Goal: Task Accomplishment & Management: Manage account settings

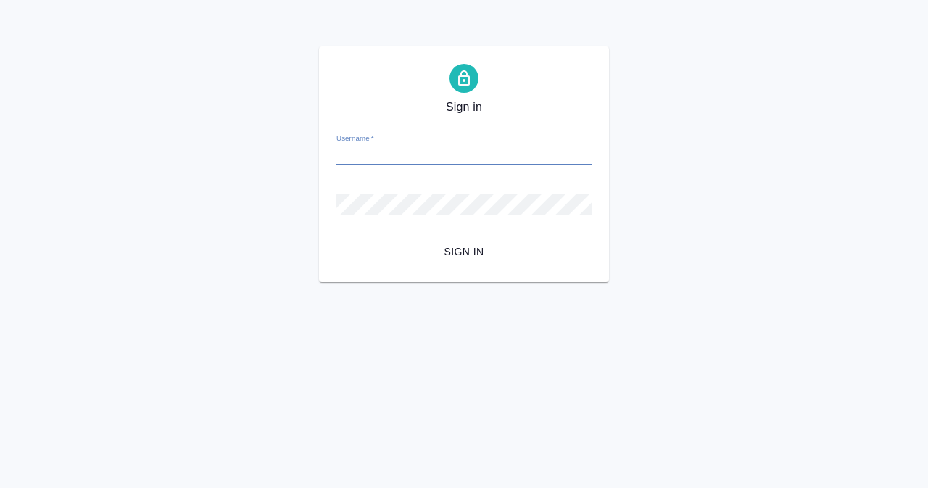
type input "y.narkevich@awatera.com"
click at [336, 238] on button "Sign in" at bounding box center [463, 251] width 255 height 27
click at [439, 186] on div "Password   *" at bounding box center [463, 199] width 255 height 32
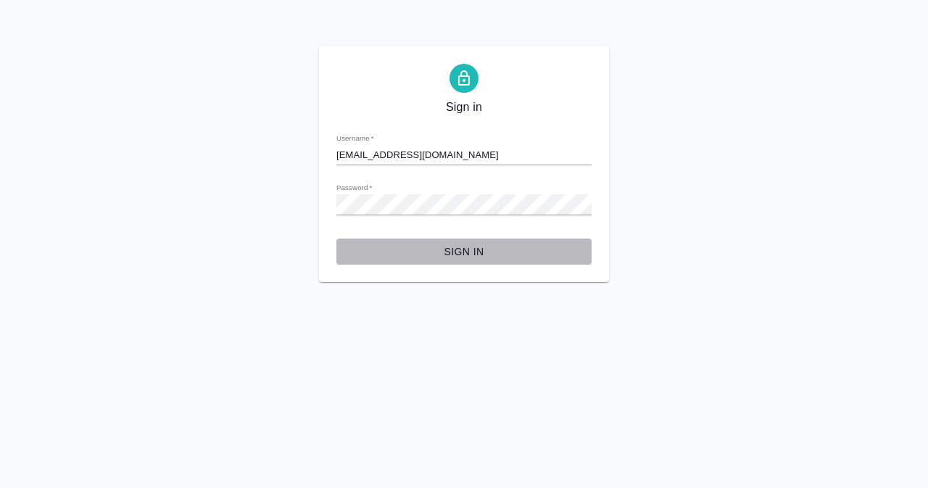
click at [467, 244] on span "Sign in" at bounding box center [464, 252] width 232 height 18
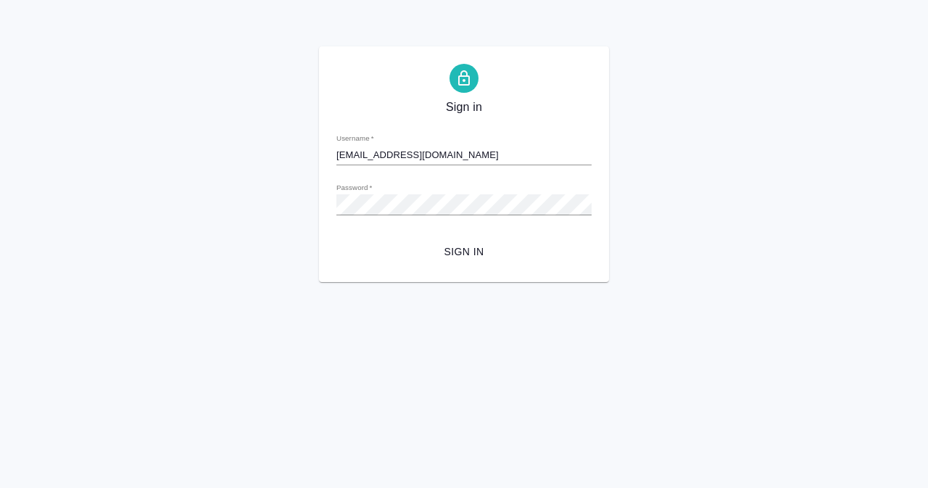
click at [841, 115] on div "Sign in Username   * y.narkevich@awatera.com Password   * urlPath   * / Sign in" at bounding box center [464, 164] width 928 height 236
click at [320, 204] on div "Sign in Username   * y.narkevich@awatera.com Password   * urlPath   * / Sign in" at bounding box center [464, 164] width 290 height 236
click at [467, 251] on span "Sign in" at bounding box center [464, 252] width 232 height 18
click at [283, 207] on div "Sign in Username   * y.narkevich@awatera.com Password   * urlPath   * / Sign in" at bounding box center [464, 164] width 928 height 236
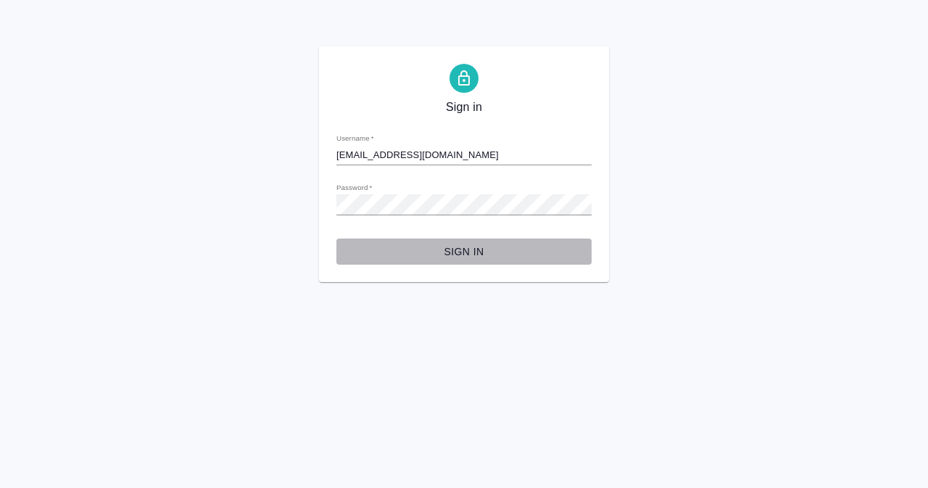
click at [471, 246] on span "Sign in" at bounding box center [464, 252] width 232 height 18
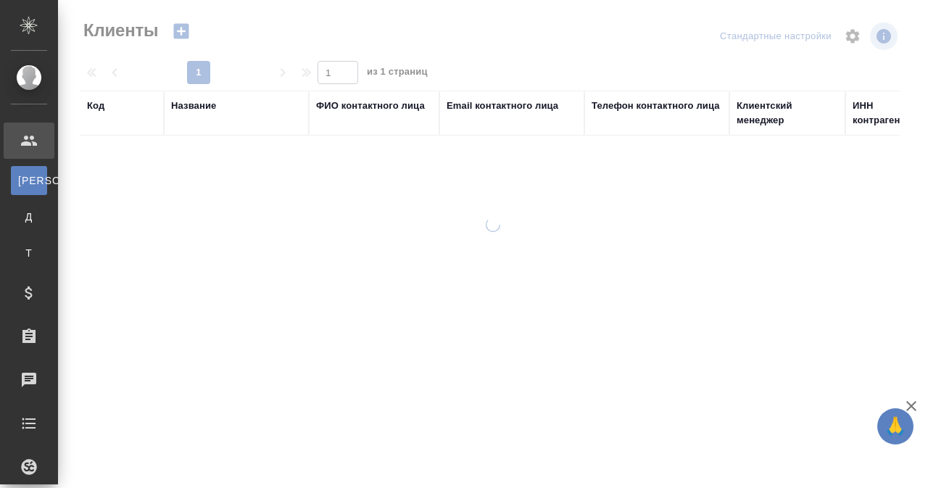
select select "RU"
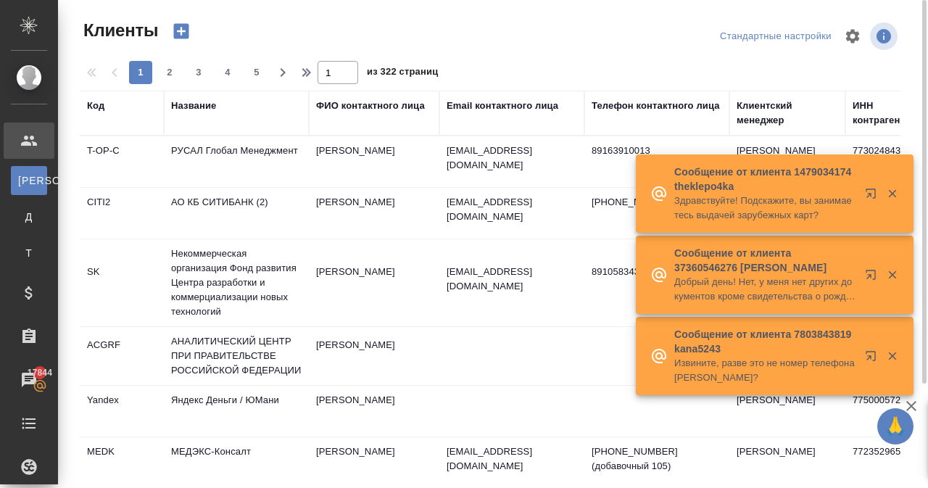
drag, startPoint x: 559, startPoint y: 201, endPoint x: 423, endPoint y: 243, distance: 141.7
click at [423, 243] on tr "SK Некоммерческая организация Фонд развития Центра разработки и коммерциализаци…" at bounding box center [628, 283] width 1096 height 88
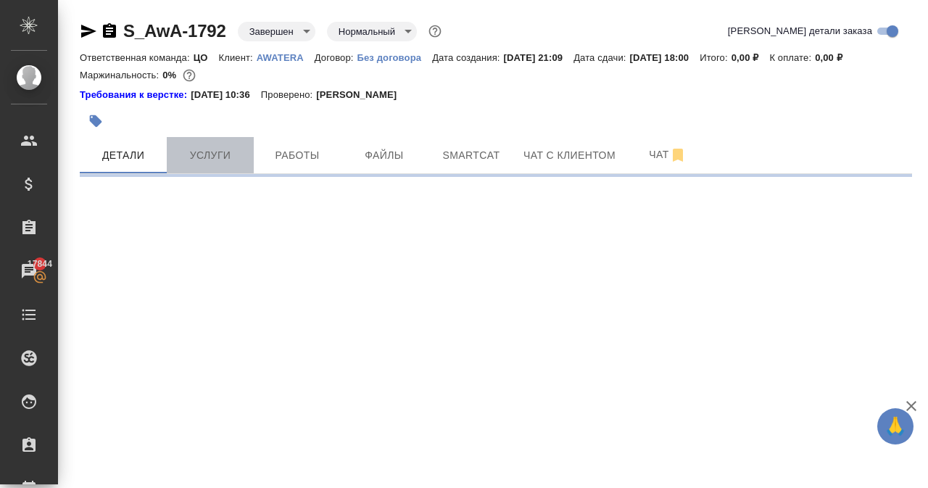
click at [214, 152] on span "Услуги" at bounding box center [210, 155] width 70 height 18
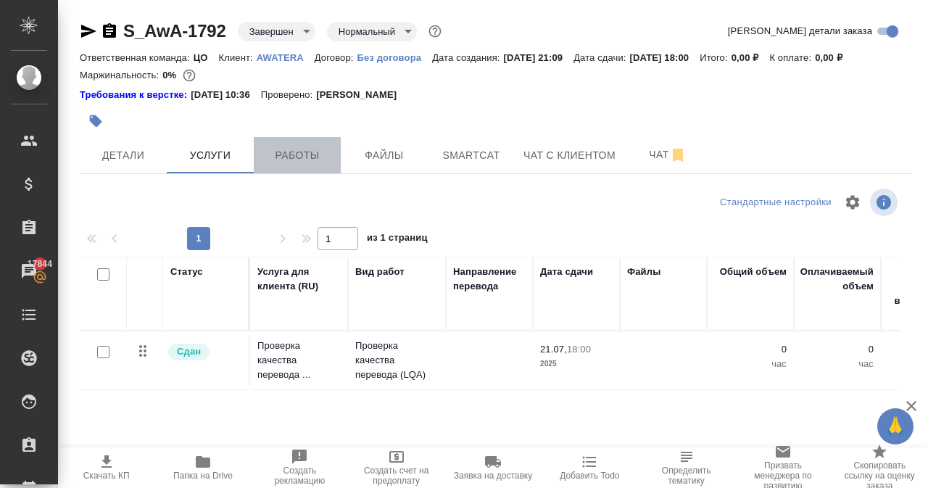
click at [288, 151] on span "Работы" at bounding box center [297, 155] width 70 height 18
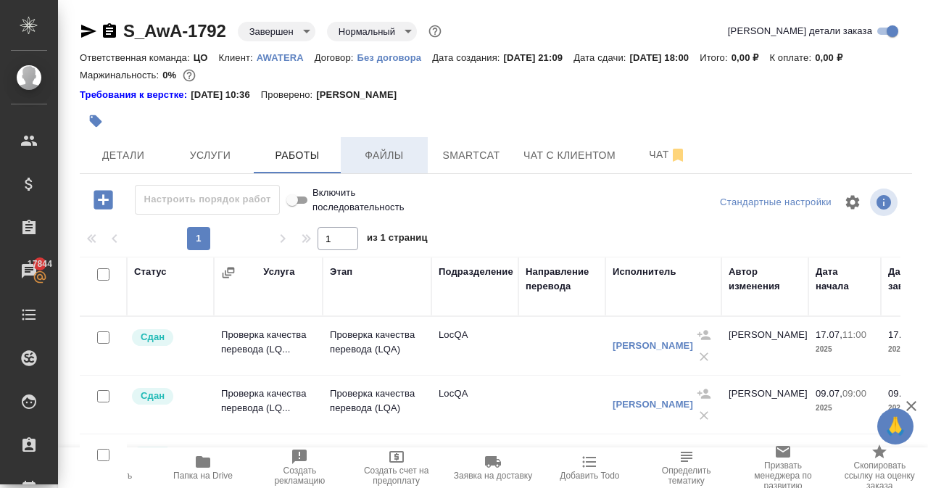
click at [365, 149] on span "Файлы" at bounding box center [384, 155] width 70 height 18
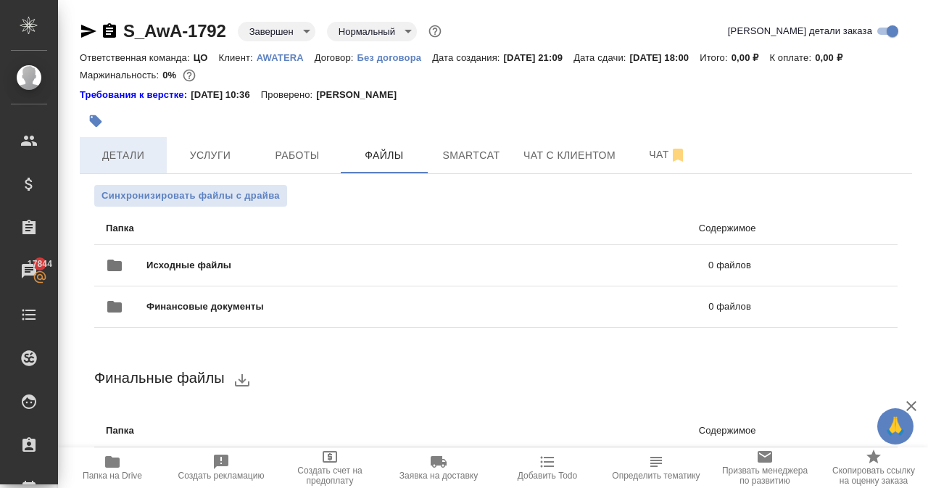
click at [151, 162] on span "Детали" at bounding box center [123, 155] width 70 height 18
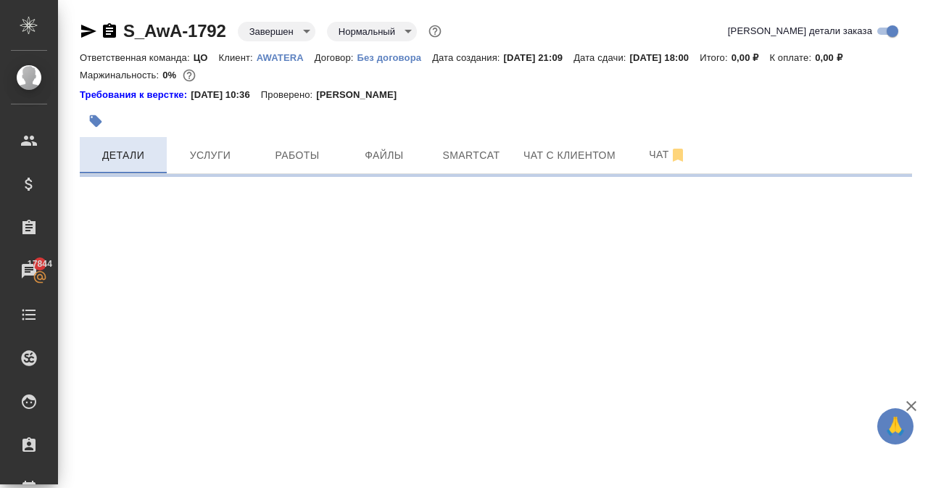
select select "RU"
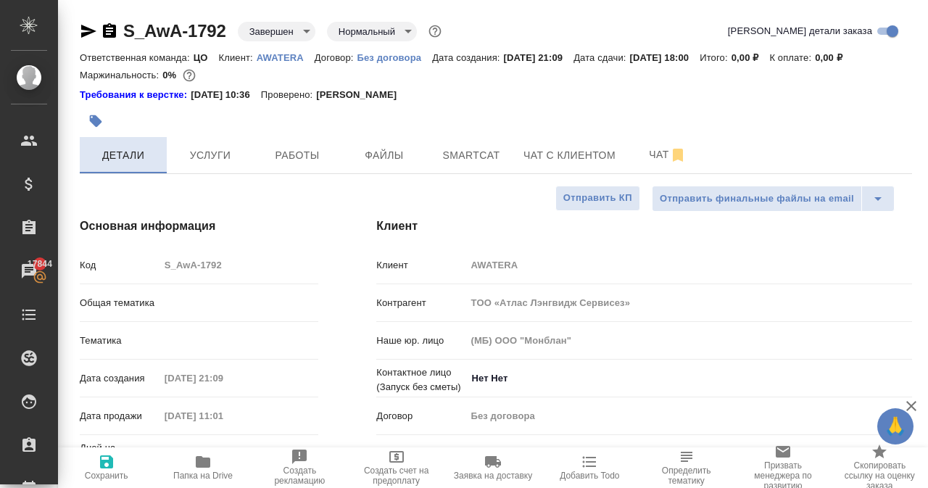
type textarea "x"
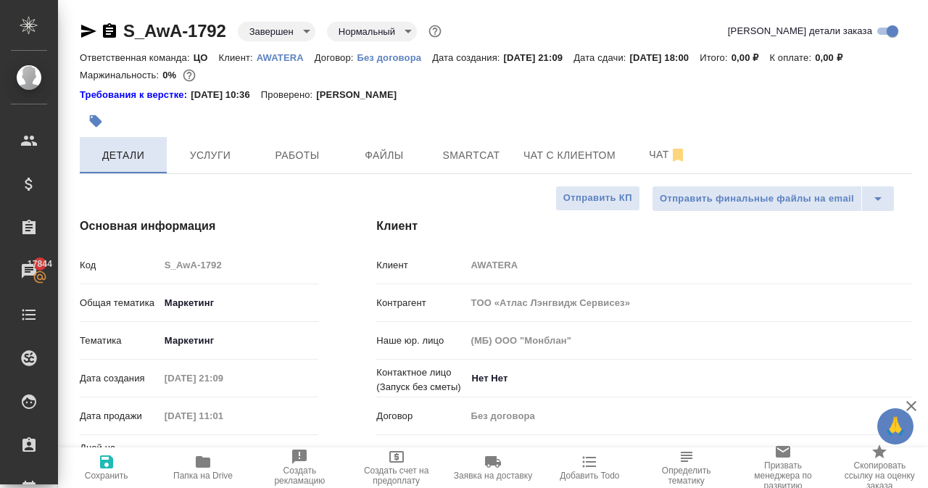
type textarea "x"
click at [278, 58] on p "AWATERA" at bounding box center [286, 57] width 58 height 11
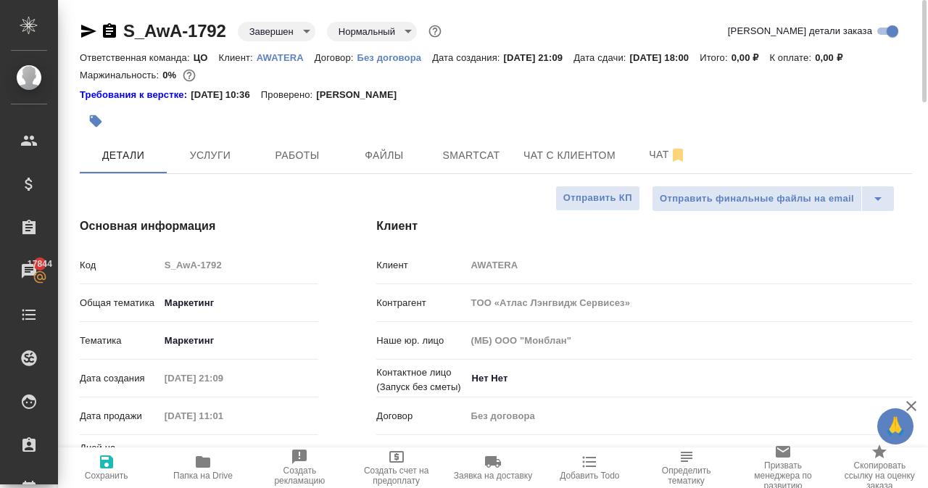
click at [373, 59] on p "Без договора" at bounding box center [394, 57] width 75 height 11
click at [279, 59] on p "AWATERA" at bounding box center [286, 57] width 58 height 11
click at [373, 57] on p "Без договора" at bounding box center [394, 57] width 75 height 11
click at [271, 154] on span "Работы" at bounding box center [297, 155] width 70 height 18
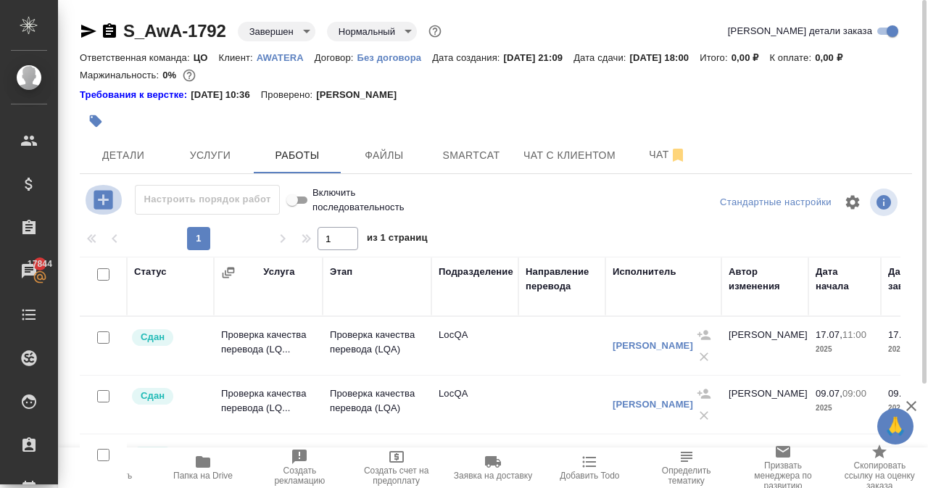
click at [101, 201] on icon "button" at bounding box center [102, 199] width 19 height 19
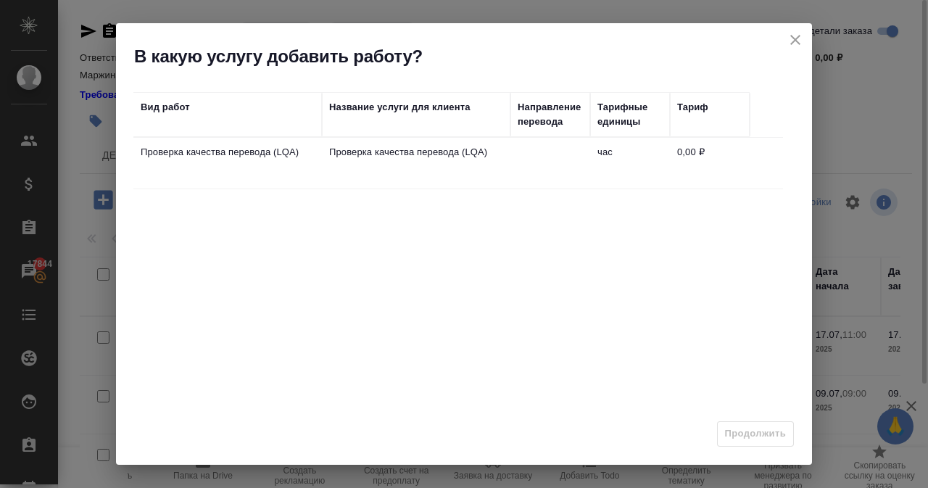
click at [252, 163] on td "Проверка качества перевода (LQA)" at bounding box center [227, 163] width 188 height 51
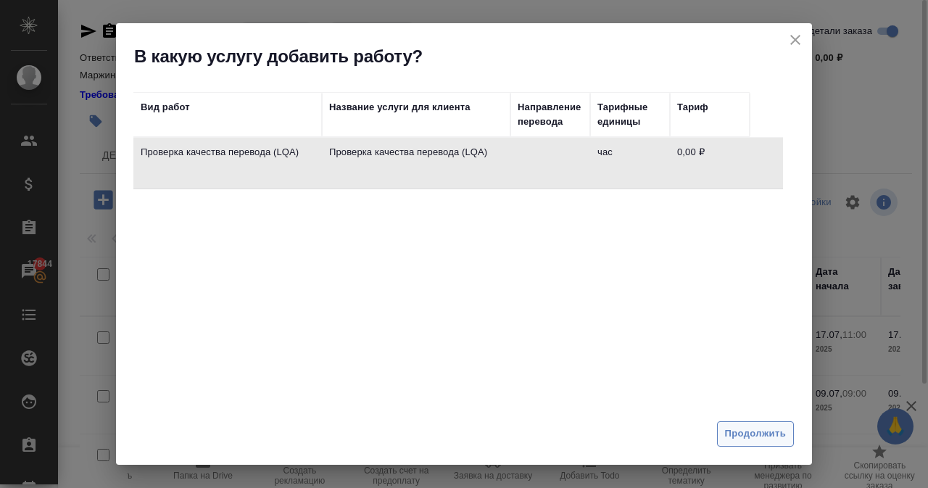
click at [770, 434] on span "Продолжить" at bounding box center [755, 433] width 61 height 17
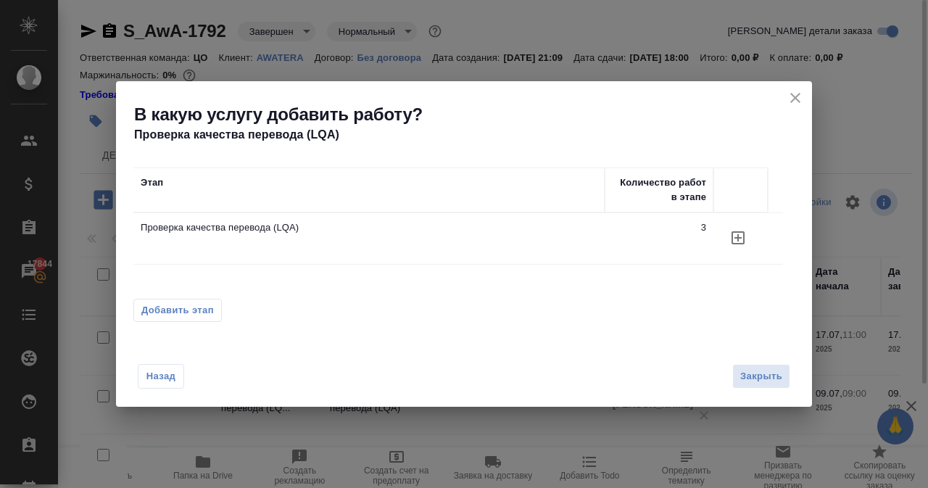
click at [348, 250] on td "Проверка качества перевода (LQA)" at bounding box center [368, 238] width 471 height 51
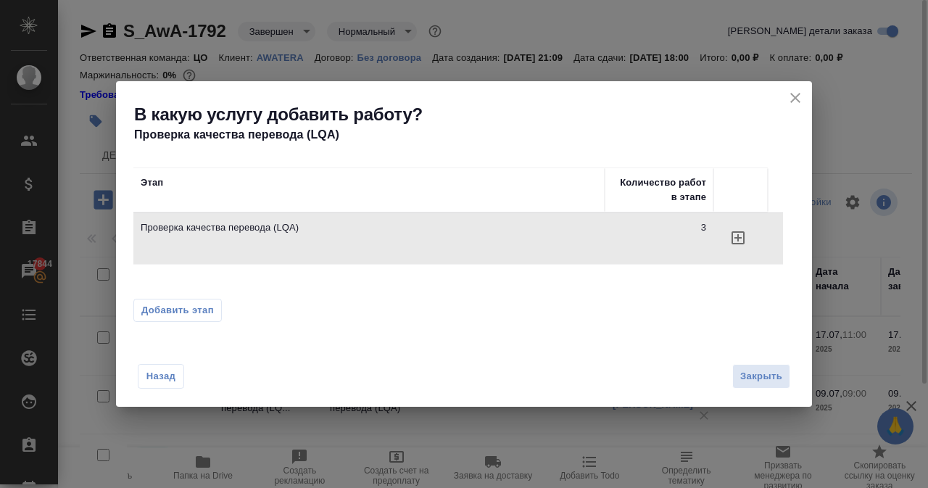
click at [731, 238] on icon "button" at bounding box center [737, 237] width 13 height 13
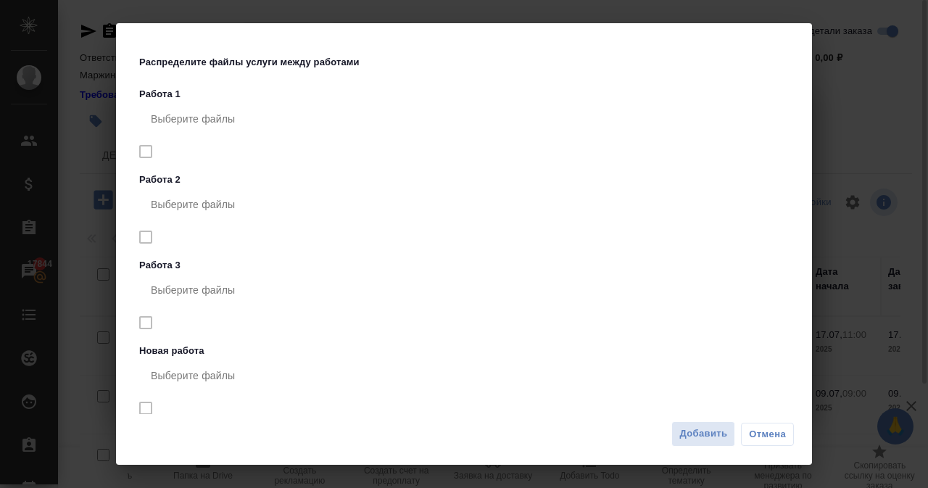
click at [774, 434] on span "Отмена" at bounding box center [767, 434] width 37 height 14
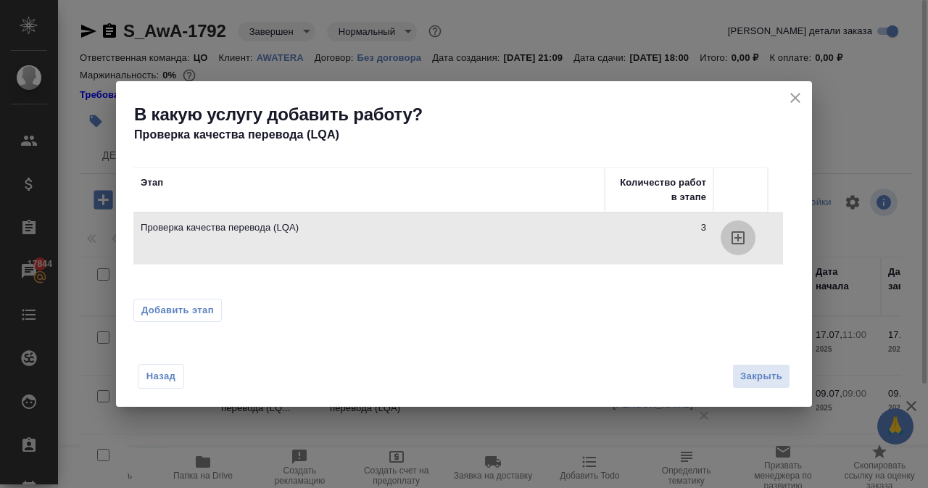
click at [741, 238] on icon "button" at bounding box center [737, 237] width 17 height 17
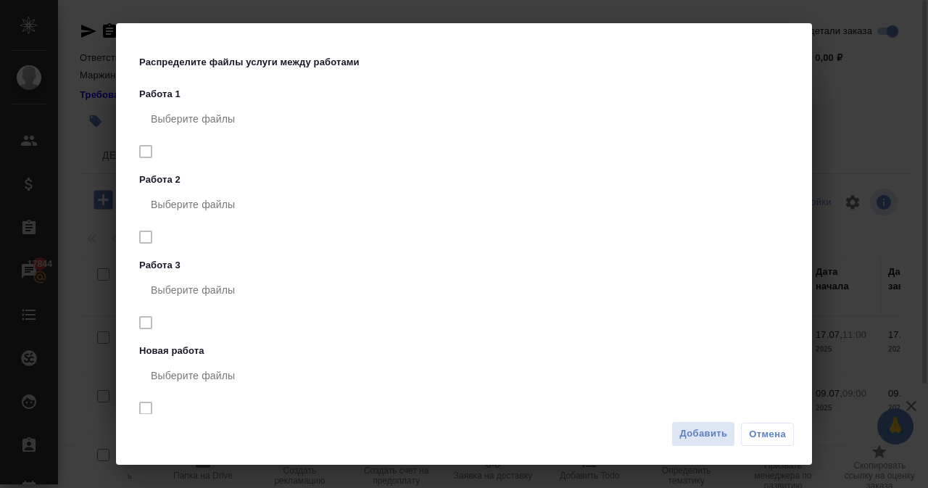
click at [159, 80] on div "Распределите файлы услуги между работами Работа 1 Выберите файлы Работа 2 Выбер…" at bounding box center [466, 233] width 655 height 391
drag, startPoint x: 146, startPoint y: 149, endPoint x: 146, endPoint y: 173, distance: 24.6
click at [146, 149] on nav "Выберите файлы" at bounding box center [466, 136] width 655 height 71
click at [238, 99] on p "Работа 1" at bounding box center [466, 94] width 655 height 14
click at [251, 116] on div "Выберите файлы" at bounding box center [466, 118] width 655 height 35
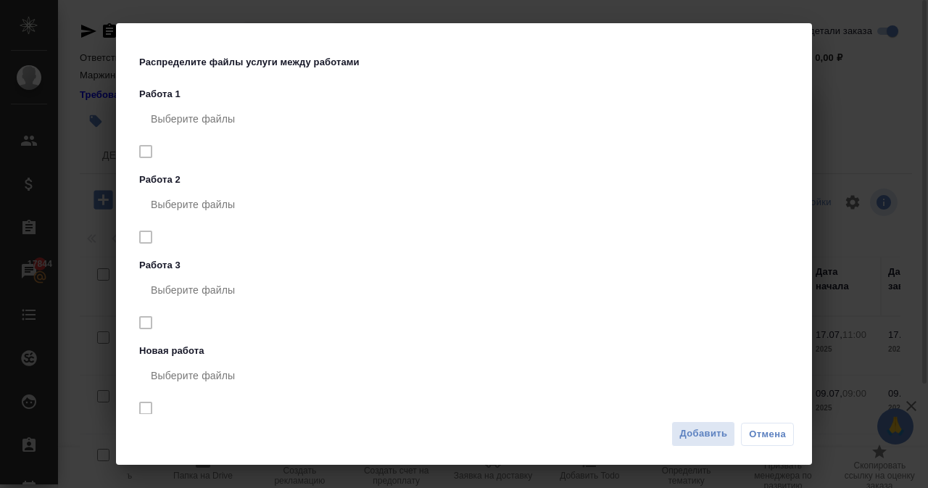
click at [148, 409] on nav "Выберите файлы" at bounding box center [466, 393] width 655 height 71
click at [151, 330] on nav "Выберите файлы" at bounding box center [466, 307] width 655 height 71
click at [161, 354] on p "Новая работа" at bounding box center [466, 351] width 655 height 14
click at [183, 380] on div "Выберите файлы" at bounding box center [466, 375] width 655 height 35
click at [146, 322] on nav "Выберите файлы" at bounding box center [466, 307] width 655 height 71
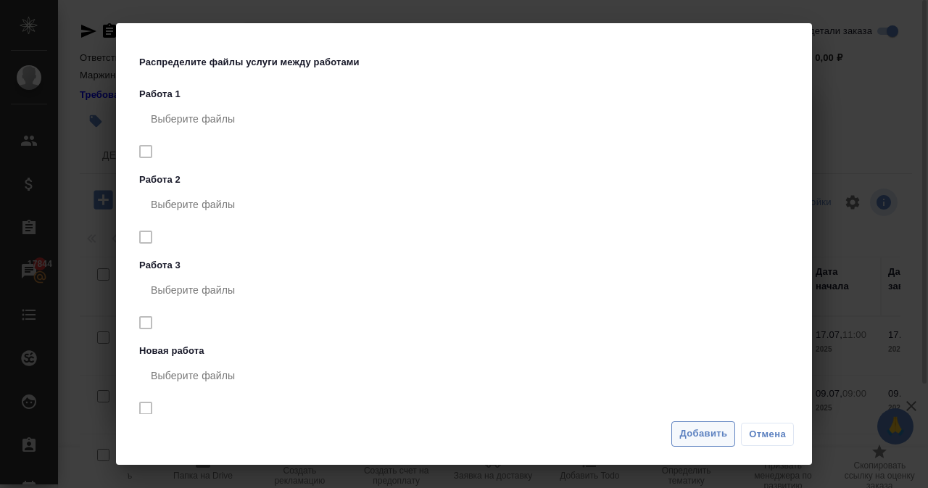
click at [708, 434] on span "Добавить" at bounding box center [703, 433] width 48 height 17
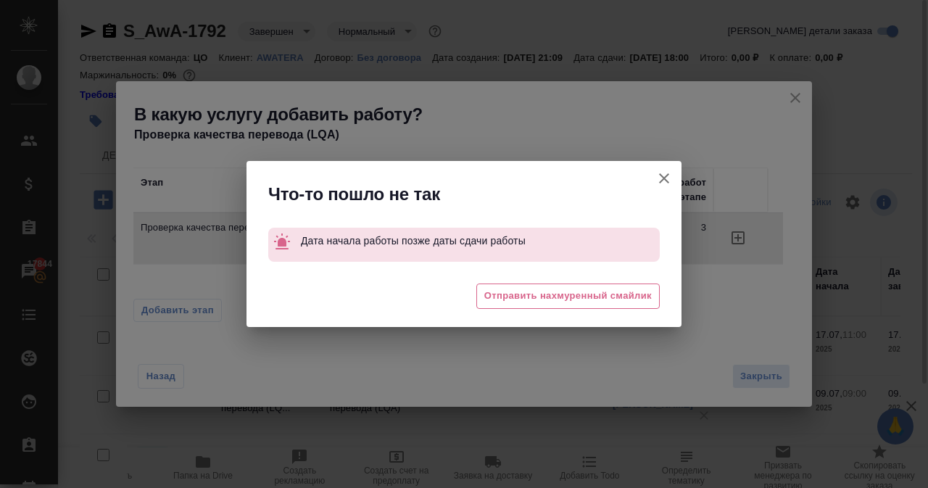
click at [659, 178] on icon "button" at bounding box center [663, 178] width 17 height 17
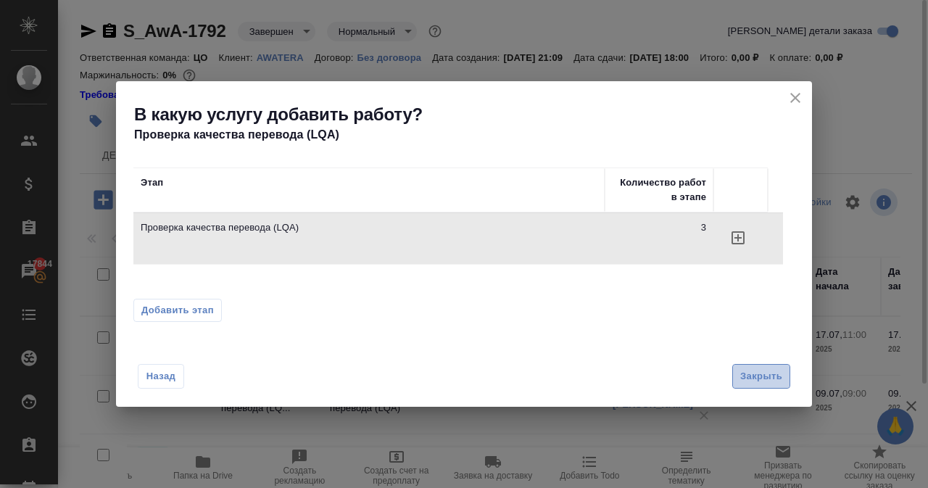
click at [764, 372] on span "Закрыть" at bounding box center [761, 376] width 42 height 17
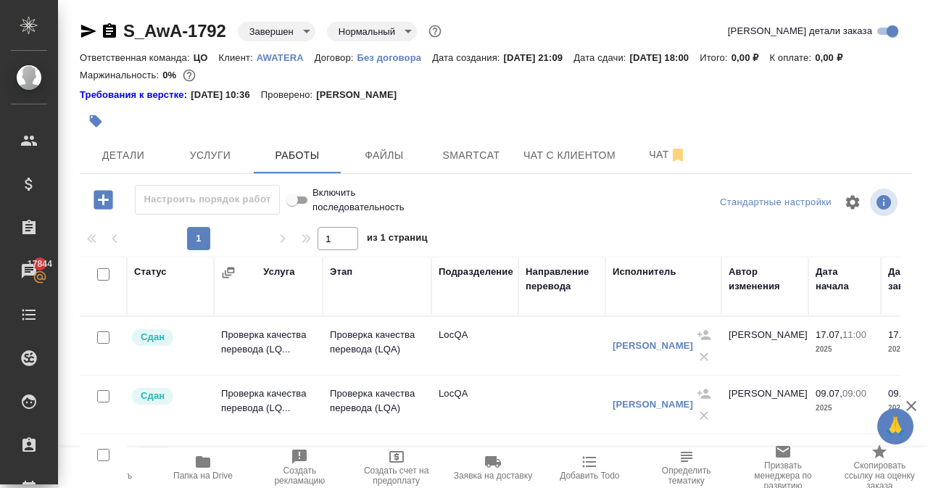
click at [106, 196] on icon "button" at bounding box center [102, 199] width 19 height 19
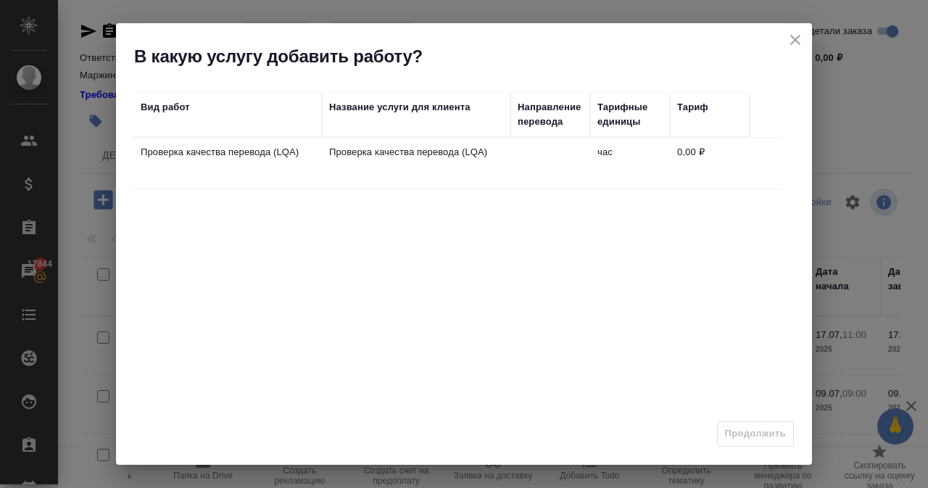
click at [413, 159] on td "Проверка качества перевода (LQA)" at bounding box center [416, 163] width 188 height 51
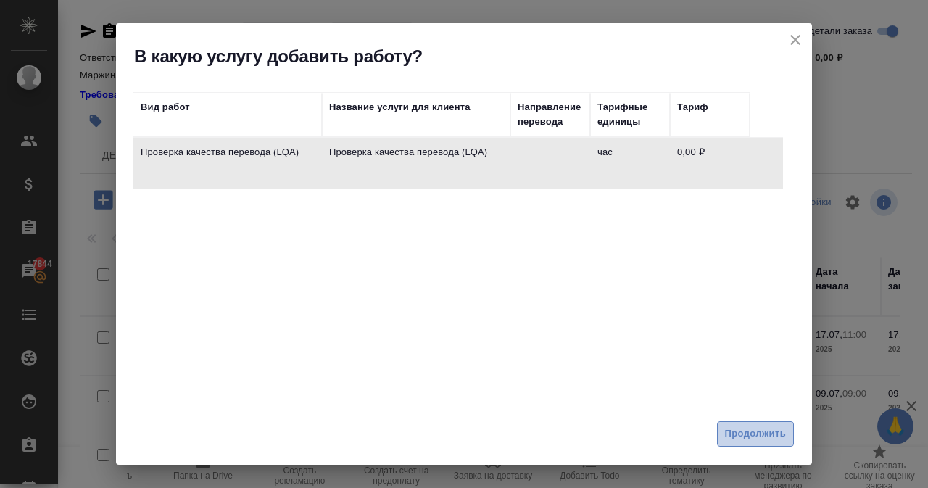
click at [764, 424] on button "Продолжить" at bounding box center [755, 433] width 77 height 25
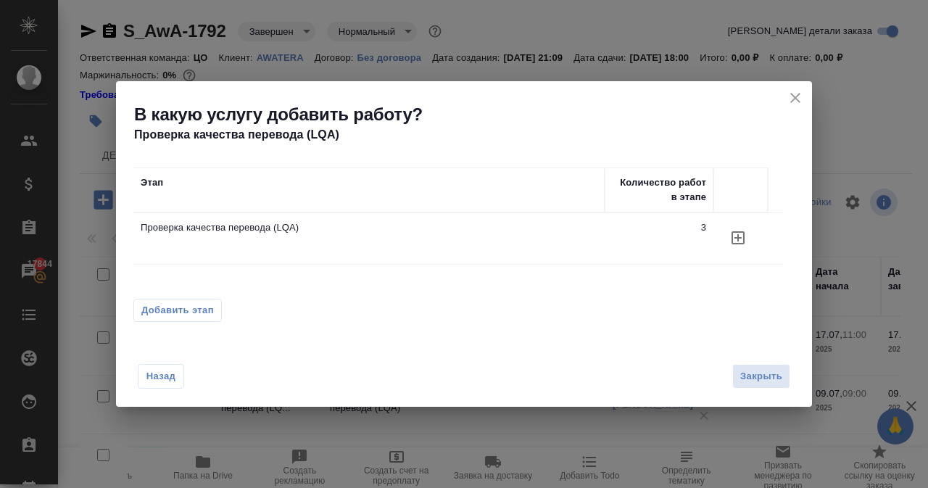
click at [181, 309] on span "Добавить этап" at bounding box center [177, 310] width 72 height 14
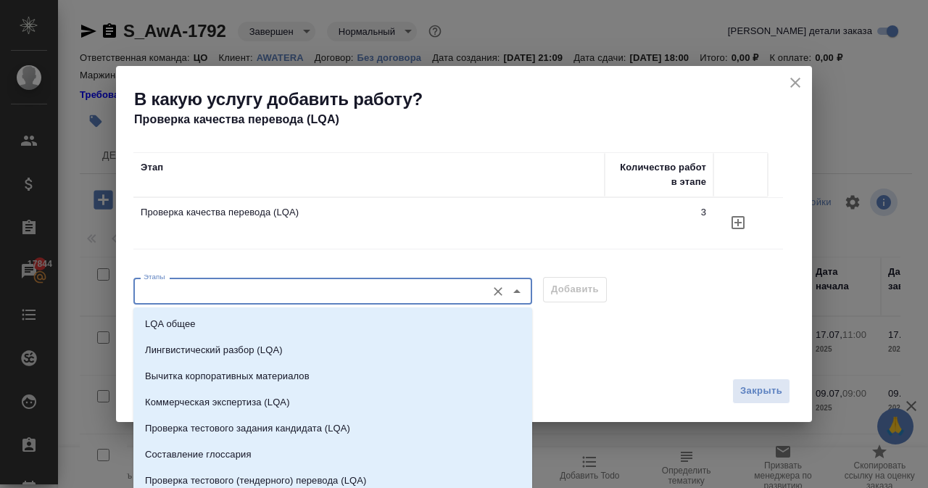
click at [216, 293] on input "Этапы" at bounding box center [308, 290] width 341 height 17
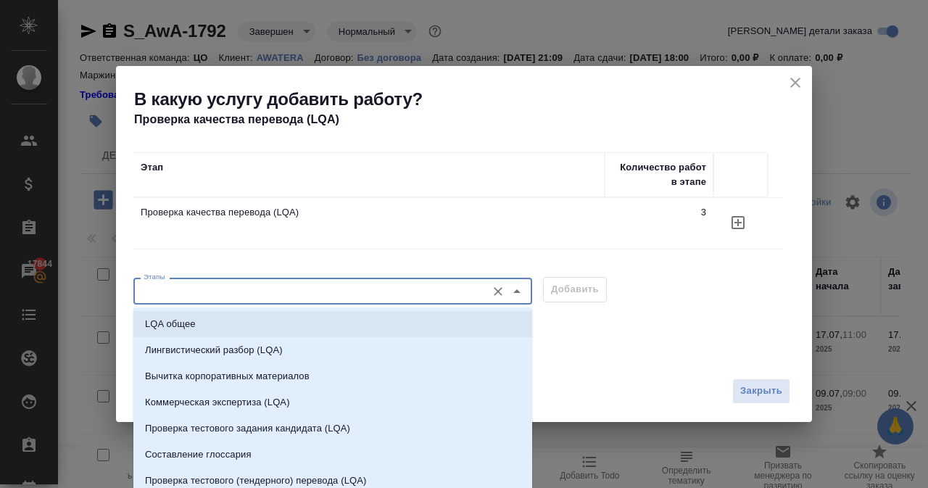
click at [317, 336] on li "LQA общее" at bounding box center [332, 324] width 399 height 26
type input "LQA общее"
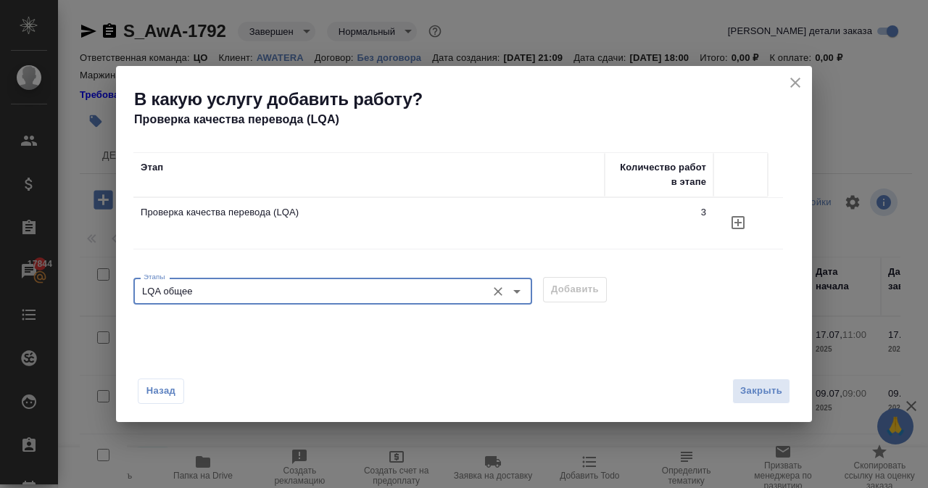
click at [552, 286] on div "Этапы LQA общее Этапы Добавить" at bounding box center [463, 289] width 661 height 35
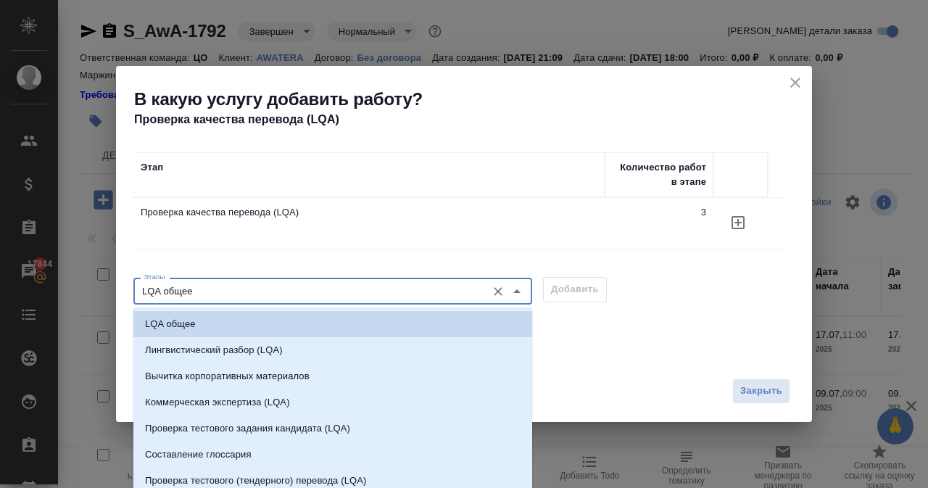
click at [465, 294] on input "LQA общее" at bounding box center [308, 290] width 341 height 17
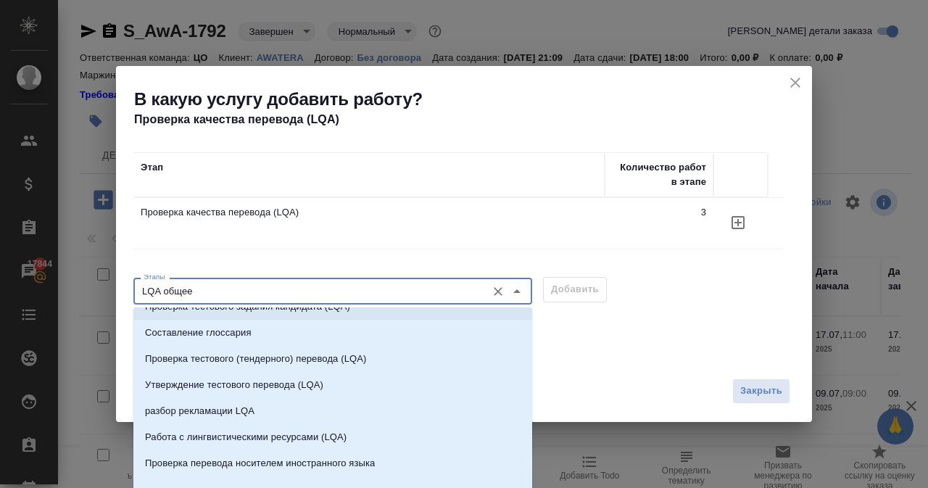
scroll to position [122, 0]
click at [504, 253] on div "Этап Количество работ в этапе Проверка качества перевода (LQA) 3" at bounding box center [457, 212] width 649 height 120
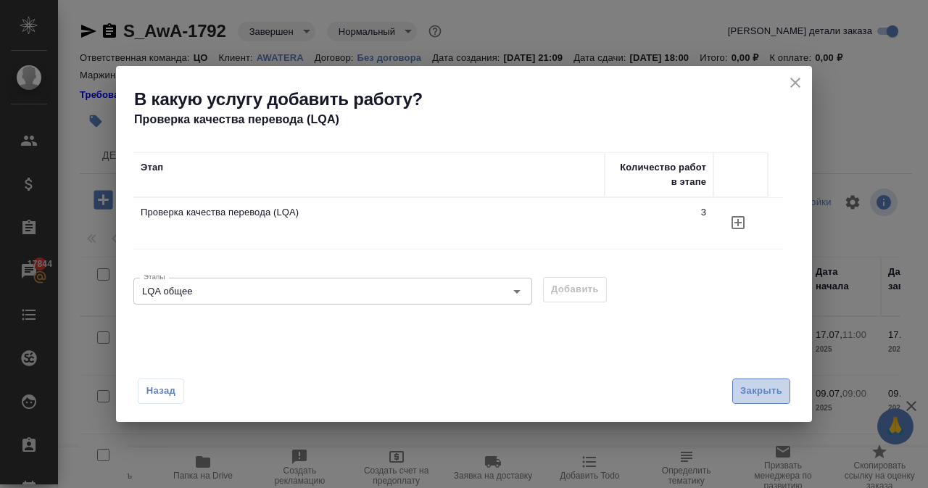
click at [757, 380] on button "Закрыть" at bounding box center [761, 390] width 58 height 25
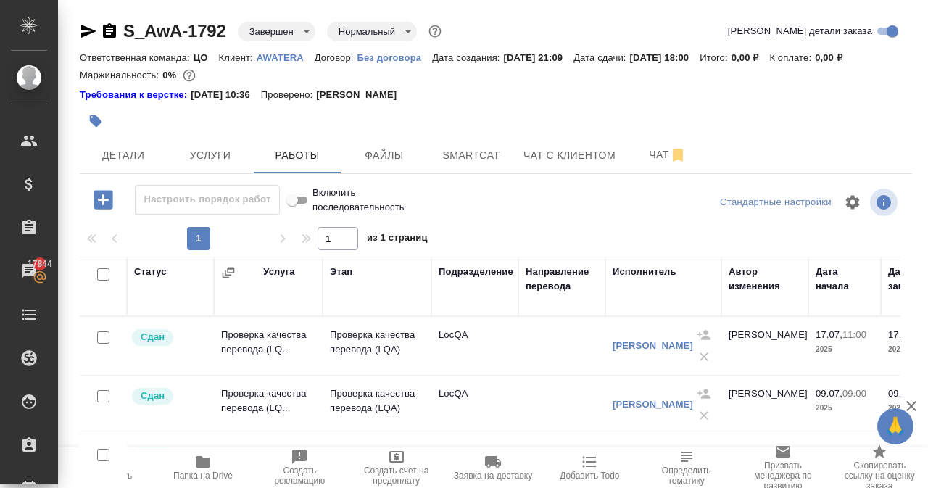
scroll to position [132, 0]
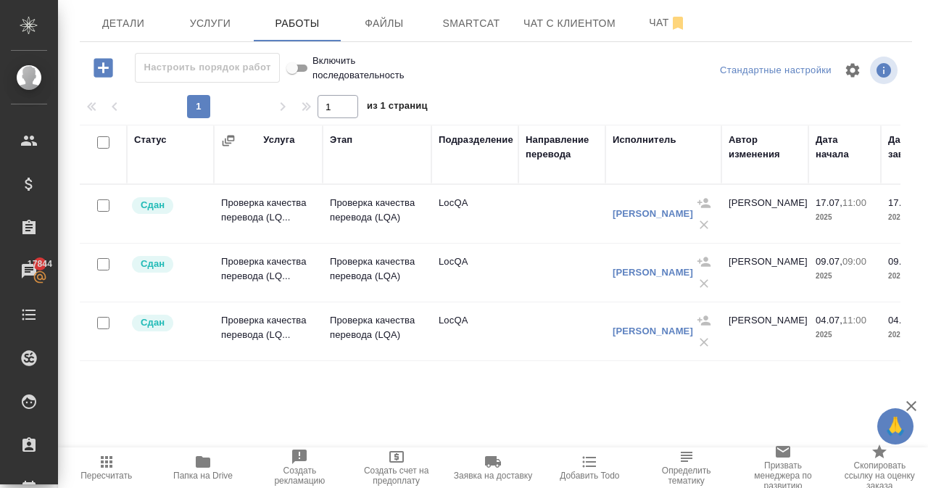
click at [281, 223] on td "Проверка качества перевода (LQ..." at bounding box center [268, 213] width 109 height 51
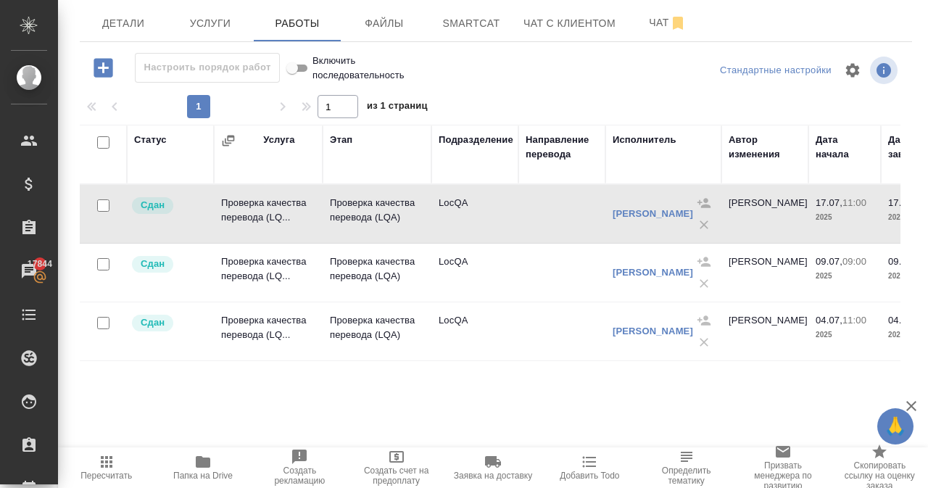
click at [280, 225] on td "Проверка качества перевода (LQ..." at bounding box center [268, 213] width 109 height 51
click at [271, 232] on td "Проверка качества перевода (LQ..." at bounding box center [268, 213] width 109 height 51
click at [270, 232] on td "Проверка качества перевода (LQ..." at bounding box center [268, 213] width 109 height 51
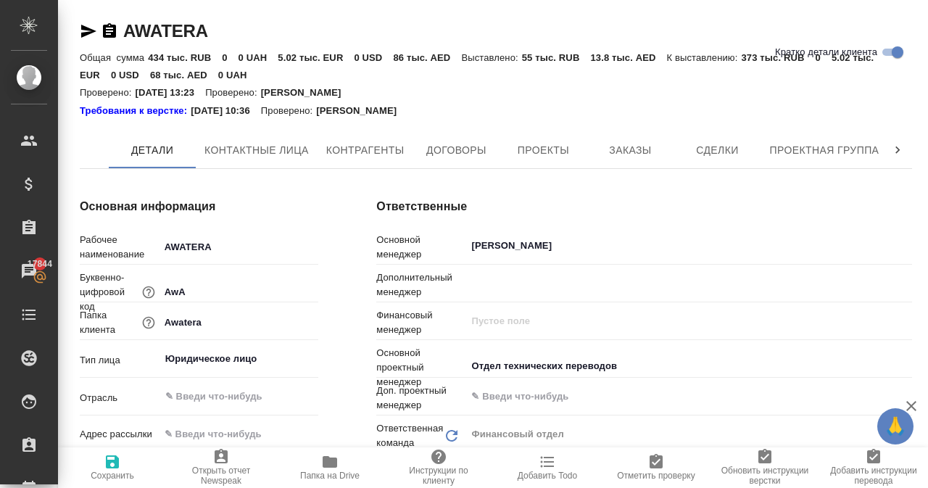
type textarea "x"
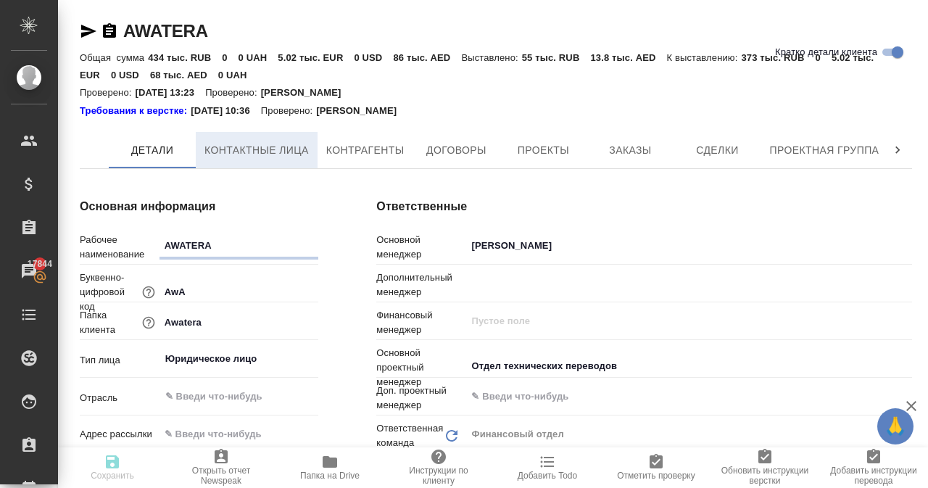
type textarea "x"
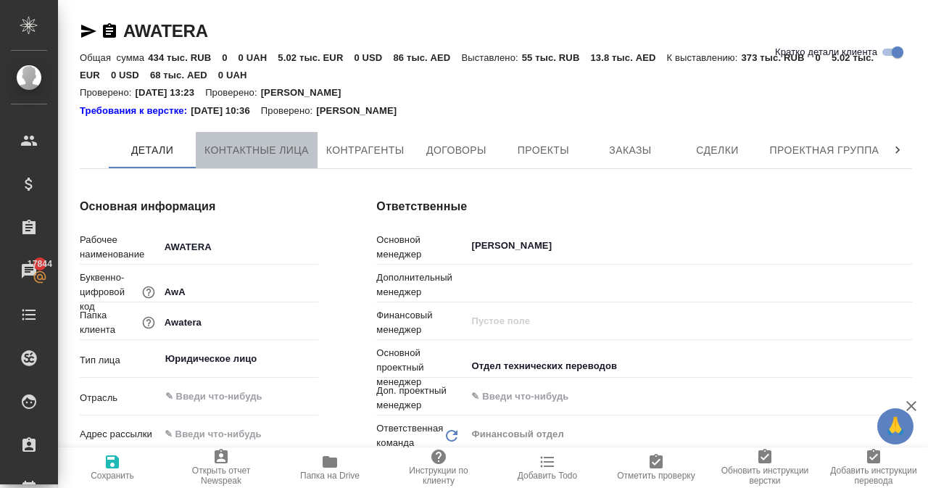
click at [264, 151] on span "Контактные лица" at bounding box center [256, 150] width 104 height 18
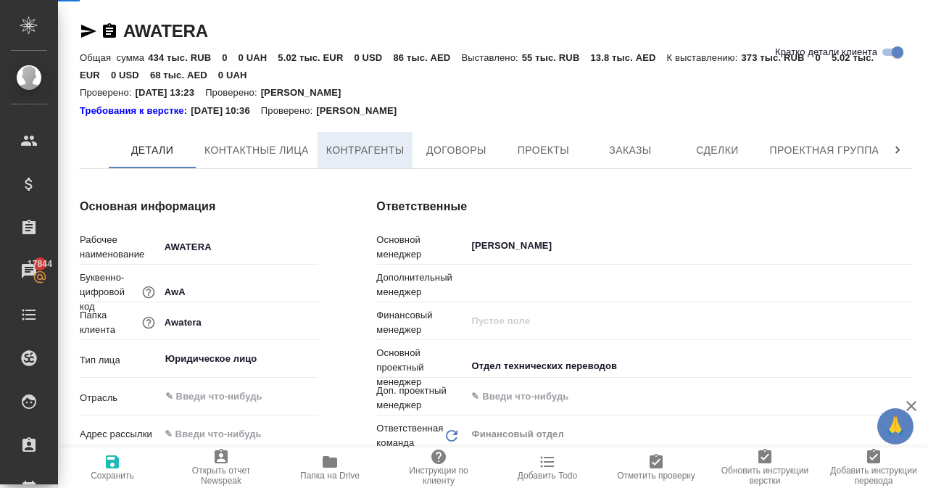
select select "RU"
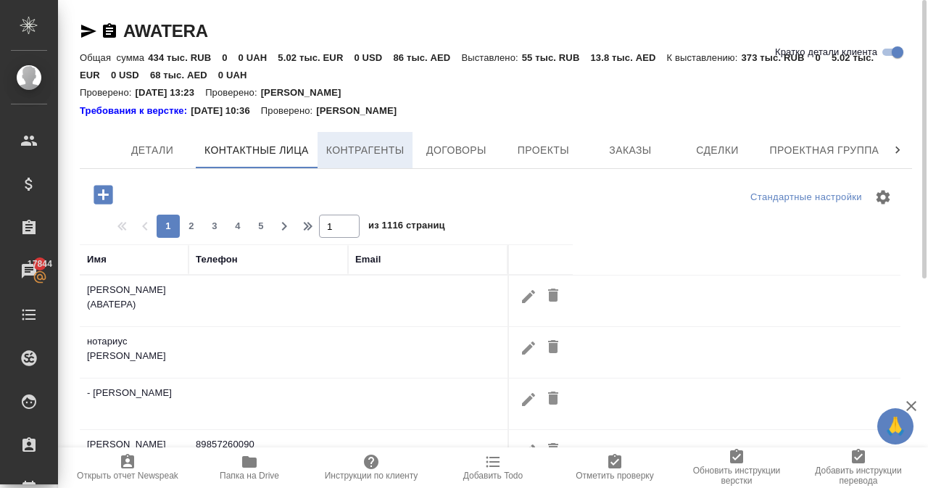
click at [336, 148] on span "Контрагенты" at bounding box center [365, 150] width 78 height 18
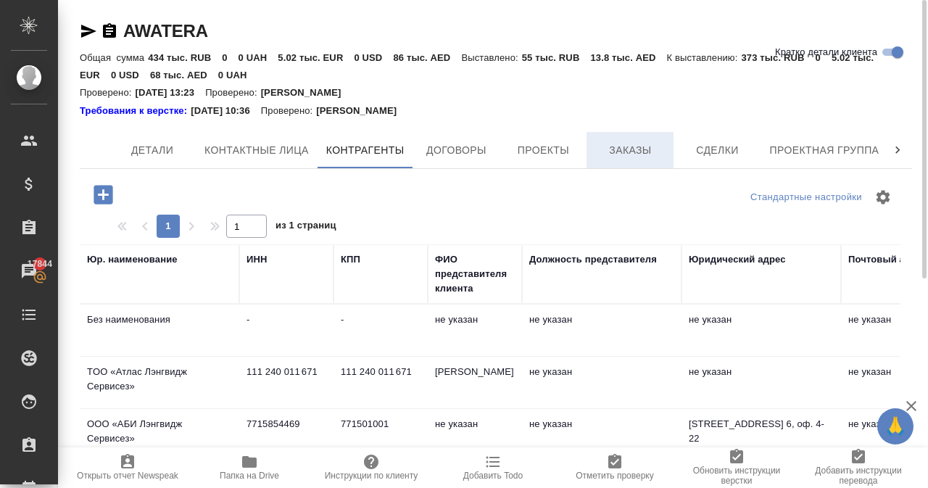
click at [627, 144] on span "Заказы" at bounding box center [630, 150] width 70 height 18
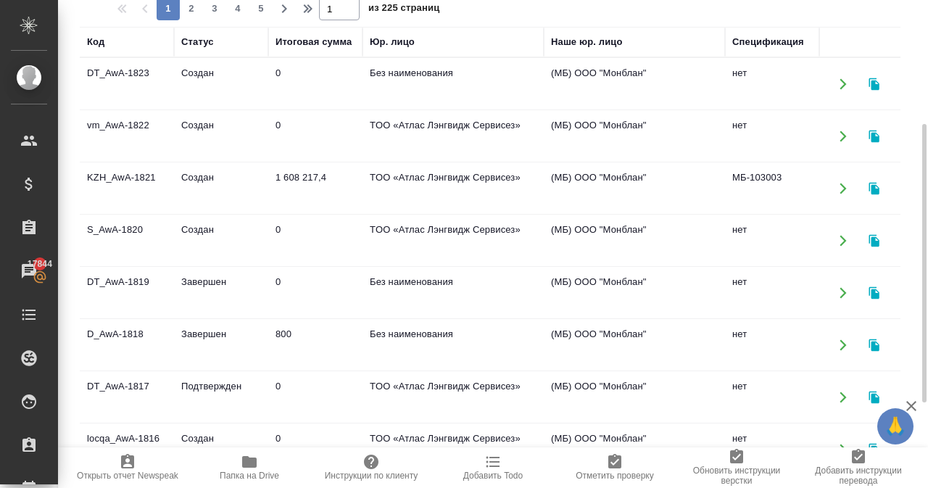
scroll to position [365, 0]
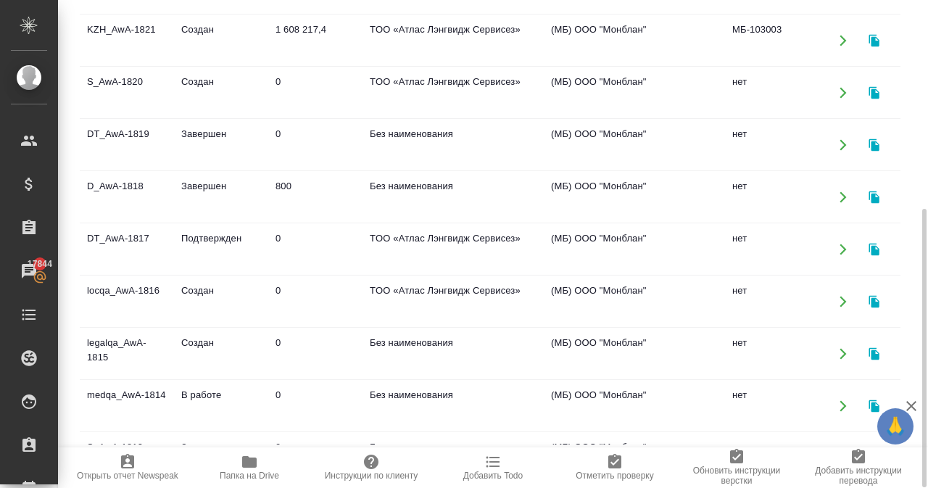
drag, startPoint x: 927, startPoint y: 208, endPoint x: 910, endPoint y: 169, distance: 42.5
click at [906, 50] on div "AWATERA Кратко детали клиента Общая сумма 434 тыс. RUB 0 0 UAH 5.02 тыс. EUR 0 …" at bounding box center [493, 244] width 870 height 488
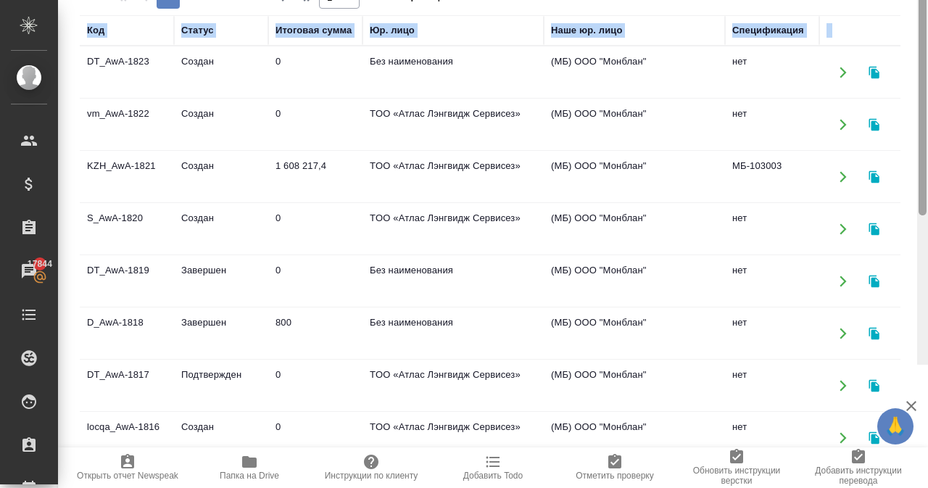
scroll to position [0, 0]
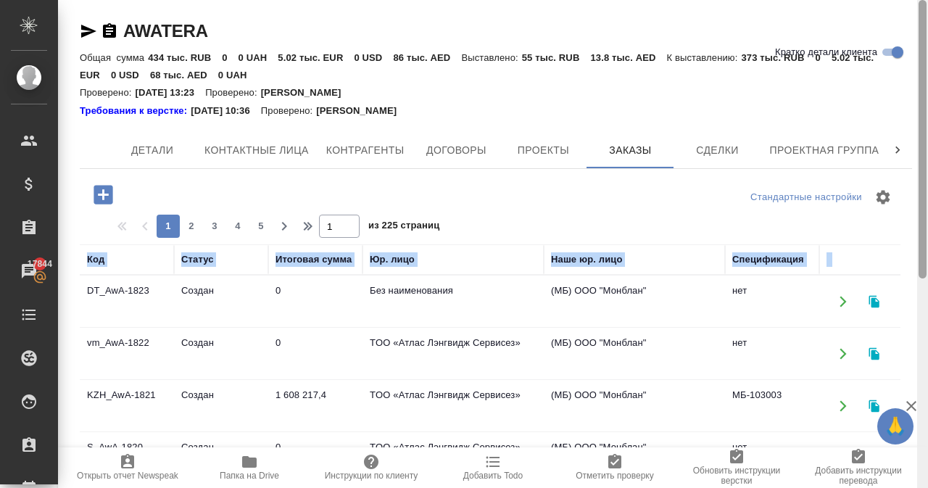
drag, startPoint x: 919, startPoint y: 279, endPoint x: 883, endPoint y: 17, distance: 264.1
click at [883, 17] on div "AWATERA Кратко детали клиента Общая сумма 434 тыс. RUB 0 0 UAH 5.02 тыс. EUR 0 …" at bounding box center [493, 244] width 870 height 488
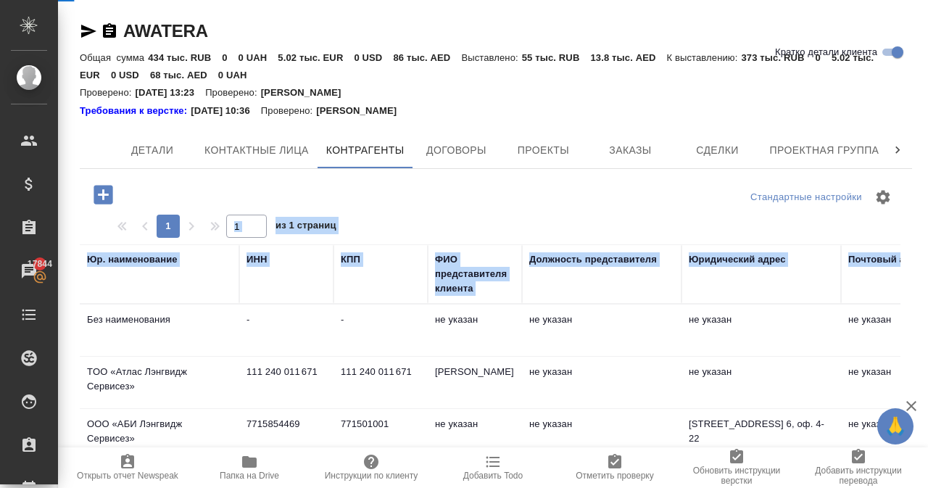
select select "RU"
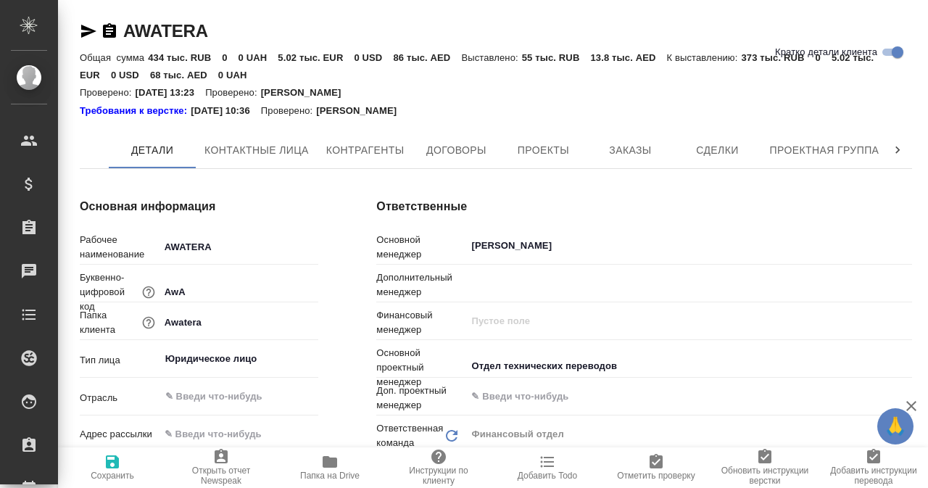
type textarea "x"
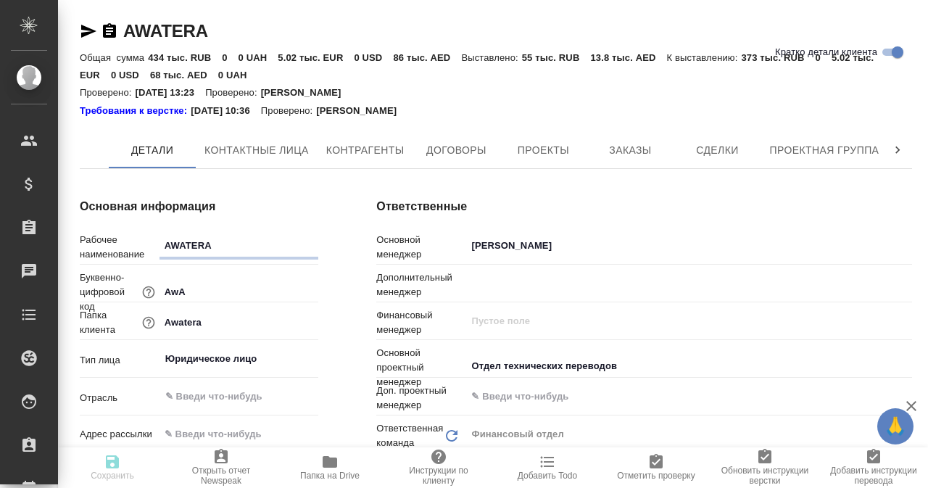
type textarea "x"
click at [901, 146] on icon at bounding box center [897, 150] width 14 height 14
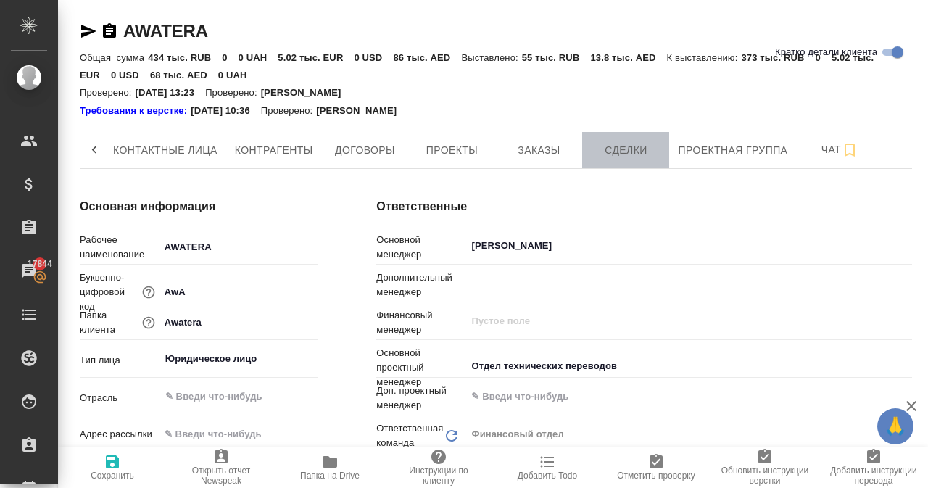
click at [610, 150] on span "Сделки" at bounding box center [626, 150] width 70 height 18
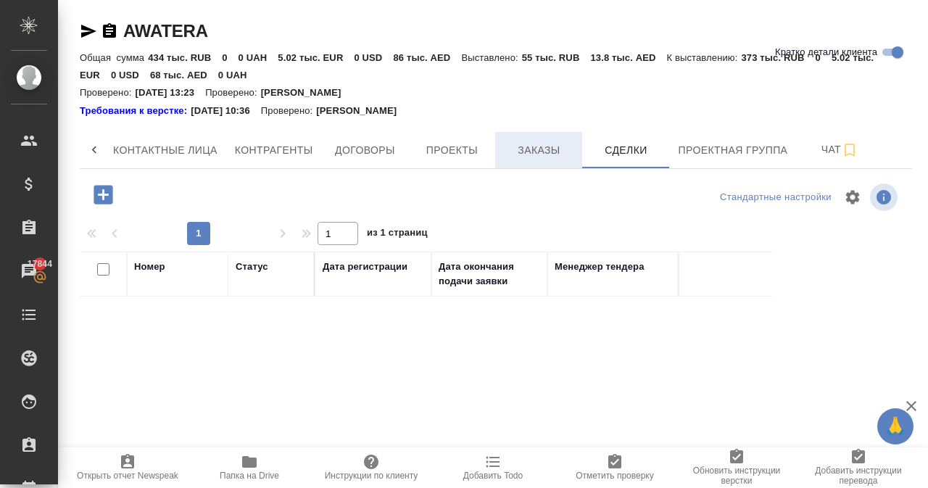
click at [520, 160] on button "Заказы" at bounding box center [538, 150] width 87 height 36
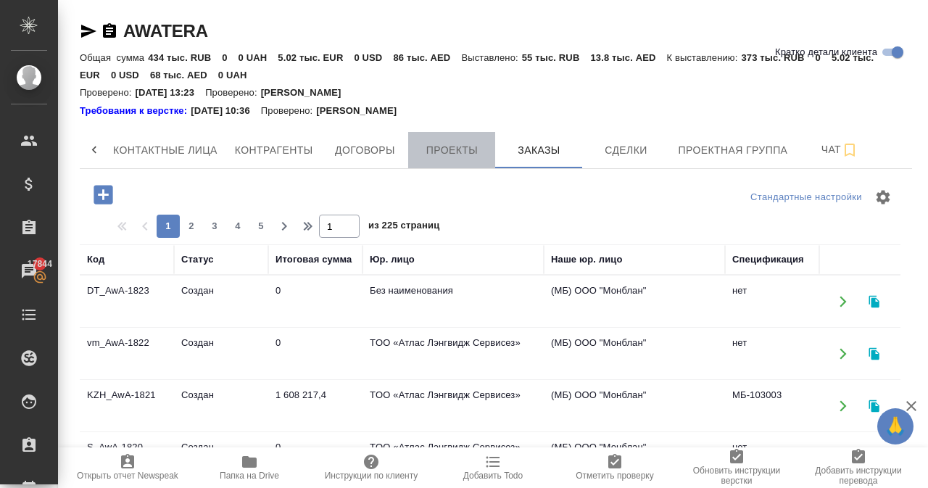
click at [478, 156] on span "Проекты" at bounding box center [452, 150] width 70 height 18
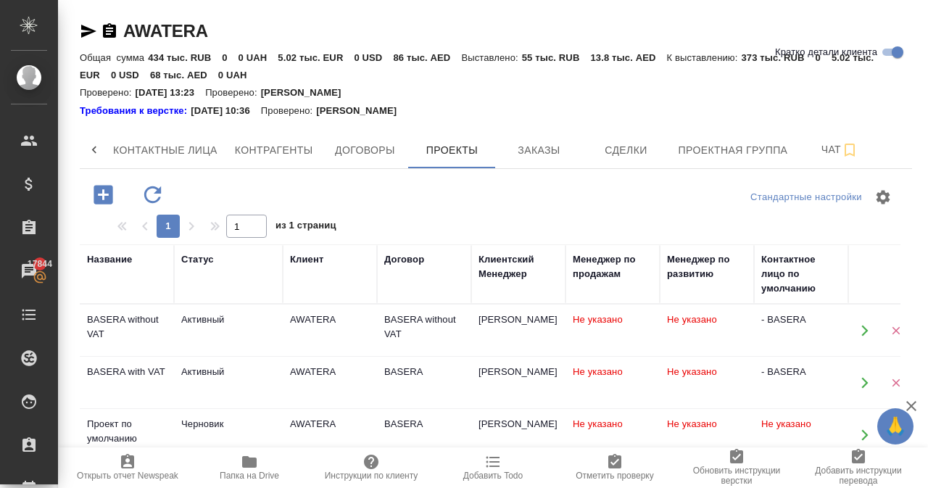
click at [101, 198] on icon "button" at bounding box center [102, 194] width 19 height 19
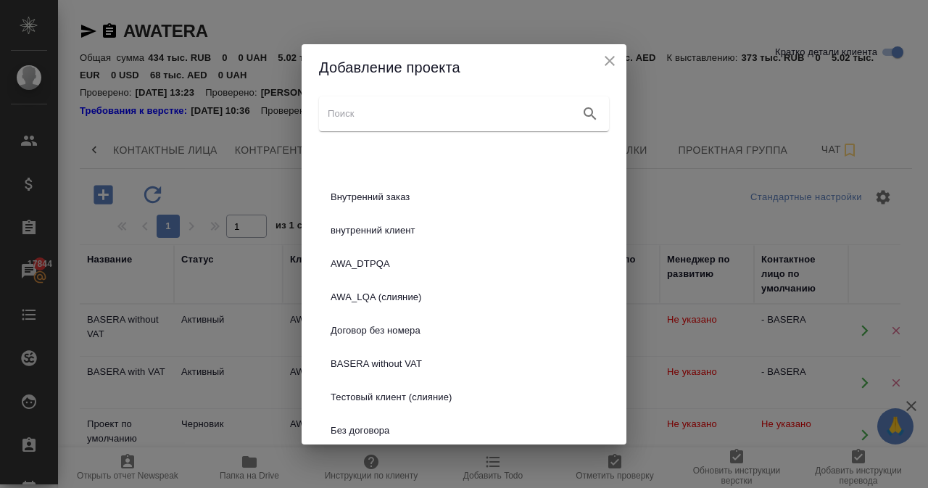
scroll to position [377, 0]
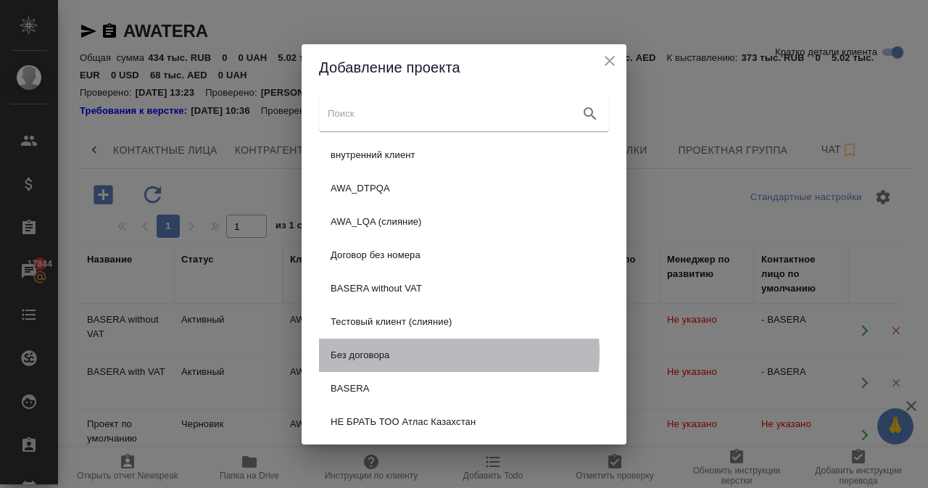
click at [409, 353] on span "Без договора" at bounding box center [463, 355] width 267 height 14
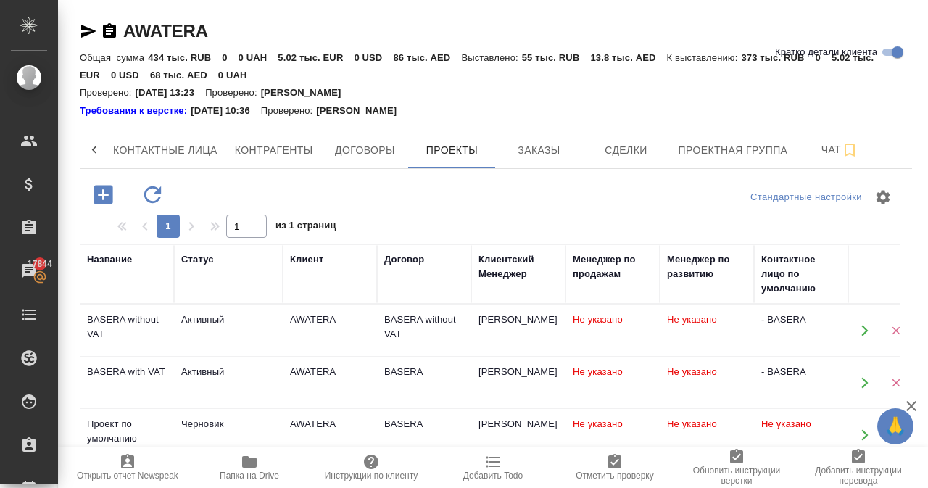
click at [106, 195] on icon "button" at bounding box center [103, 194] width 25 height 25
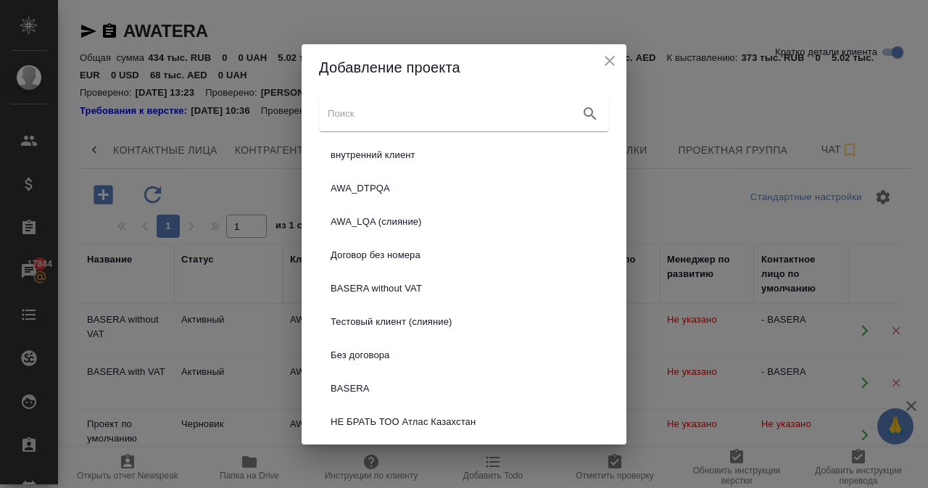
click at [268, 175] on div "Добавление проекта Sales Awatera (слияние) Внутренний заказ внутренний клиент A…" at bounding box center [464, 244] width 928 height 488
drag, startPoint x: 609, startPoint y: 65, endPoint x: 633, endPoint y: 37, distance: 36.0
click at [609, 65] on icon "close" at bounding box center [609, 60] width 17 height 17
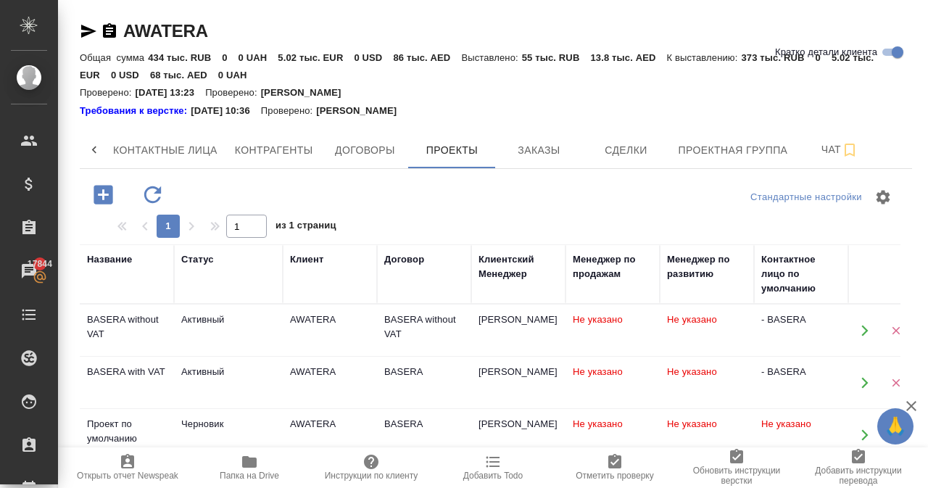
click at [113, 192] on icon "button" at bounding box center [103, 194] width 25 height 25
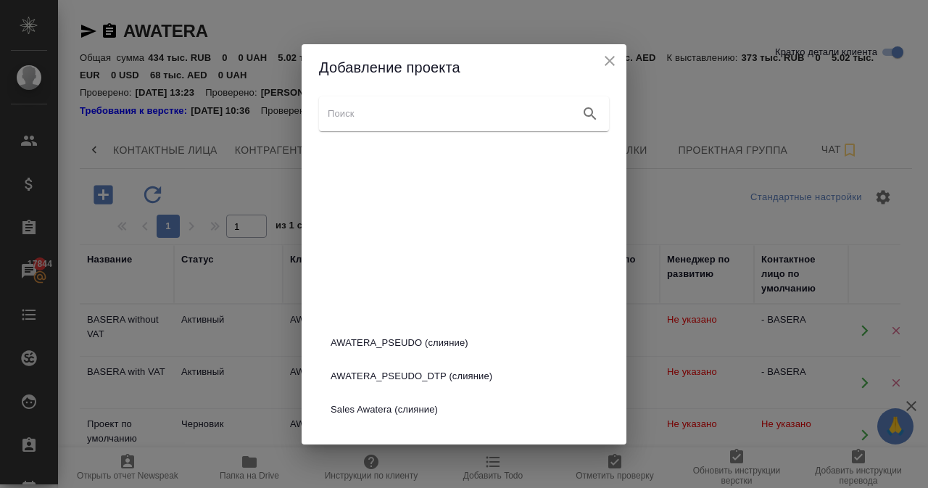
scroll to position [290, 0]
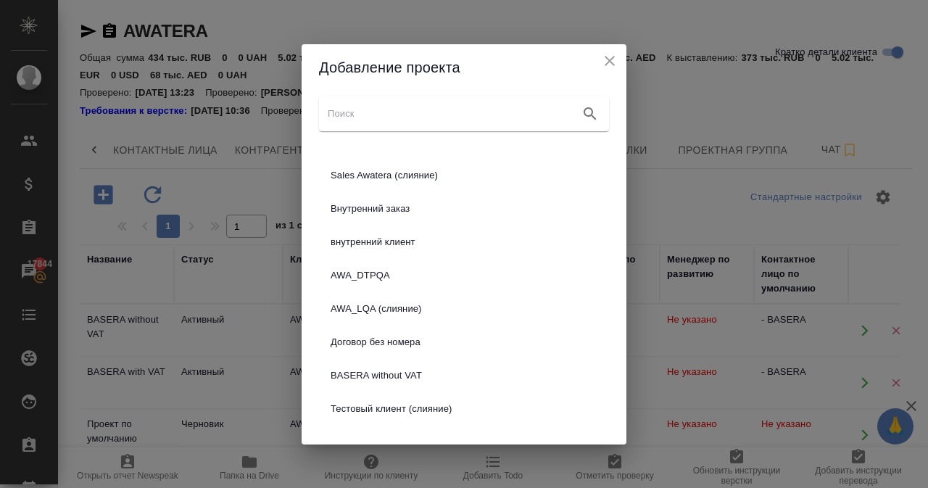
click at [421, 210] on span "Внутренний заказ" at bounding box center [463, 208] width 267 height 14
click at [416, 203] on span "Внутренний заказ" at bounding box center [463, 208] width 267 height 14
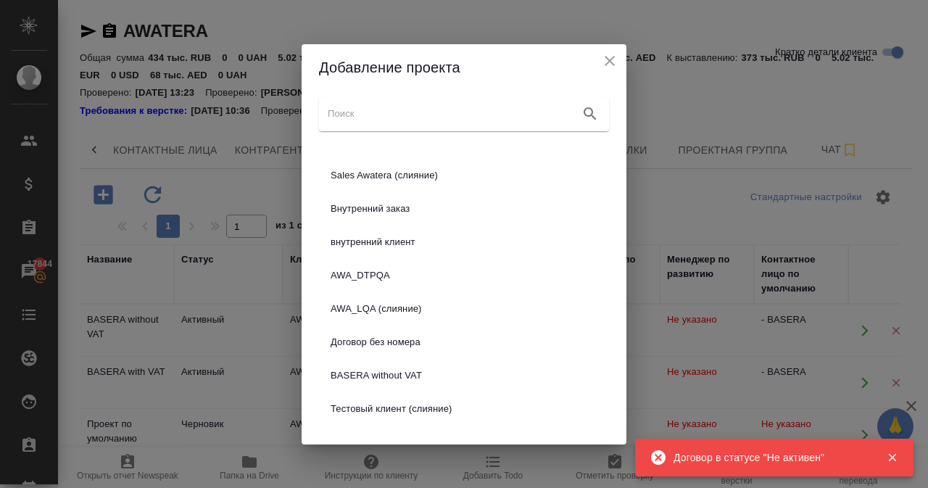
click at [606, 59] on icon "close" at bounding box center [609, 60] width 17 height 17
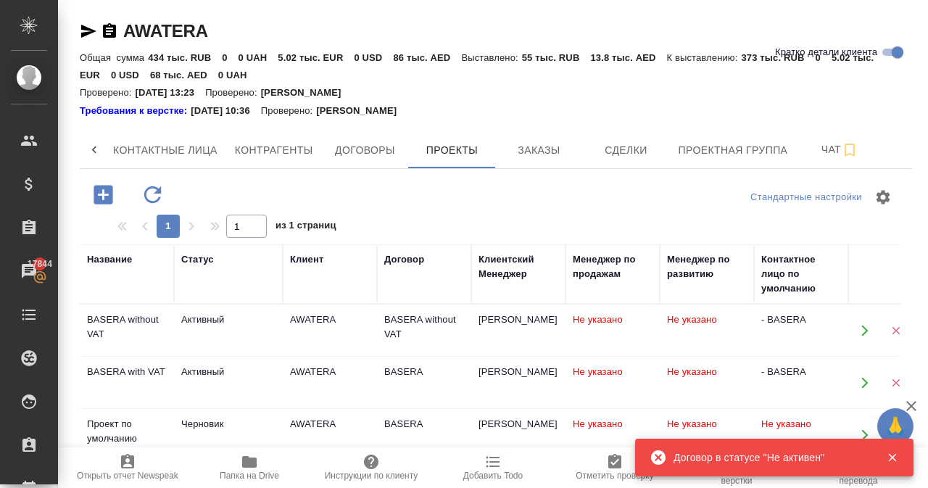
click at [107, 195] on icon "button" at bounding box center [103, 194] width 25 height 25
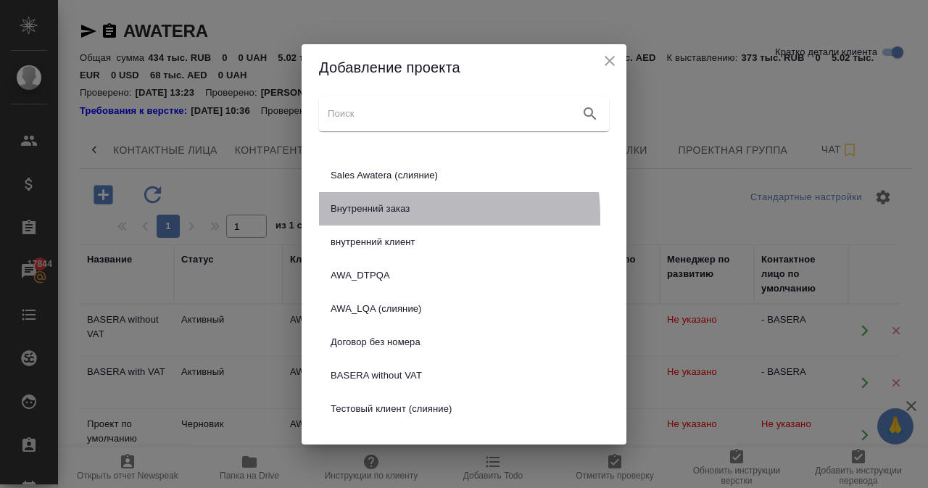
click at [396, 215] on div "Внутренний заказ" at bounding box center [464, 208] width 290 height 33
click at [425, 208] on span "Внутренний заказ" at bounding box center [463, 208] width 267 height 14
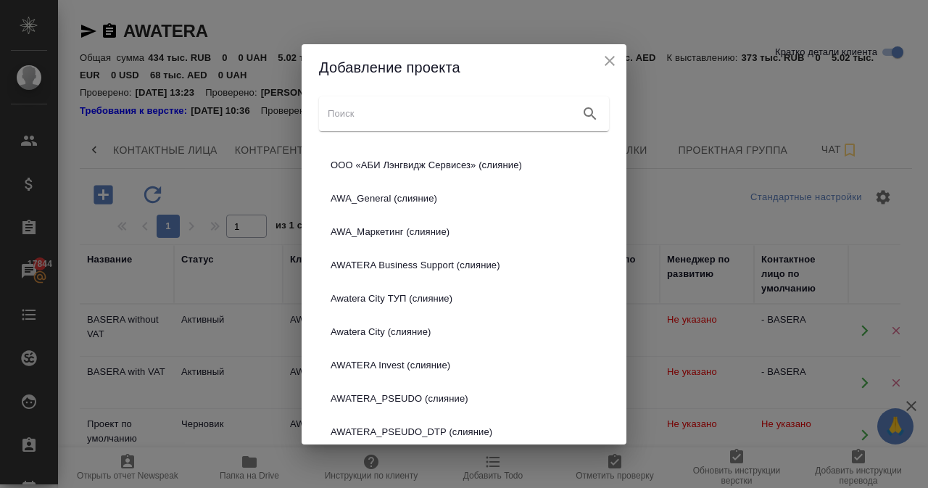
scroll to position [145, 0]
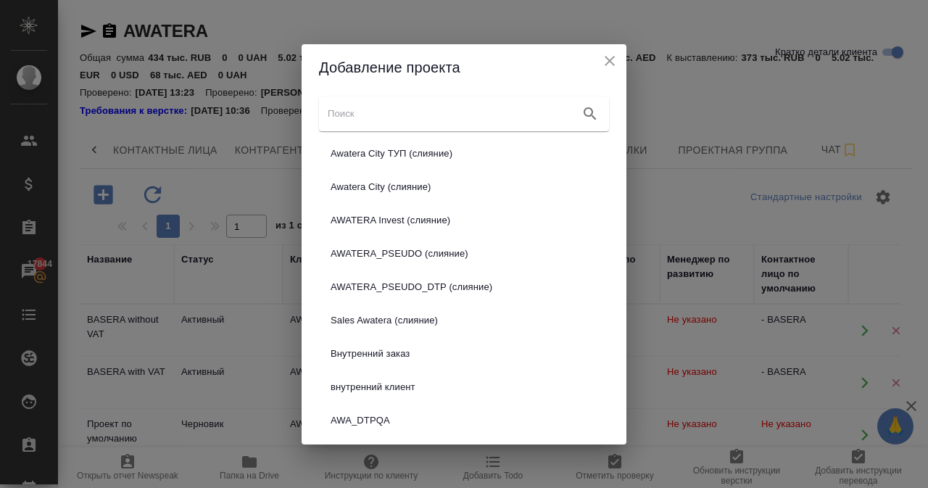
click at [415, 385] on span "внутренний клиент" at bounding box center [463, 387] width 267 height 14
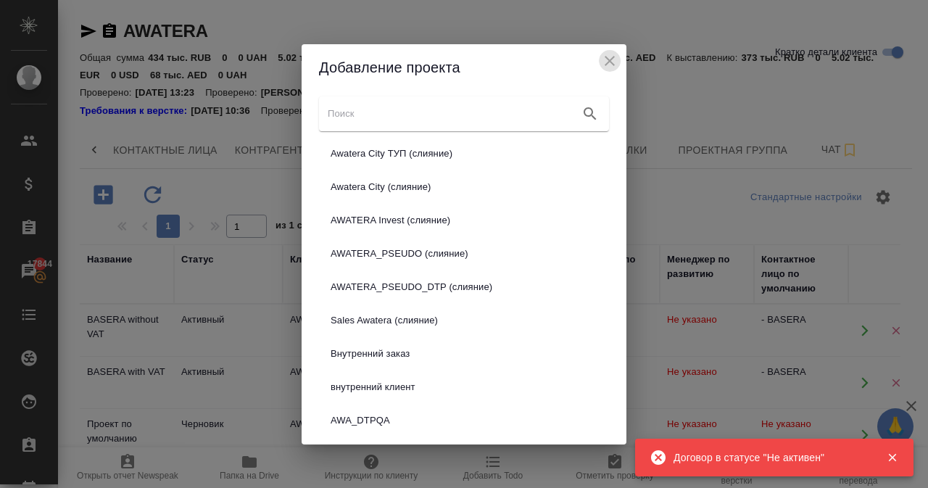
click at [610, 54] on icon "close" at bounding box center [609, 60] width 17 height 17
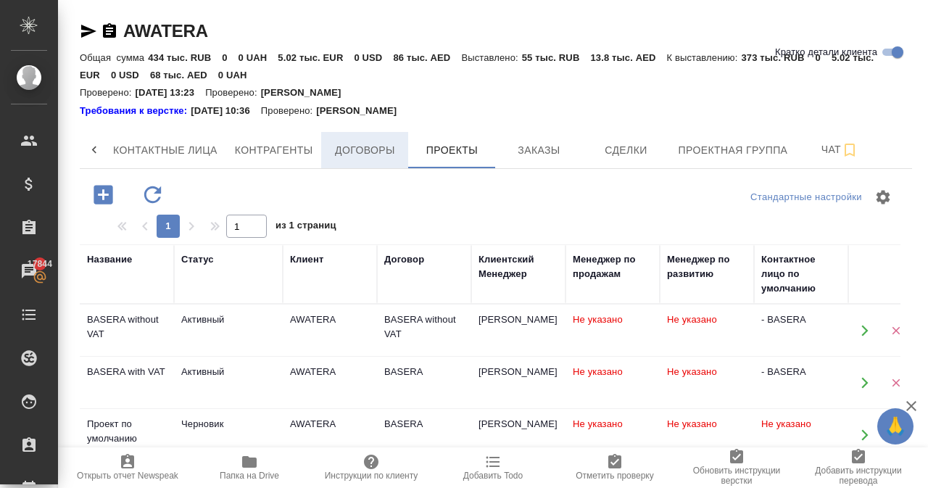
click at [388, 154] on span "Договоры" at bounding box center [365, 150] width 70 height 18
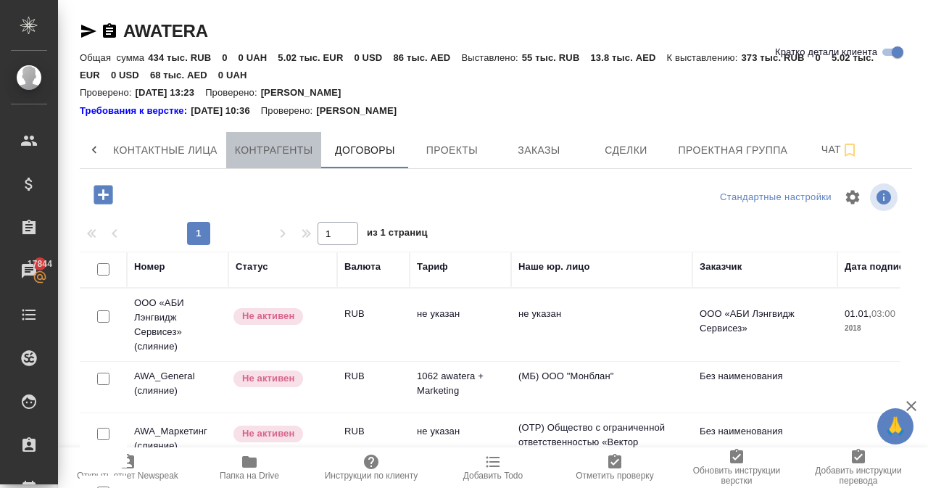
click at [299, 141] on span "Контрагенты" at bounding box center [274, 150] width 78 height 18
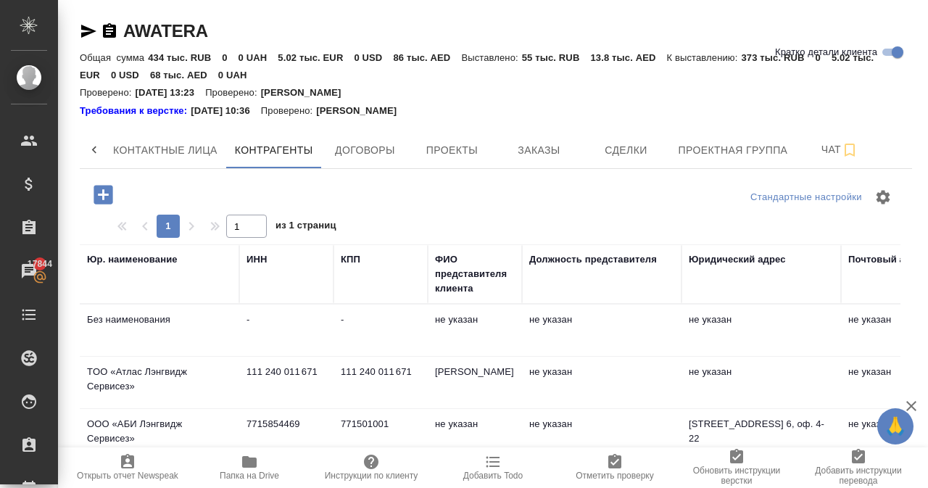
click at [103, 150] on div at bounding box center [94, 150] width 29 height 36
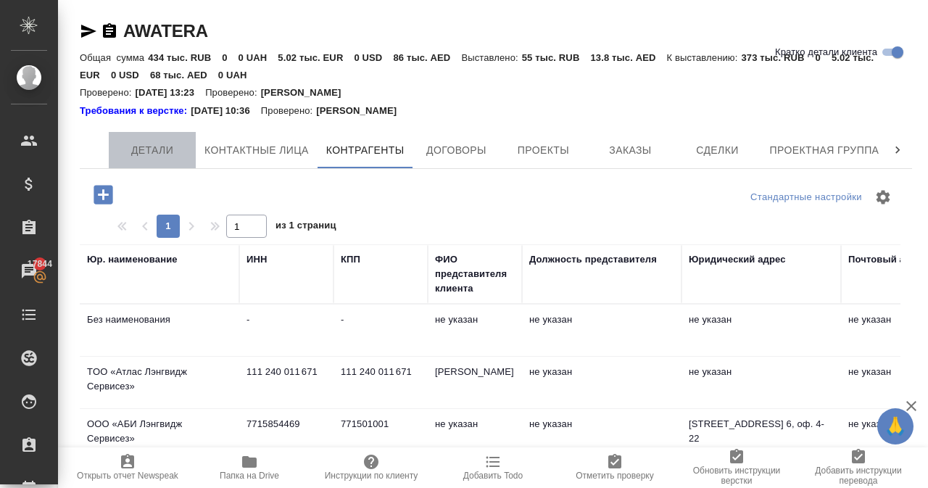
click at [149, 144] on span "Детали" at bounding box center [152, 150] width 70 height 18
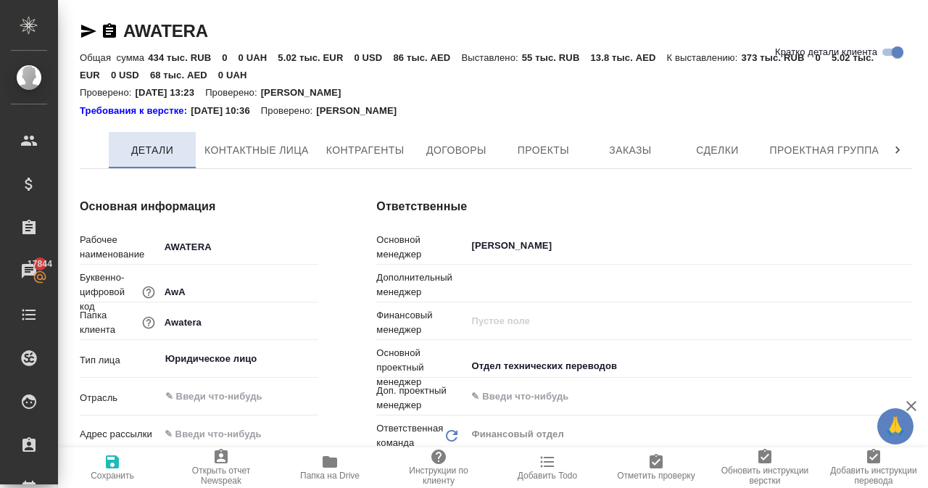
type textarea "x"
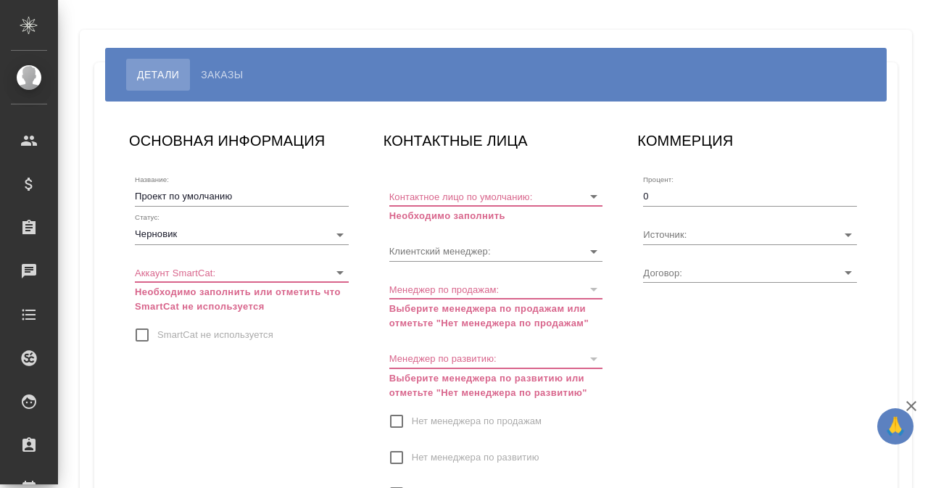
type input "Без договора"
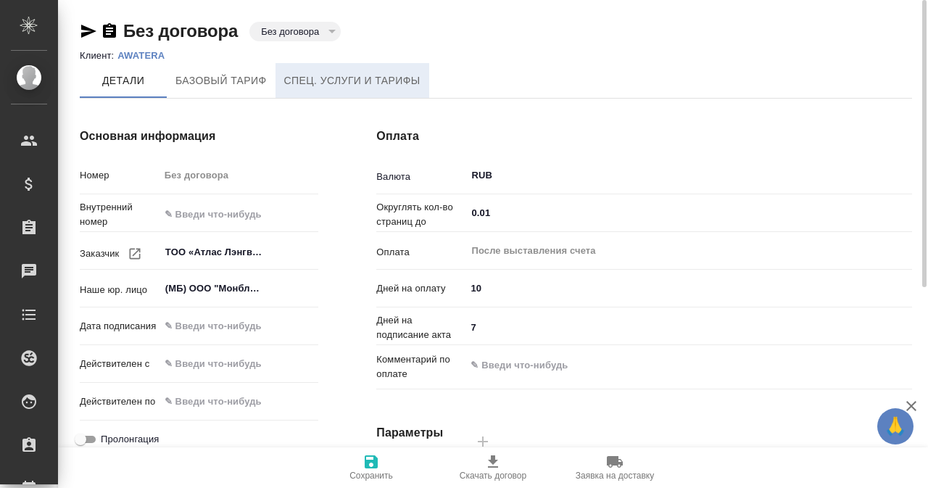
type input "Стандартный шаблон - 30-70-100 - ВЫБЕРИ МЕНЯ!"
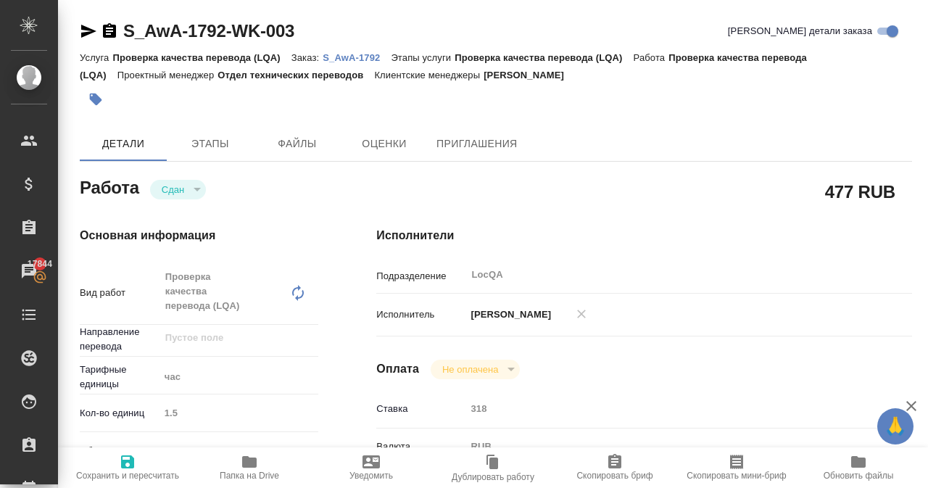
type textarea "x"
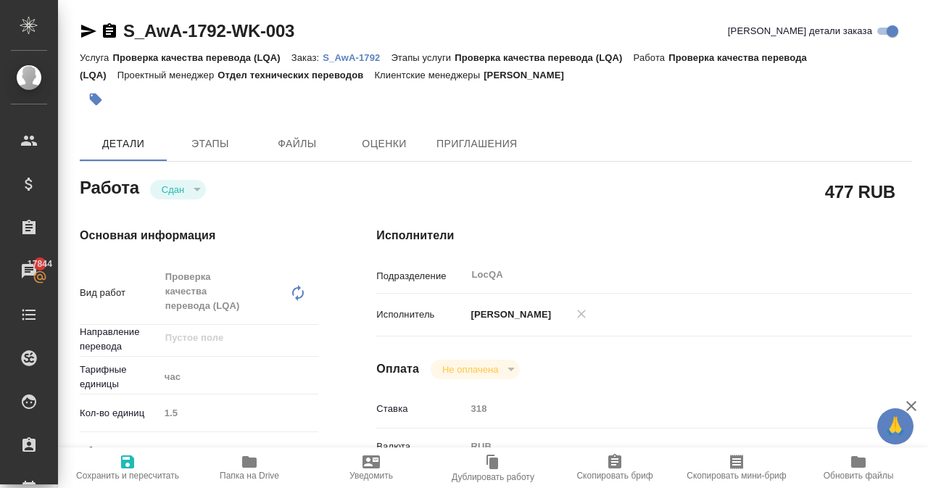
type textarea "x"
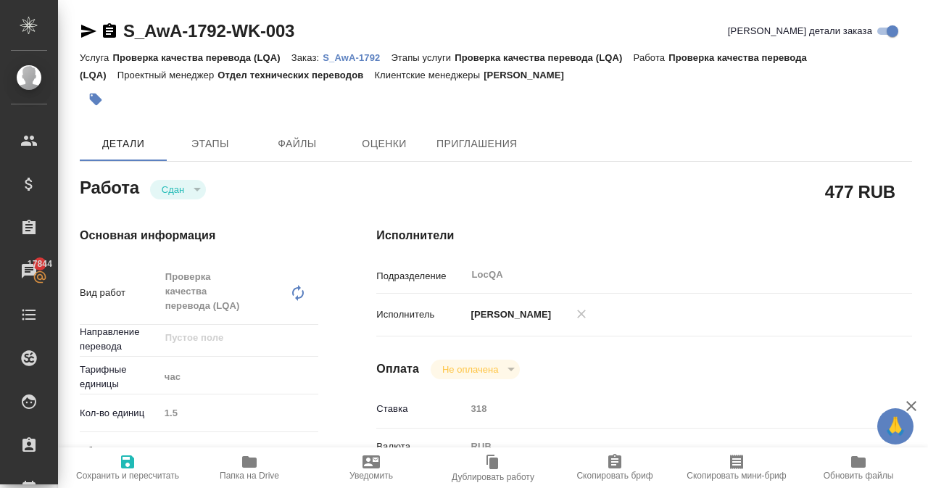
type textarea "x"
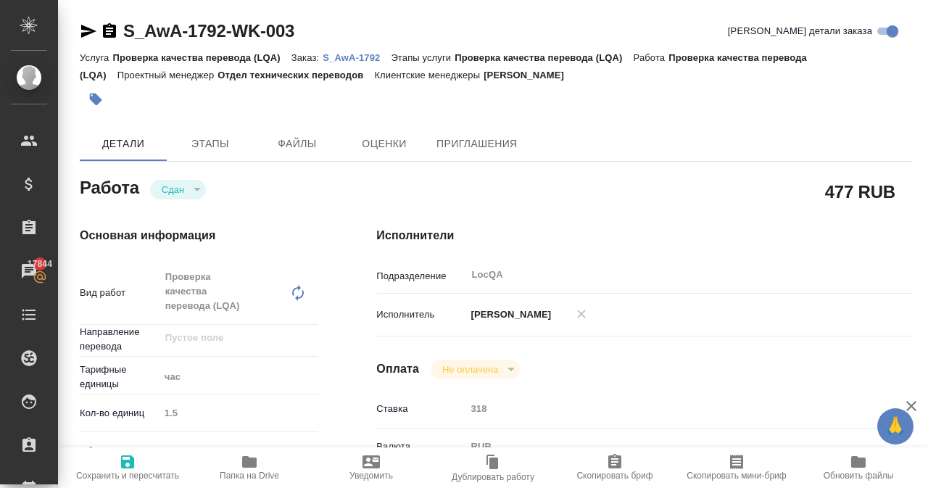
type textarea "x"
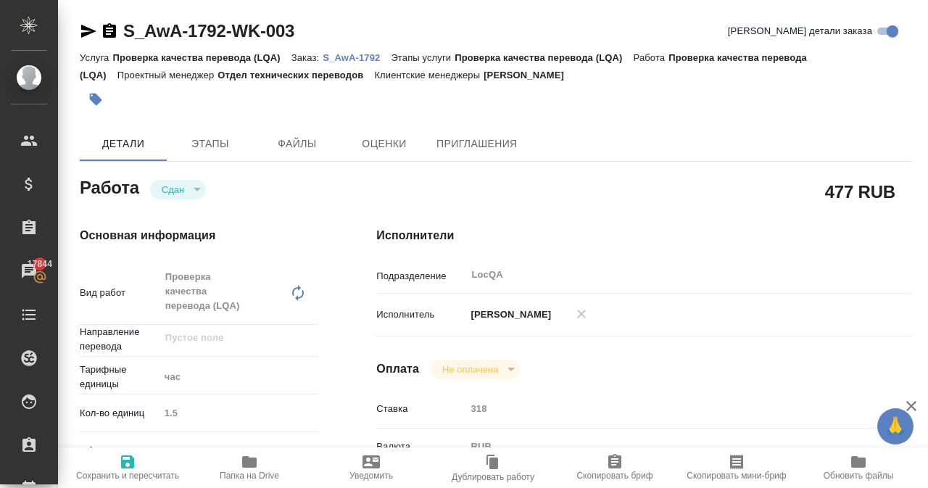
type textarea "x"
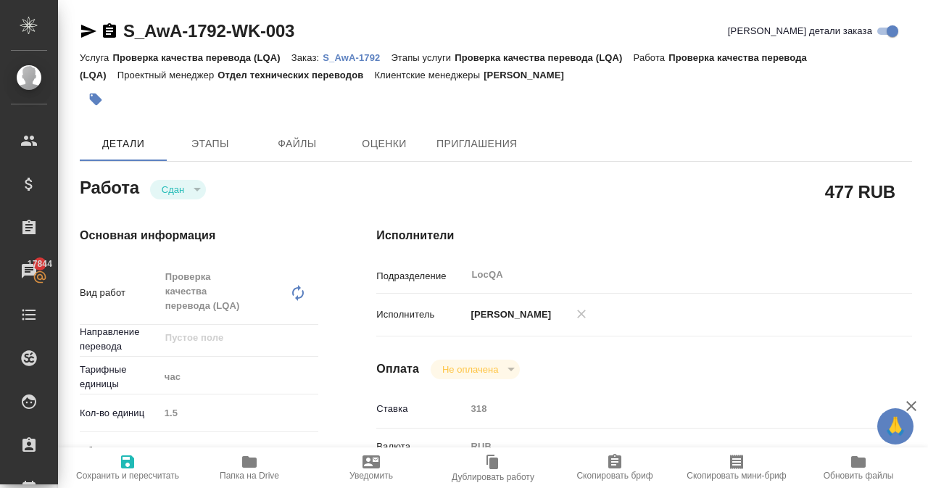
type textarea "x"
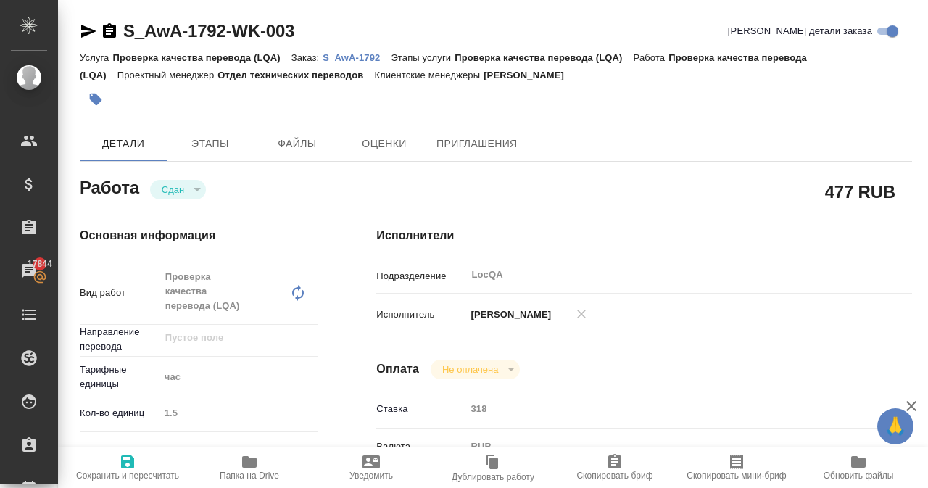
type textarea "x"
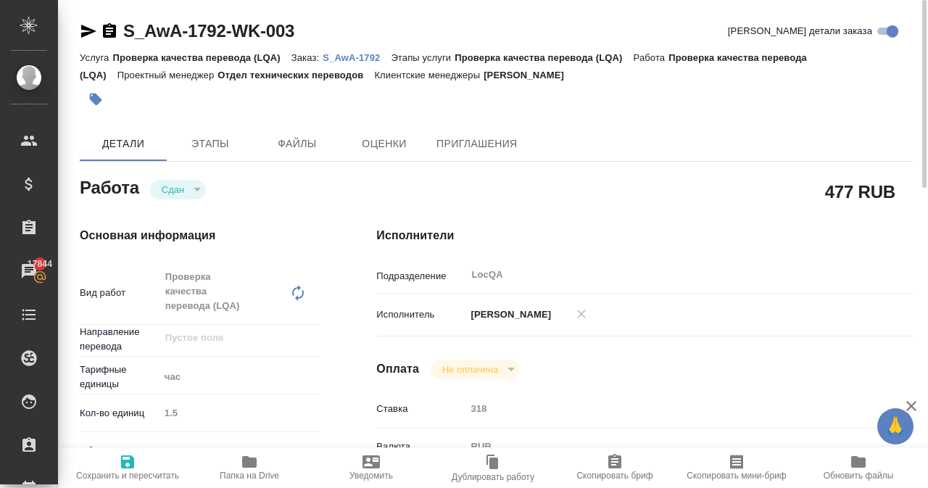
click at [351, 61] on p "S_AwA-1792" at bounding box center [357, 57] width 68 height 11
type textarea "x"
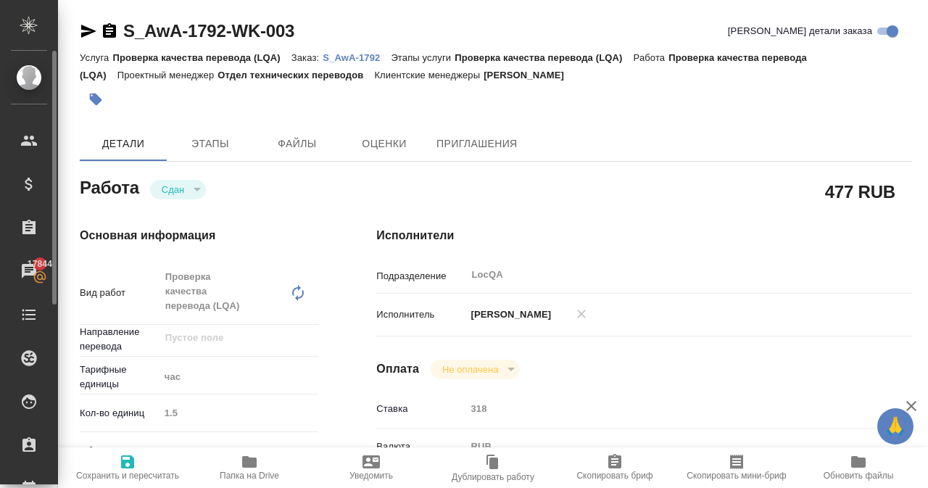
type textarea "x"
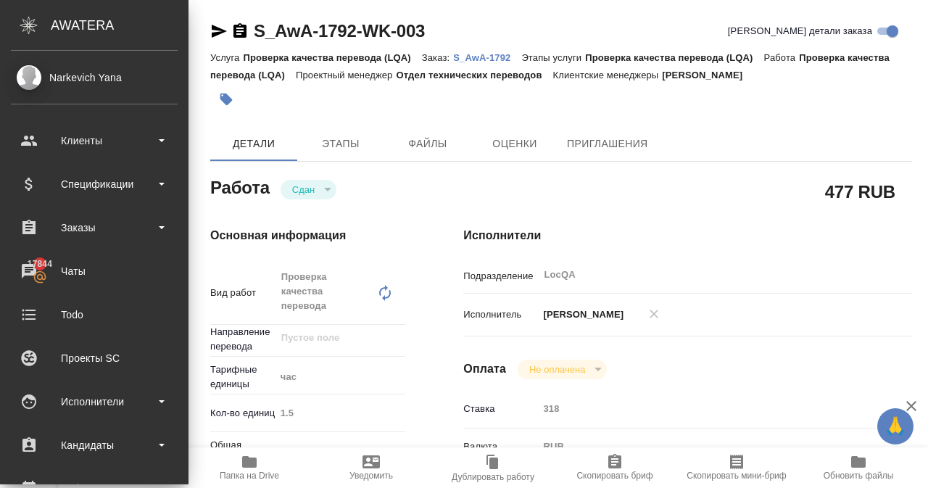
drag, startPoint x: 28, startPoint y: 73, endPoint x: 38, endPoint y: 72, distance: 10.2
click at [29, 73] on div "Narkevich Yana" at bounding box center [94, 78] width 167 height 16
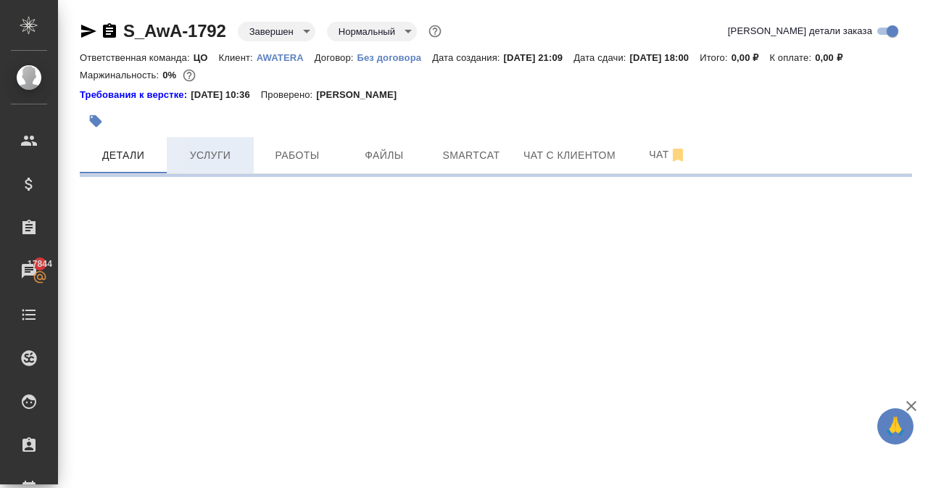
click at [223, 162] on span "Услуги" at bounding box center [210, 155] width 70 height 18
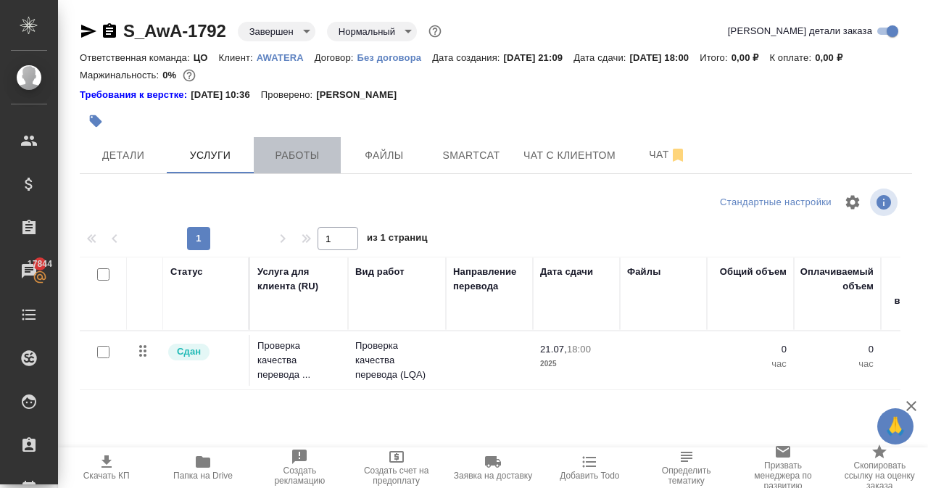
click at [288, 154] on span "Работы" at bounding box center [297, 155] width 70 height 18
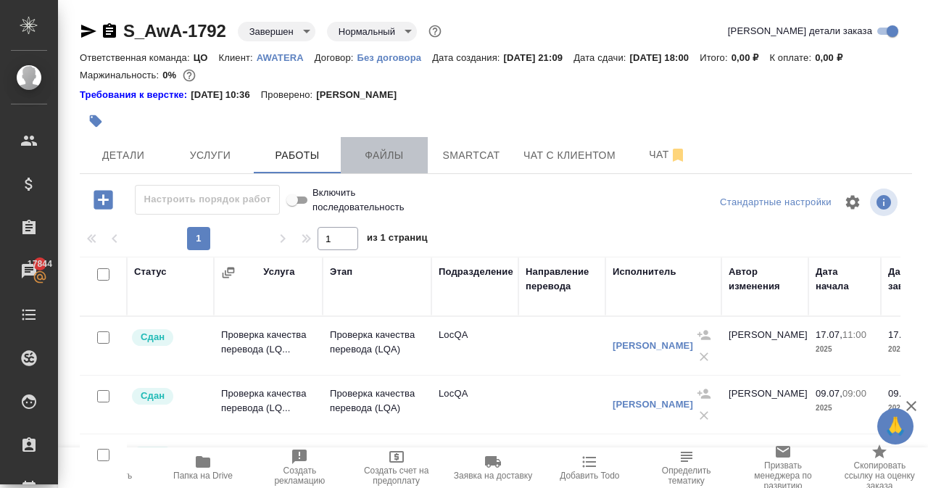
click at [362, 147] on span "Файлы" at bounding box center [384, 155] width 70 height 18
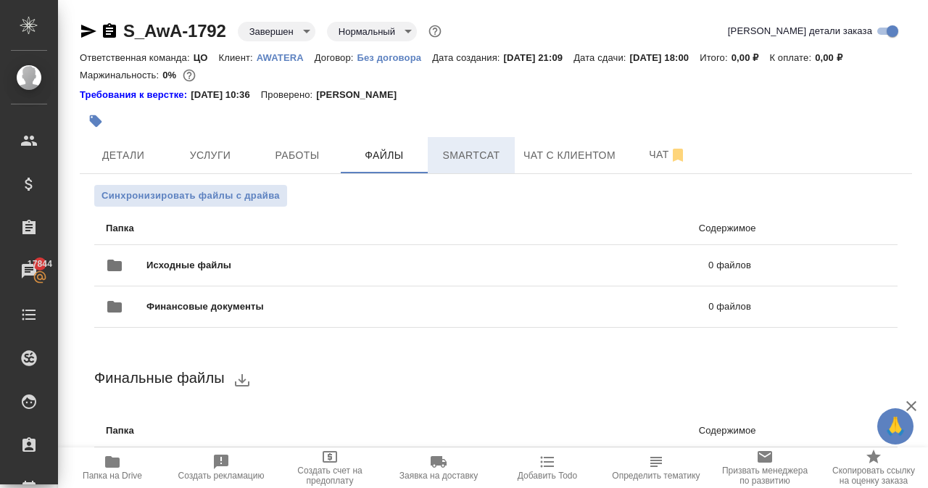
click at [472, 157] on span "Smartcat" at bounding box center [471, 155] width 70 height 18
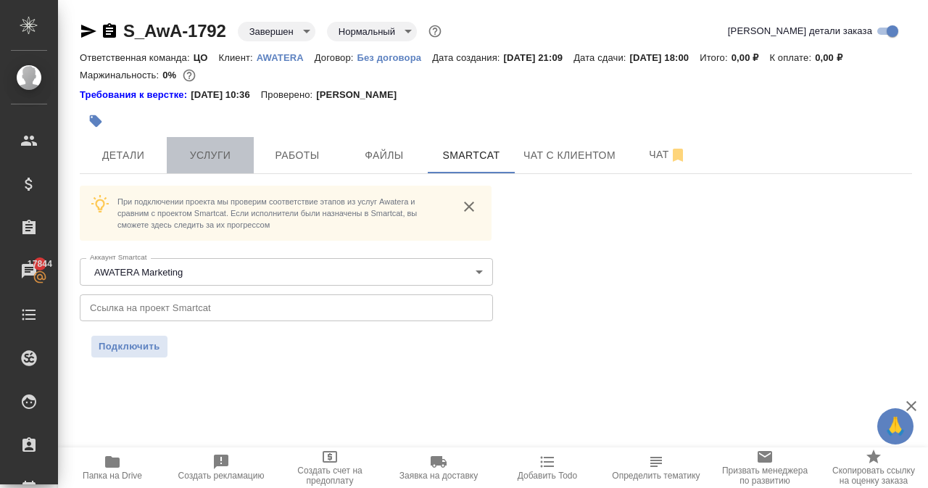
click at [230, 150] on span "Услуги" at bounding box center [210, 155] width 70 height 18
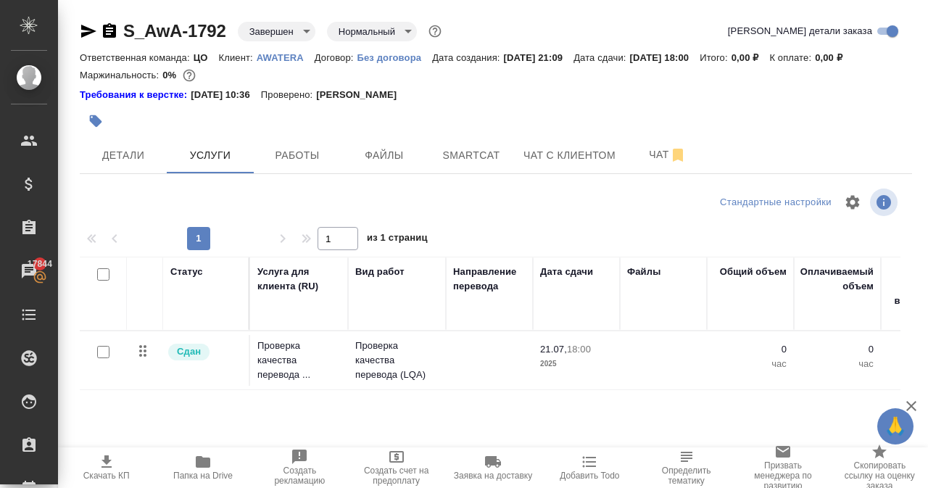
click at [275, 56] on p "AWATERA" at bounding box center [286, 57] width 58 height 11
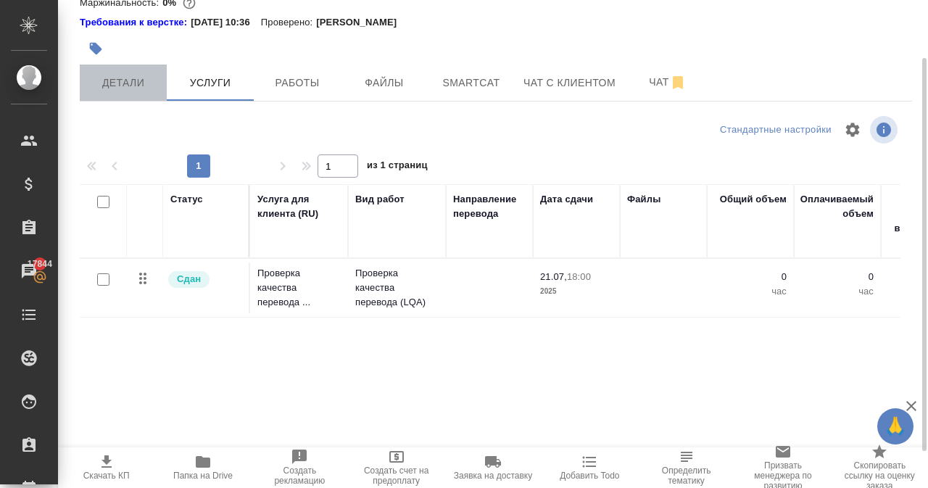
click at [141, 79] on span "Детали" at bounding box center [123, 83] width 70 height 18
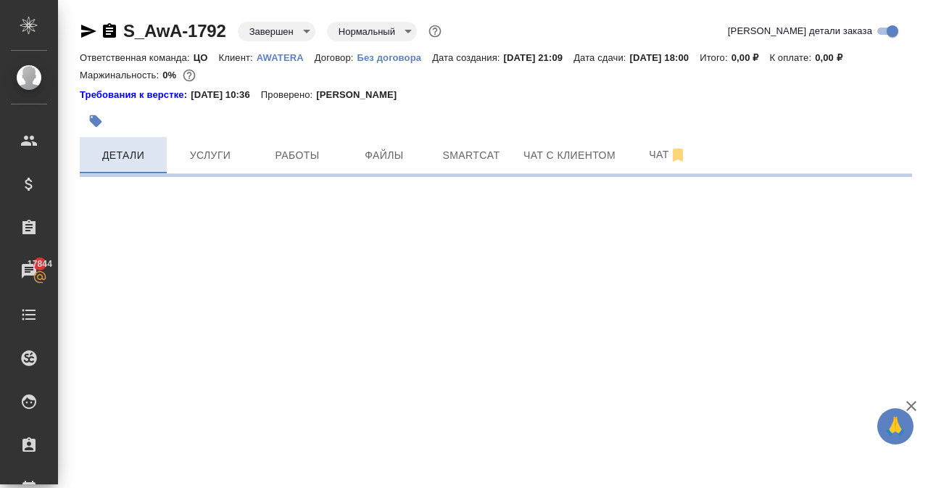
select select "RU"
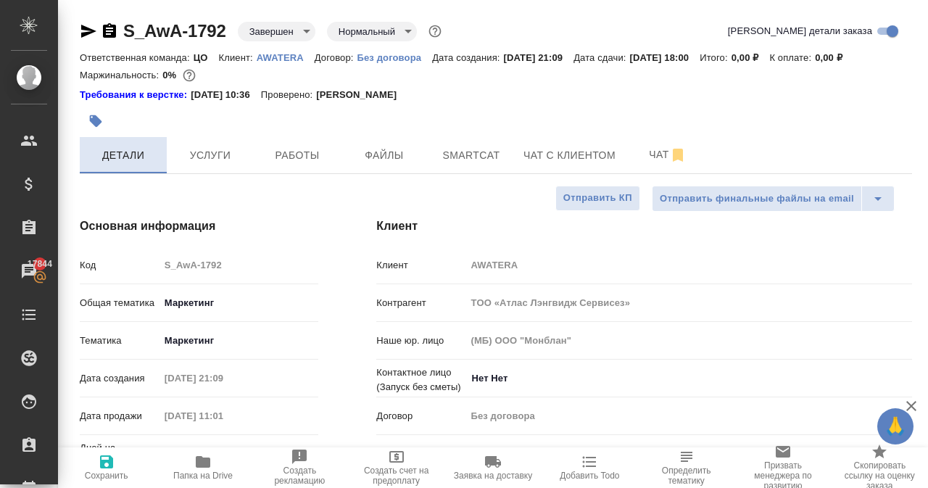
type textarea "x"
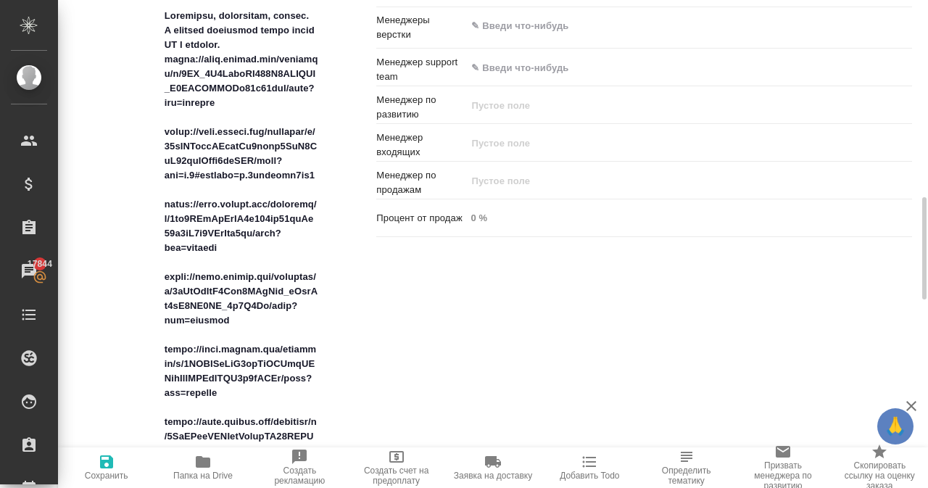
scroll to position [797, 0]
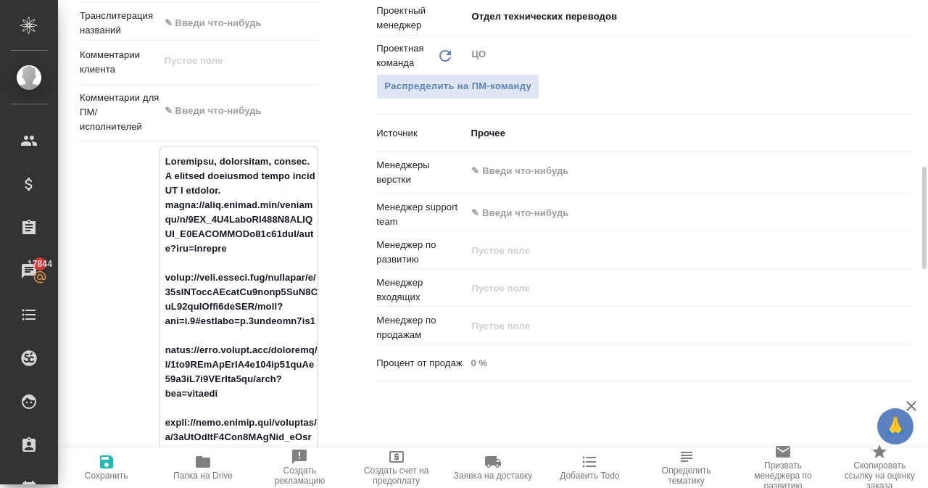
drag, startPoint x: 165, startPoint y: 157, endPoint x: 272, endPoint y: 200, distance: 116.1
type textarea "x"
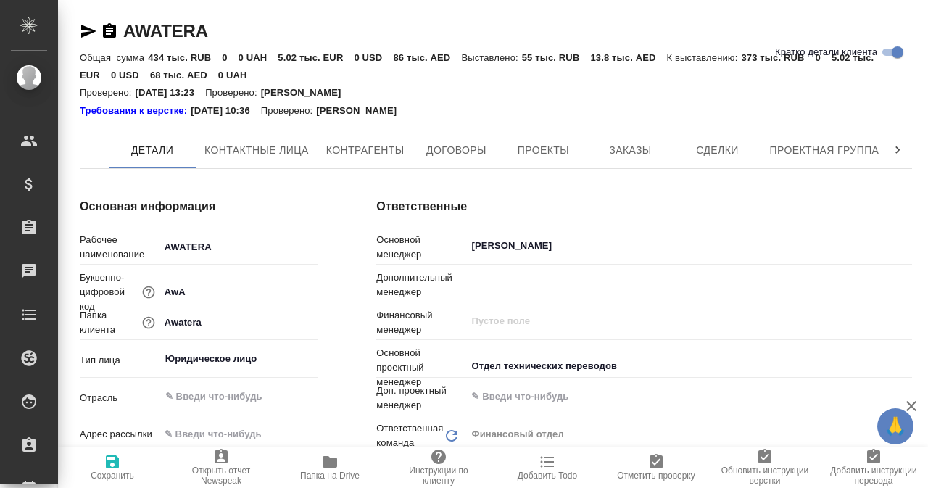
type textarea "x"
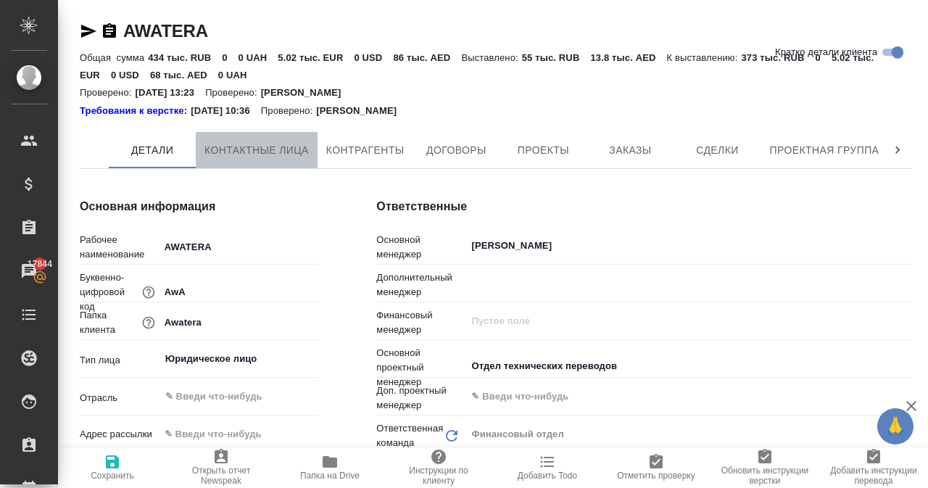
click at [305, 155] on span "Контактные лица" at bounding box center [256, 150] width 104 height 18
select select "RU"
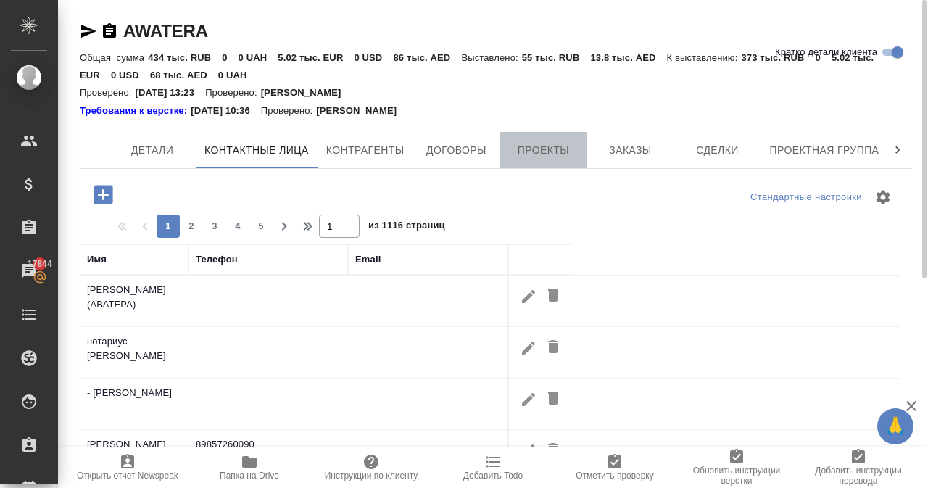
click at [570, 151] on span "Проекты" at bounding box center [543, 150] width 70 height 18
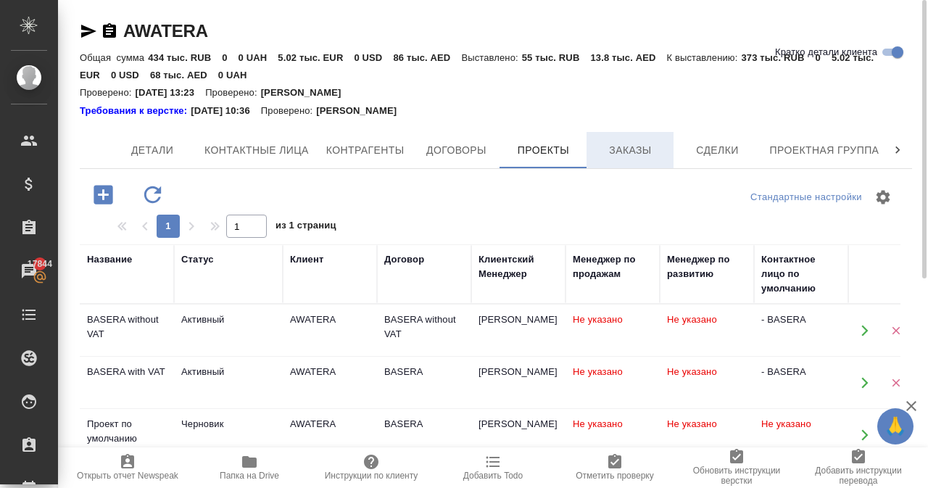
click at [647, 161] on button "Заказы" at bounding box center [629, 150] width 87 height 36
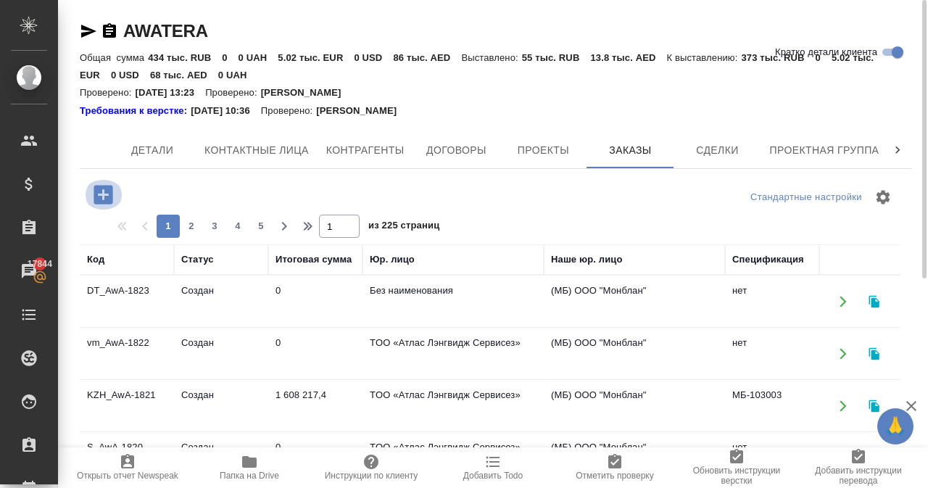
click at [102, 189] on icon "button" at bounding box center [102, 194] width 19 height 19
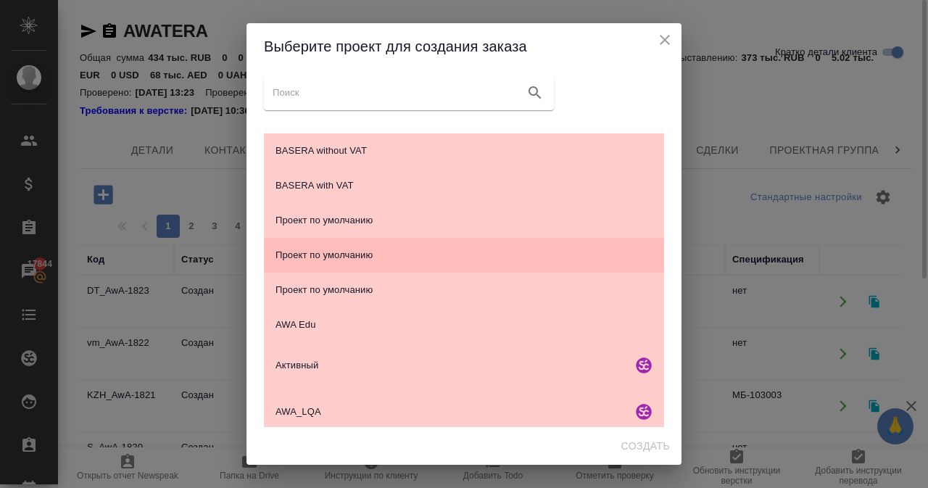
scroll to position [290, 0]
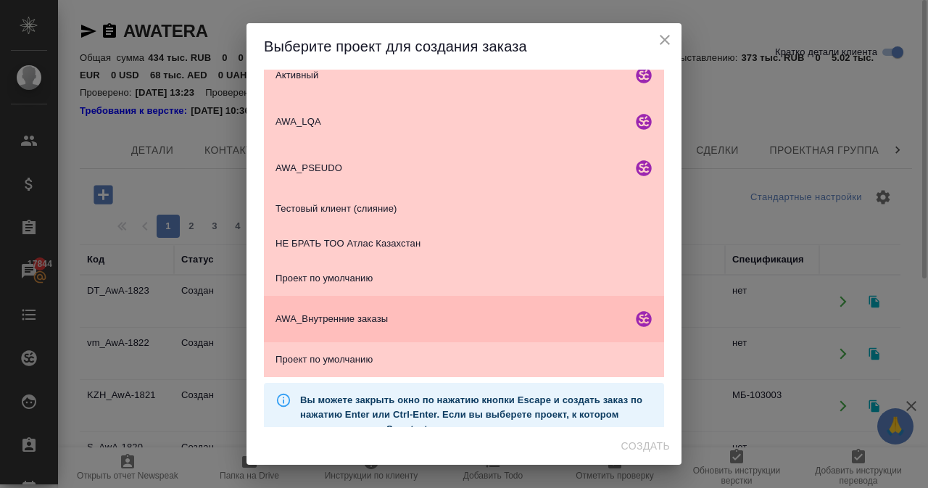
click at [369, 315] on span "AWA_Внутренние заказы" at bounding box center [450, 319] width 351 height 14
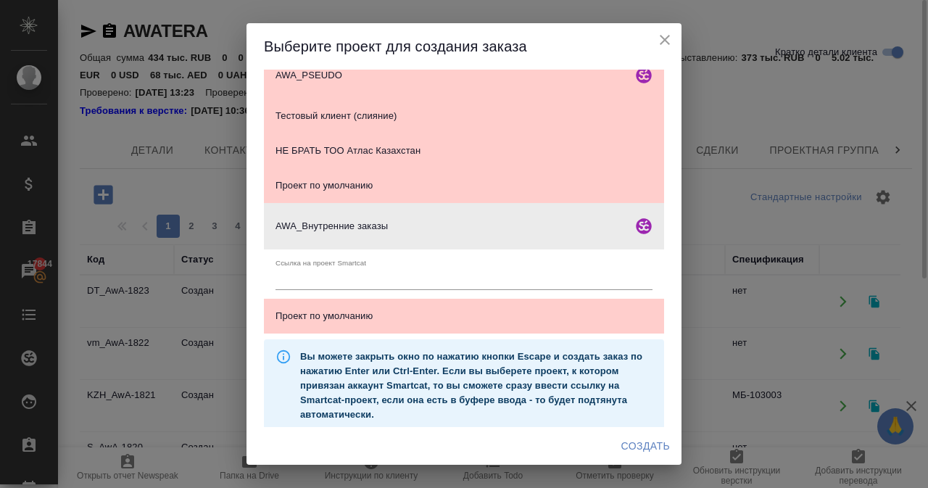
scroll to position [394, 0]
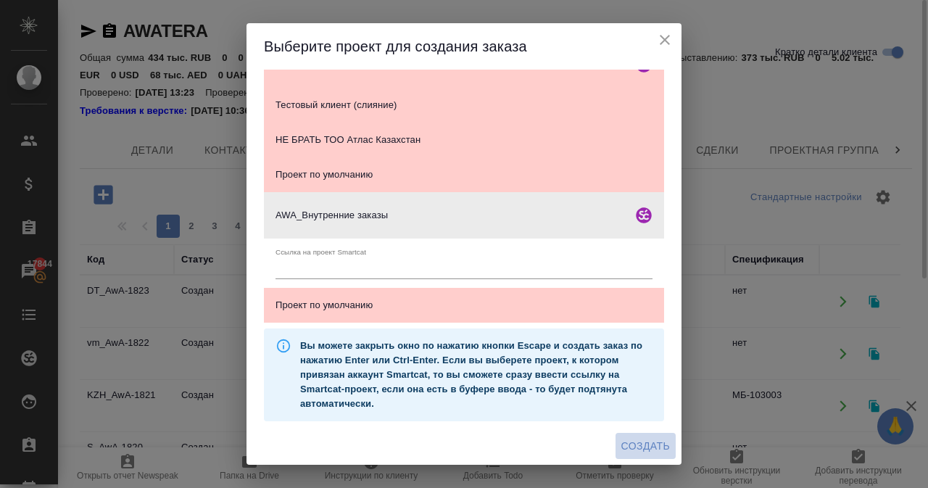
click at [644, 441] on span "Создать" at bounding box center [645, 446] width 49 height 18
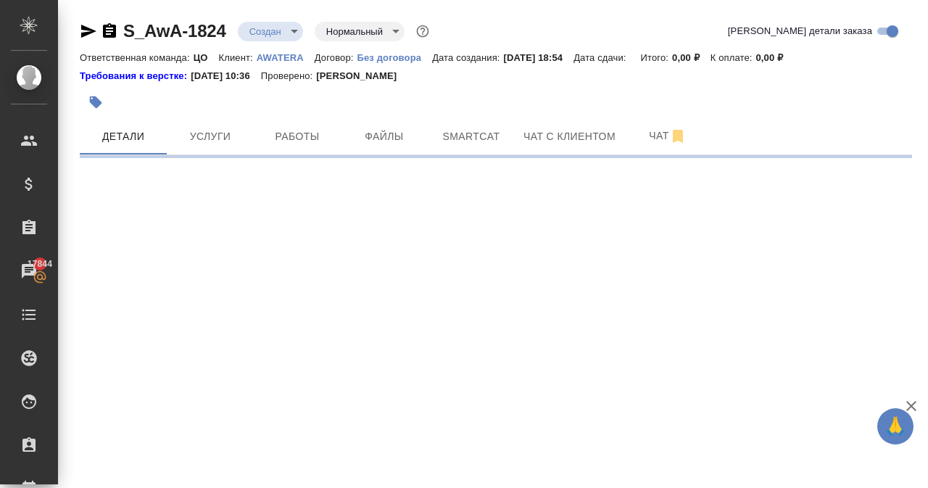
select select "RU"
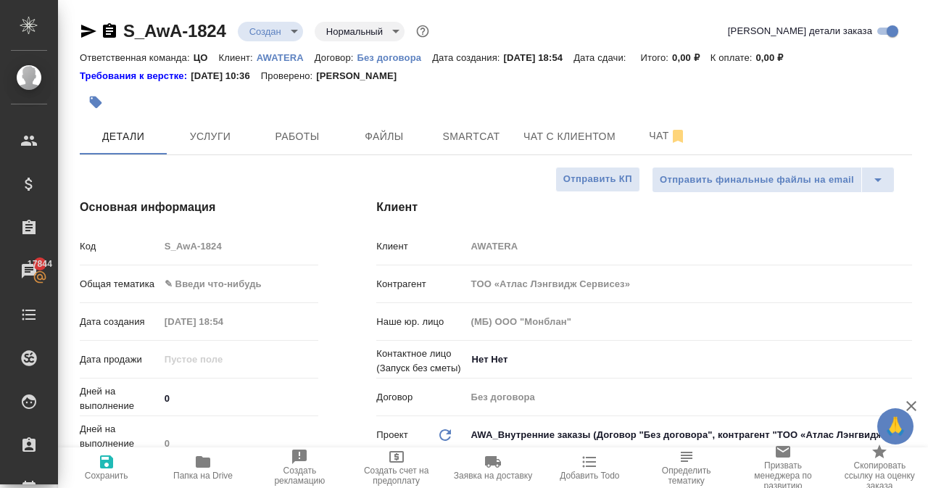
type textarea "x"
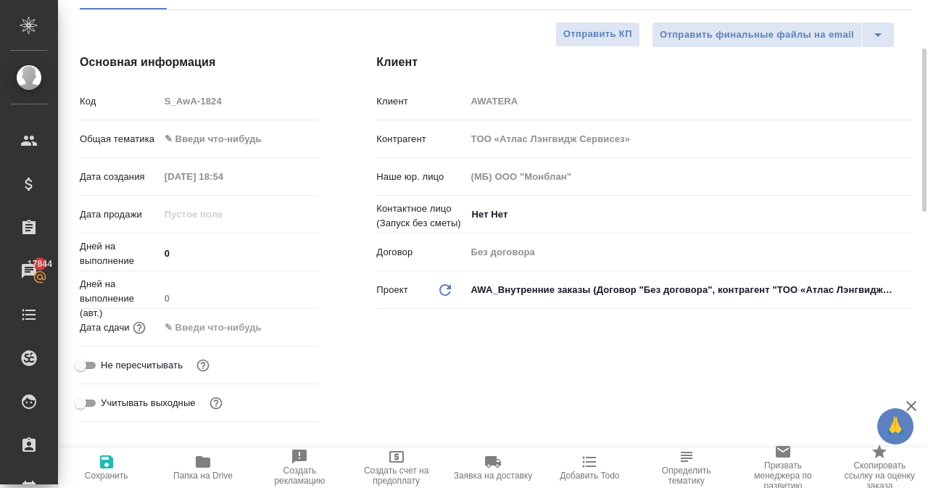
scroll to position [217, 0]
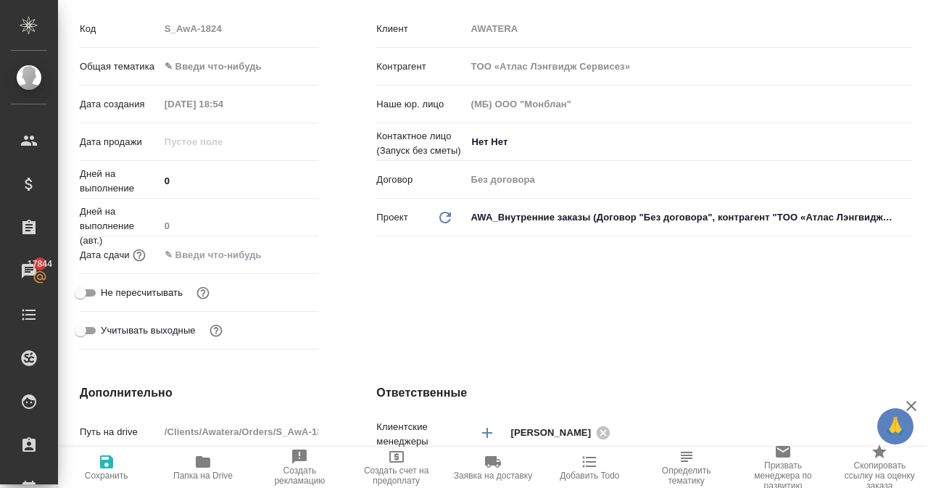
click at [200, 262] on input "text" at bounding box center [222, 254] width 127 height 21
click at [270, 248] on icon "button" at bounding box center [276, 253] width 13 height 14
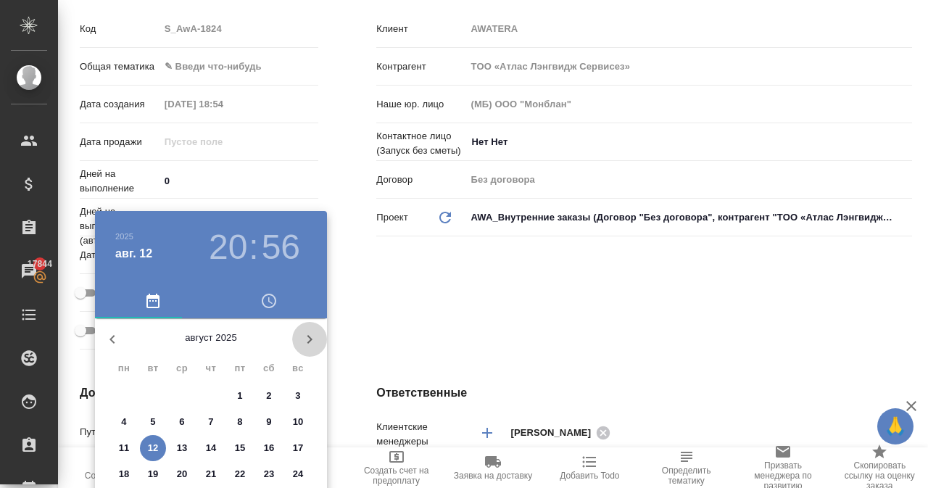
click at [306, 339] on icon "button" at bounding box center [309, 338] width 17 height 17
click at [119, 338] on icon "button" at bounding box center [112, 338] width 17 height 17
drag, startPoint x: 916, startPoint y: 146, endPoint x: 915, endPoint y: 165, distance: 18.9
click at [912, 183] on div at bounding box center [464, 244] width 928 height 488
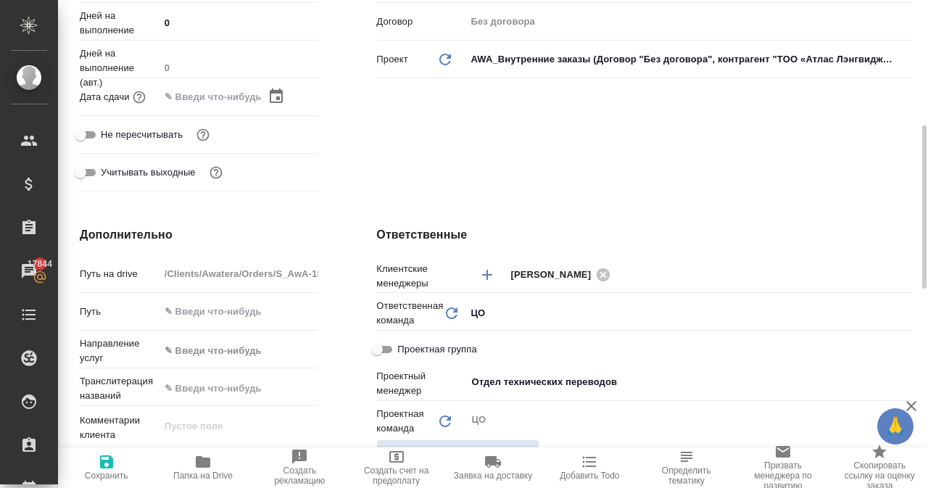
scroll to position [370, 0]
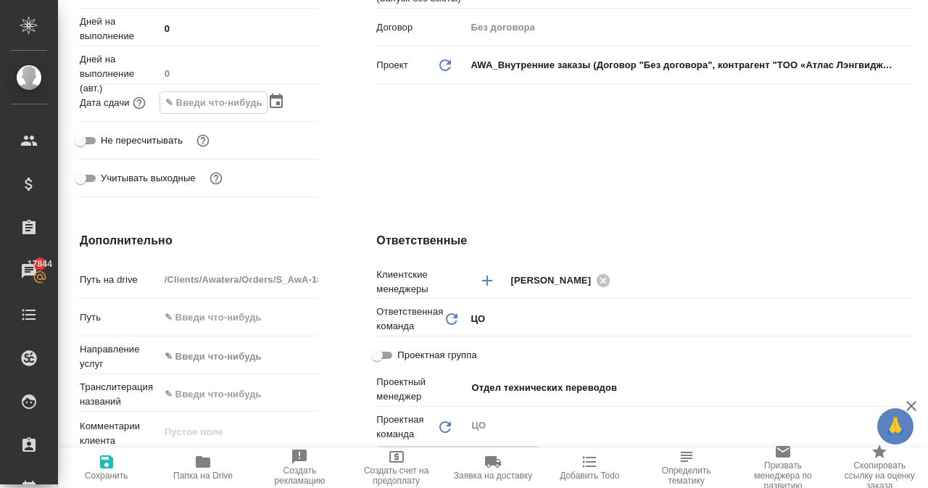
click at [186, 102] on input "text" at bounding box center [213, 102] width 107 height 21
click at [272, 103] on icon "button" at bounding box center [276, 100] width 13 height 14
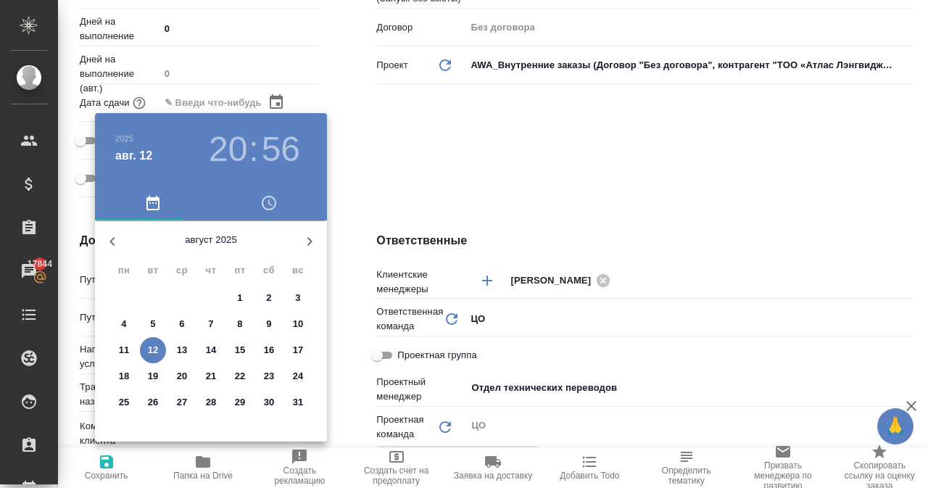
click at [294, 397] on p "31" at bounding box center [298, 402] width 11 height 14
type input "[DATE] 20:56"
type textarea "x"
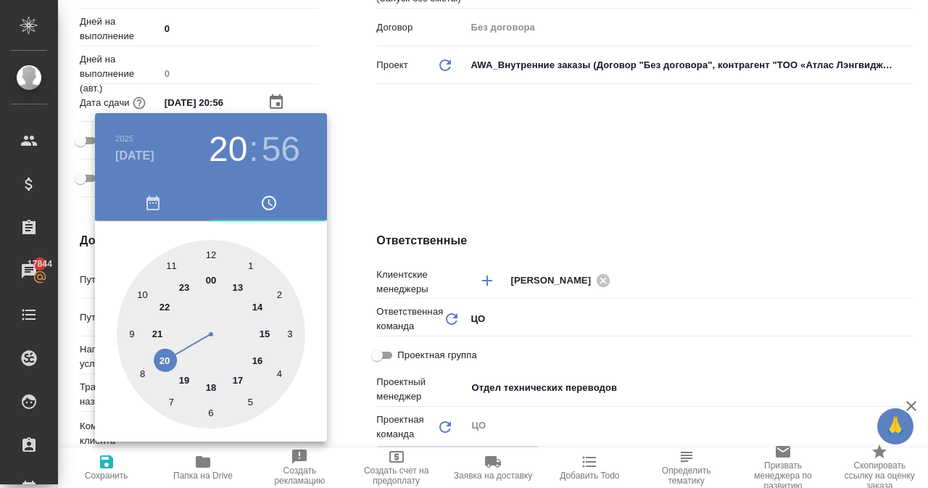
type input "[DATE] 18:56"
type textarea "x"
click at [205, 383] on div at bounding box center [211, 334] width 188 height 188
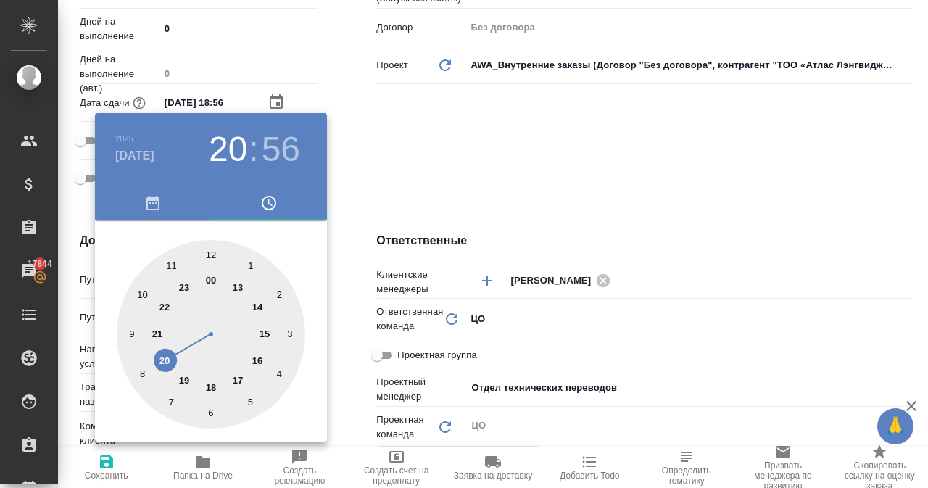
type textarea "x"
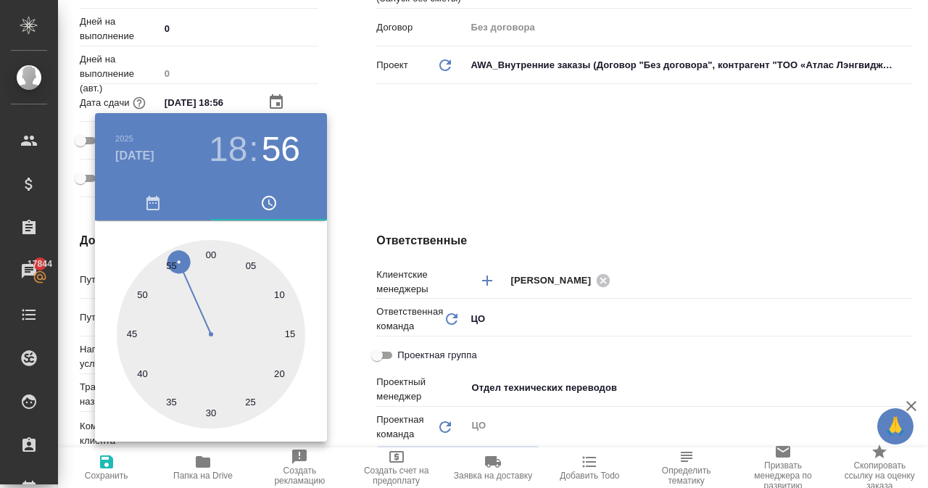
type input "[DATE] 18:31"
type textarea "x"
click at [206, 409] on div at bounding box center [211, 334] width 188 height 188
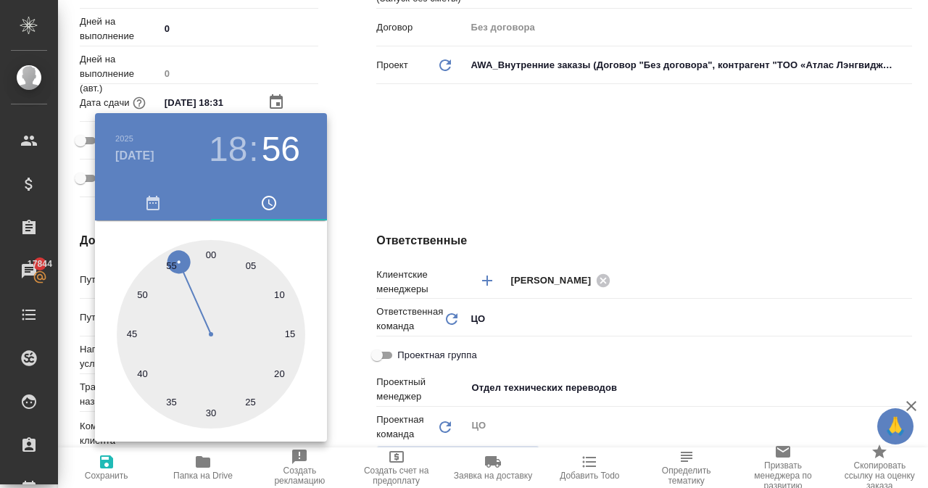
type textarea "x"
type input "[DATE] 18:30"
type textarea "x"
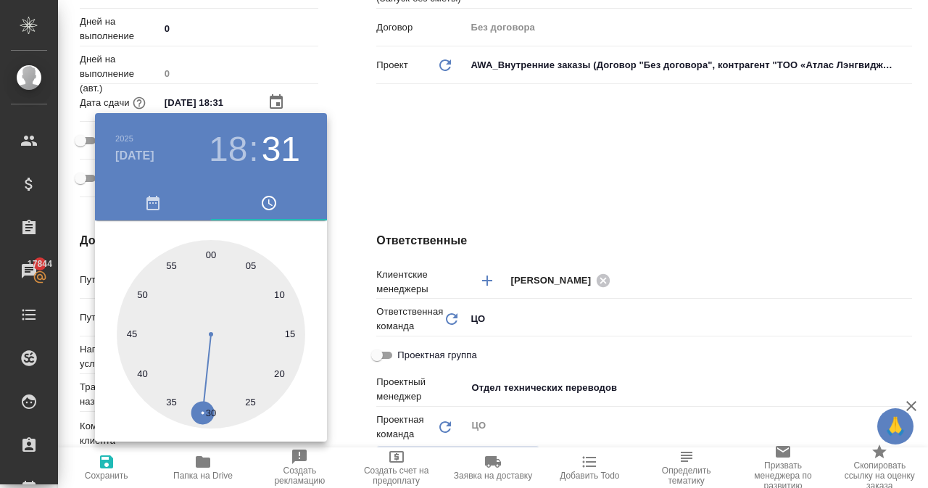
type textarea "x"
type input "[DATE] 18:26"
type textarea "x"
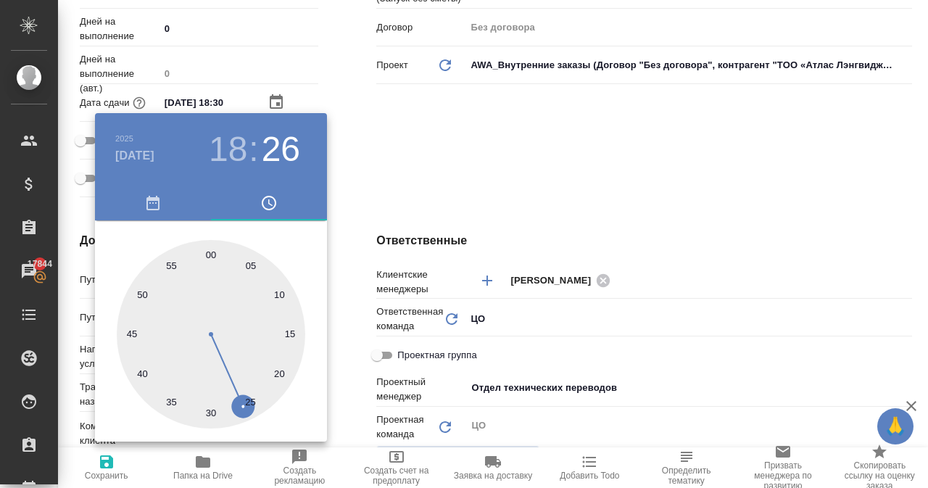
type textarea "x"
type input "[DATE] 18:25"
type textarea "x"
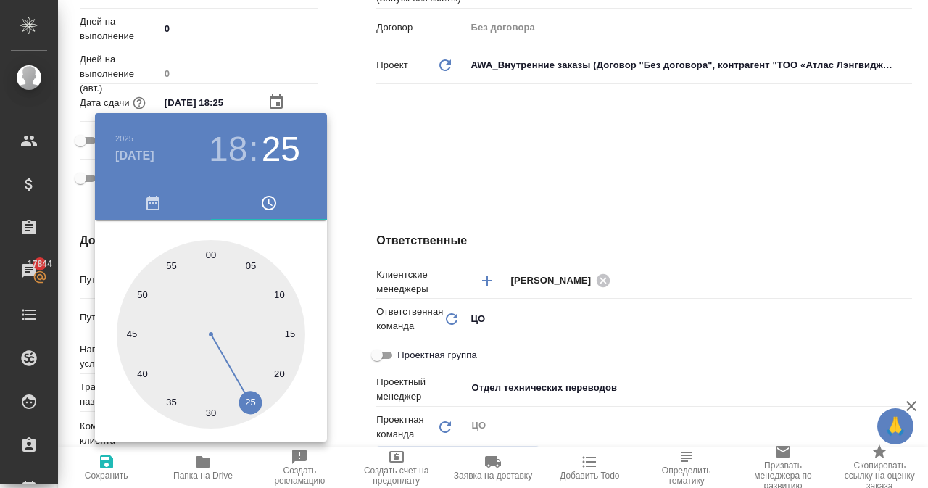
type textarea "x"
type input "[DATE] 18:23"
type textarea "x"
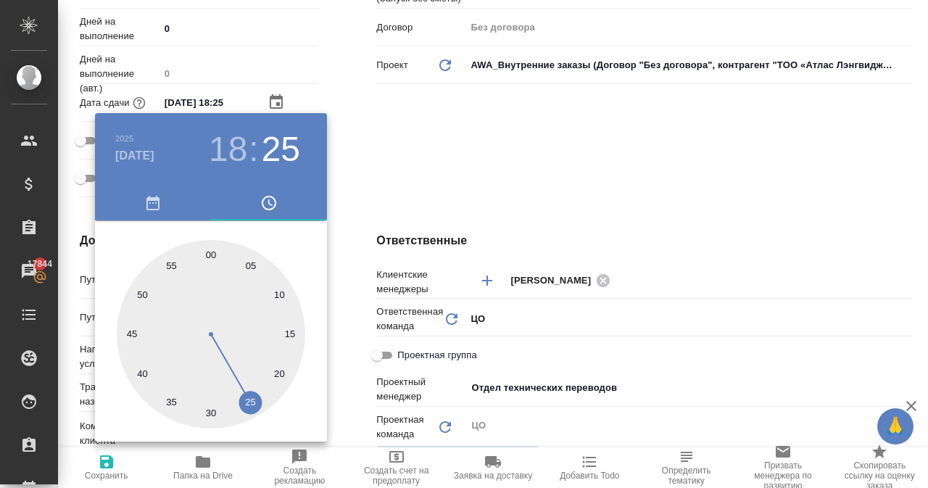
type textarea "x"
type input "[DATE] 18:16"
type textarea "x"
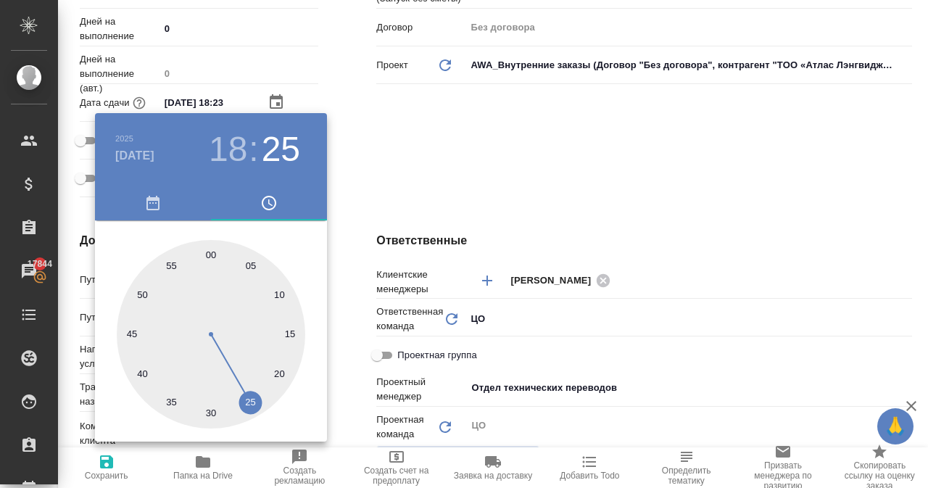
type textarea "x"
type input "[DATE] 18:07"
type textarea "x"
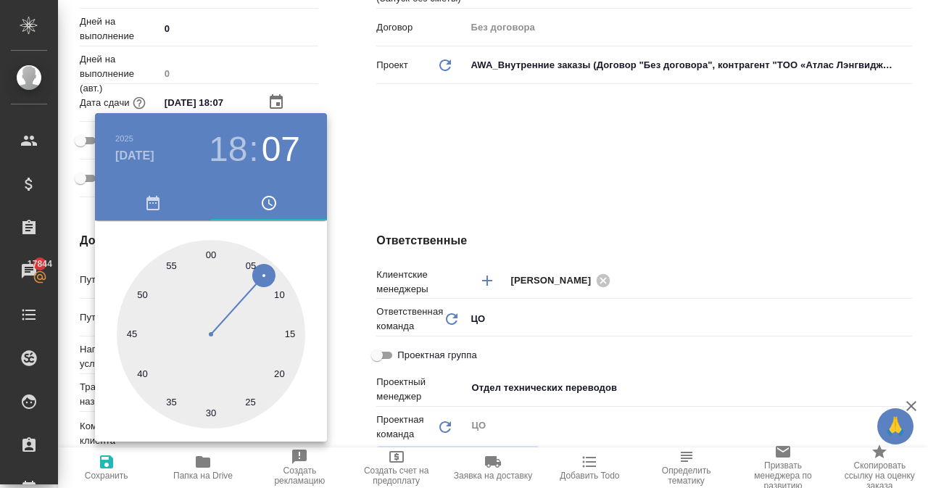
type input "[DATE] 18:03"
type textarea "x"
type input "[DATE] 18:57"
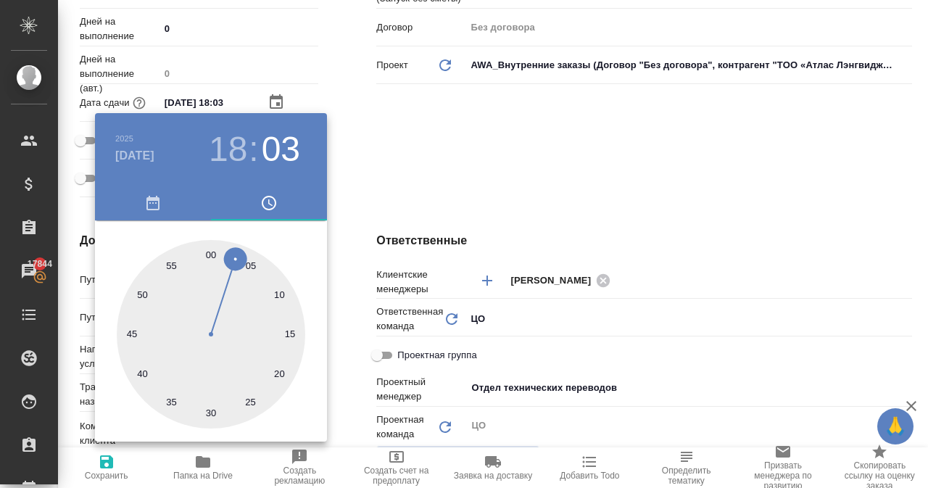
type textarea "x"
type input "[DATE] 18:58"
type textarea "x"
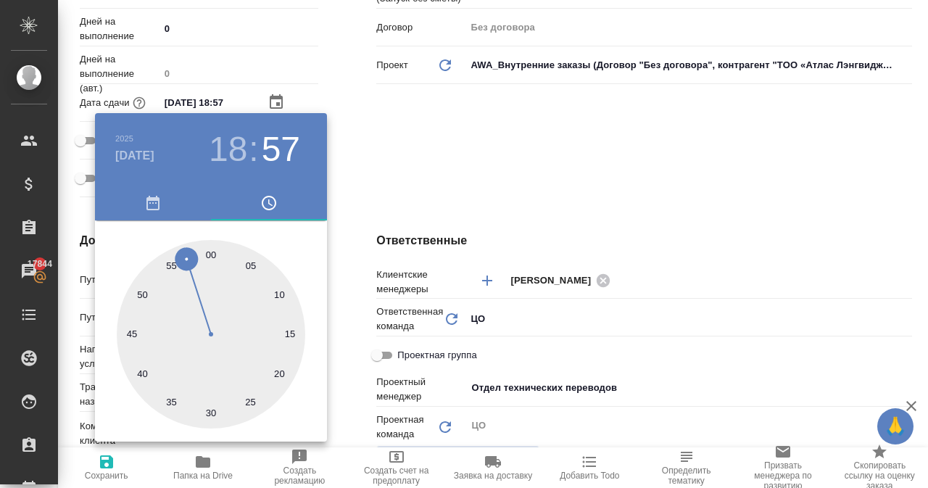
type textarea "x"
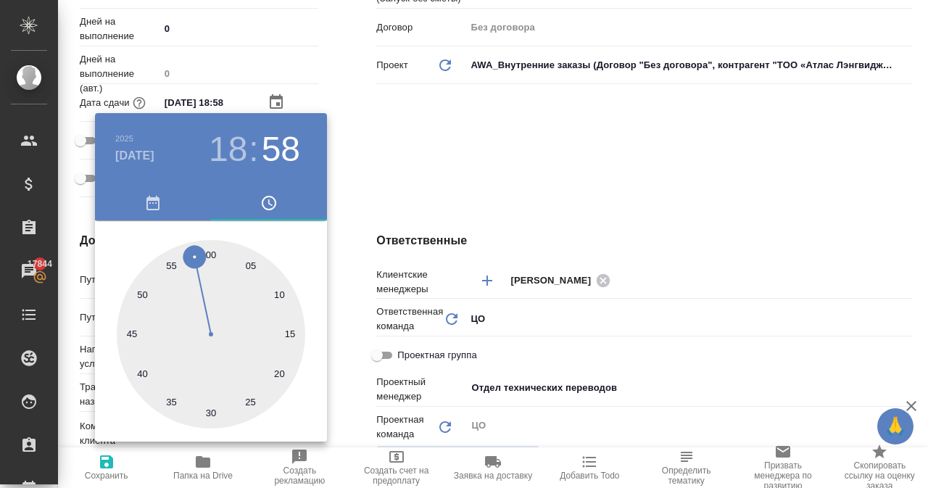
type textarea "x"
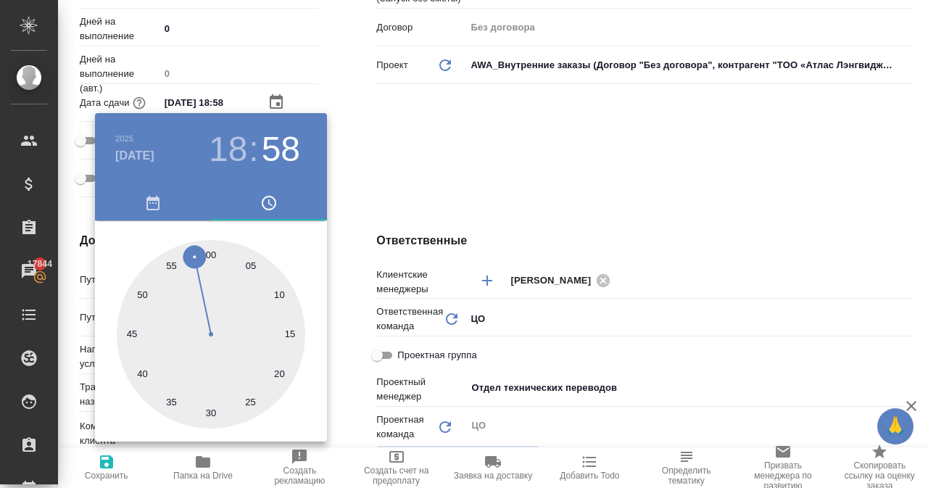
type textarea "x"
type input "[DATE] 18:00"
type textarea "x"
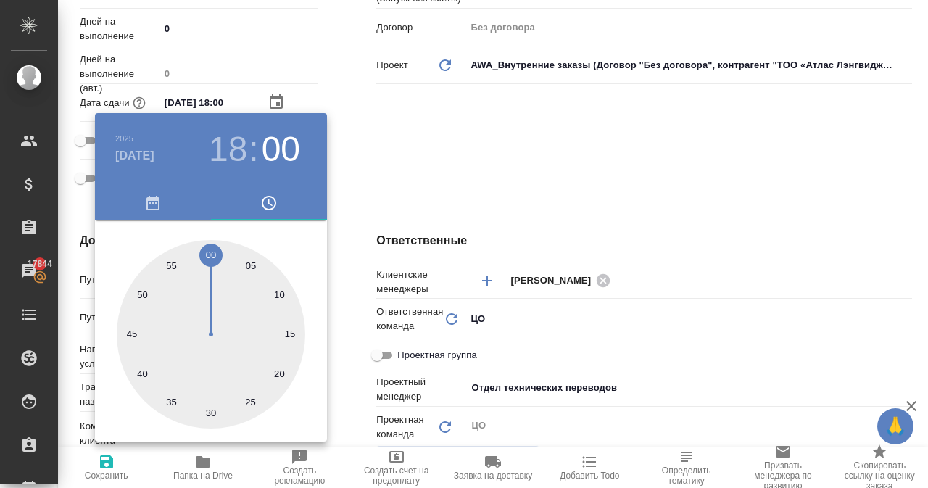
type textarea "x"
drag, startPoint x: 203, startPoint y: 399, endPoint x: 207, endPoint y: 254, distance: 145.0
click at [207, 254] on div at bounding box center [211, 334] width 188 height 188
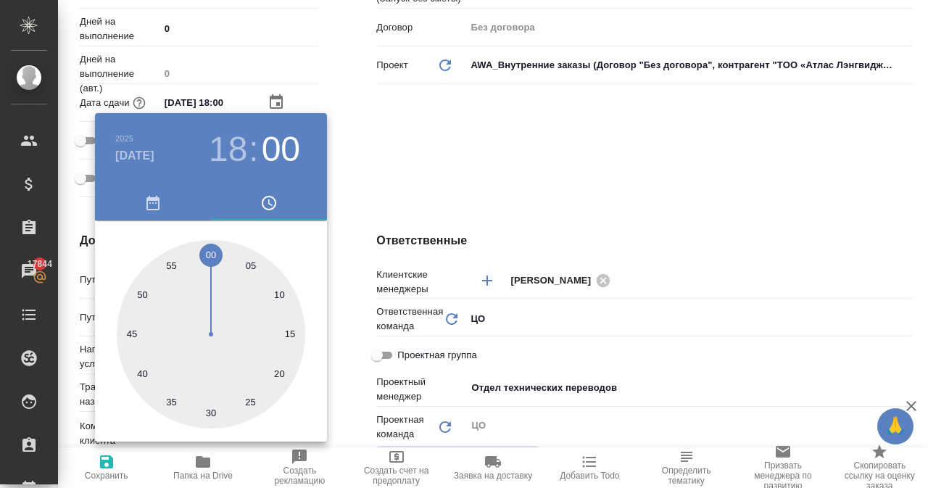
type textarea "x"
click at [436, 167] on div at bounding box center [464, 244] width 928 height 488
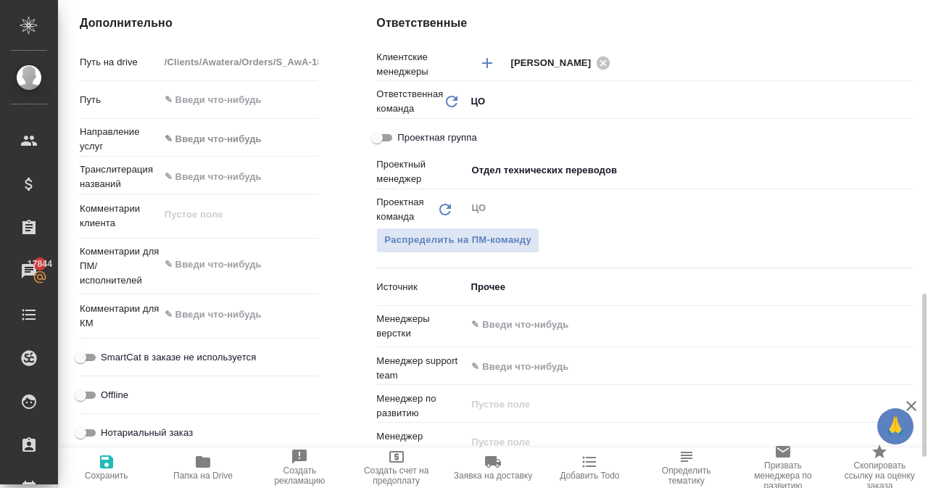
scroll to position [660, 0]
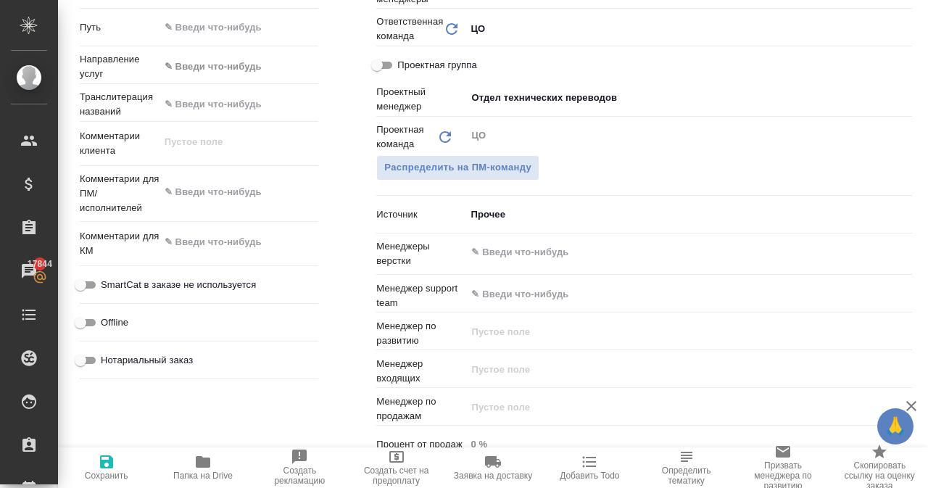
type textarea "x"
click at [196, 191] on textarea at bounding box center [238, 192] width 159 height 25
type textarea "x"
type textarea "П"
type textarea "x"
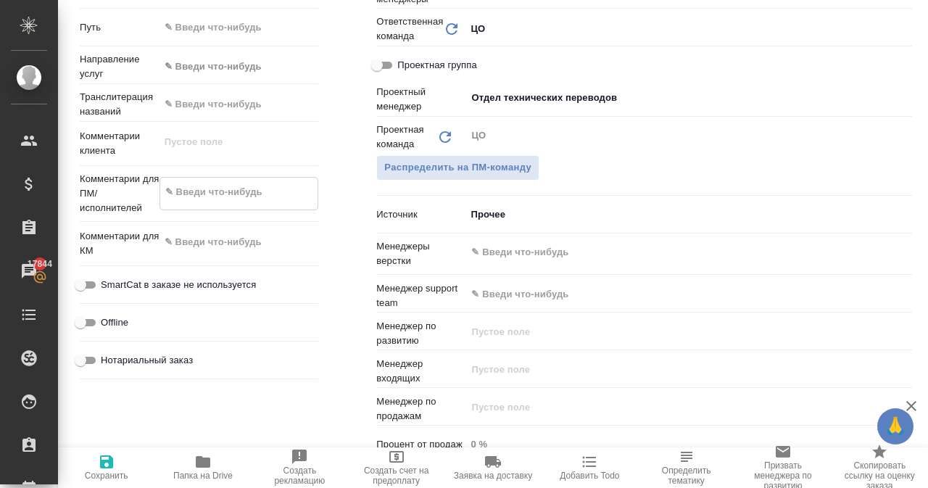
type textarea "x"
type textarea "Пр"
type textarea "x"
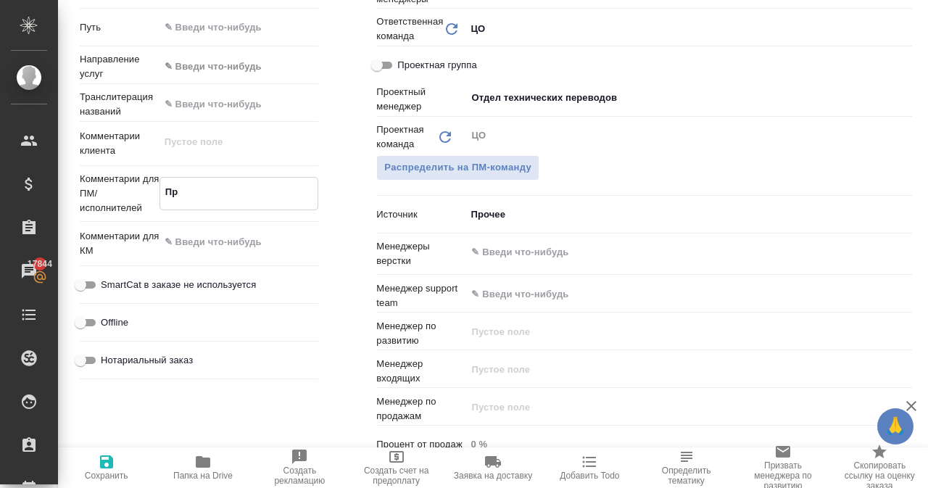
type textarea "x"
type textarea "Про"
type textarea "x"
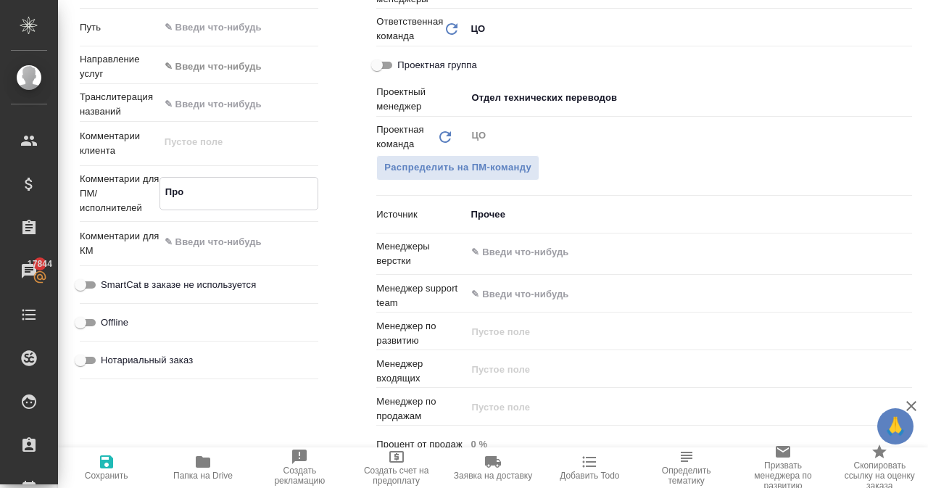
type textarea "Пров"
type textarea "x"
type textarea "Прове"
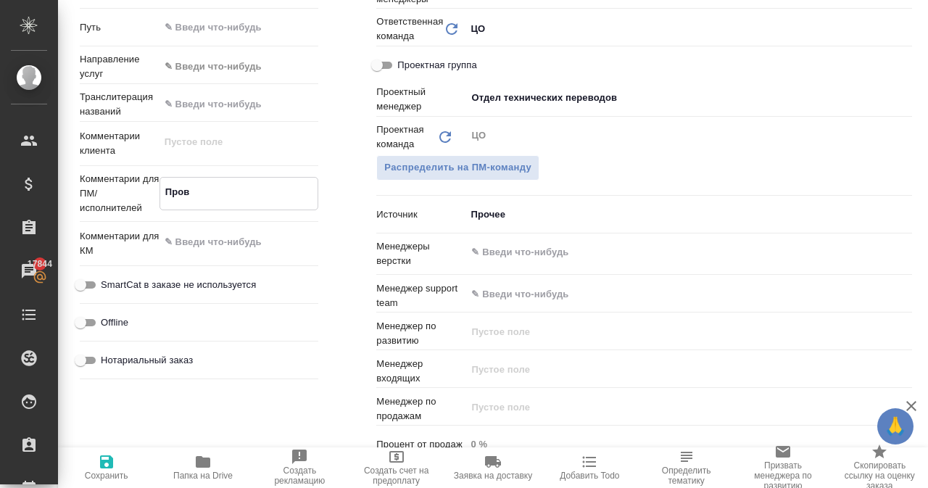
type textarea "x"
type textarea "Провер"
type textarea "x"
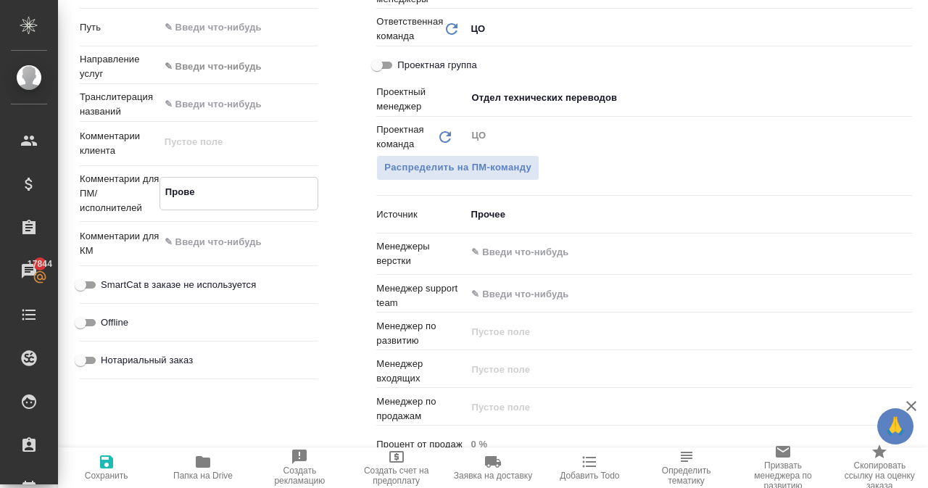
type textarea "x"
type textarea "Провери"
type textarea "x"
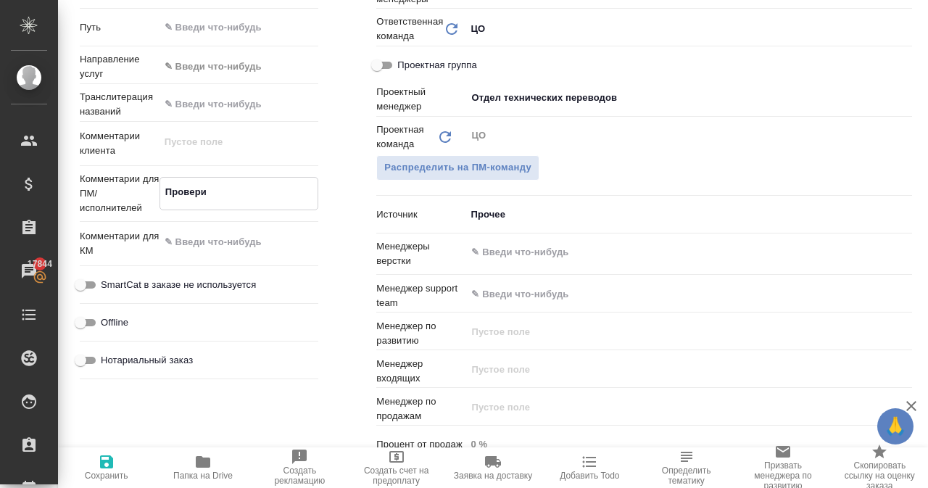
type textarea "x"
type textarea "Провер"
type textarea "x"
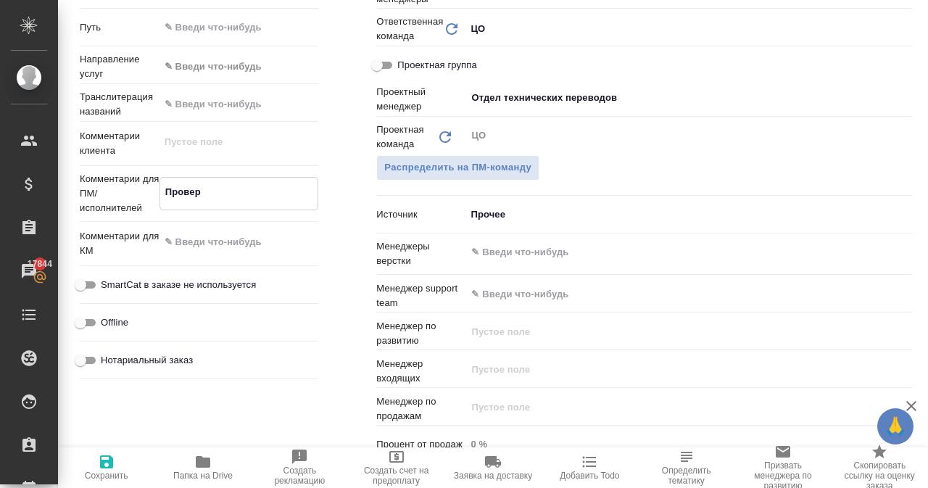
type textarea "Прове"
type textarea "x"
type textarea "П"
type textarea "x"
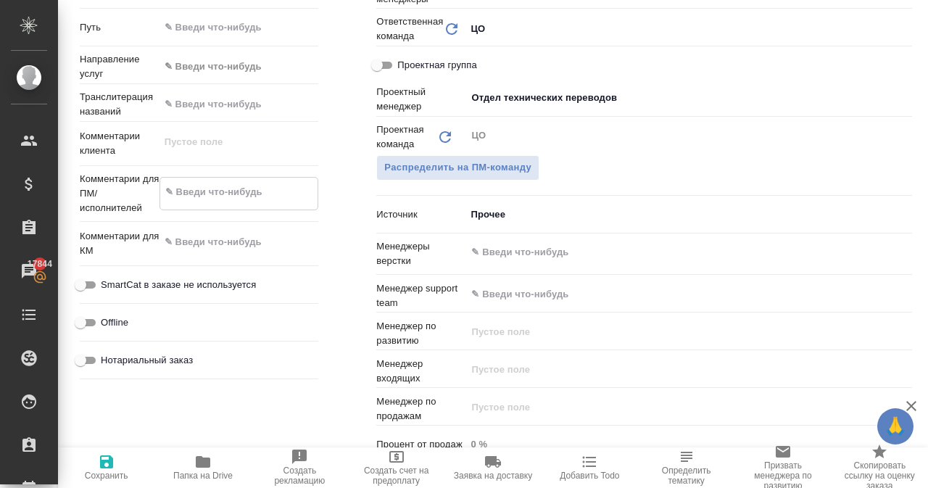
type textarea "x"
click at [180, 241] on textarea at bounding box center [239, 242] width 158 height 25
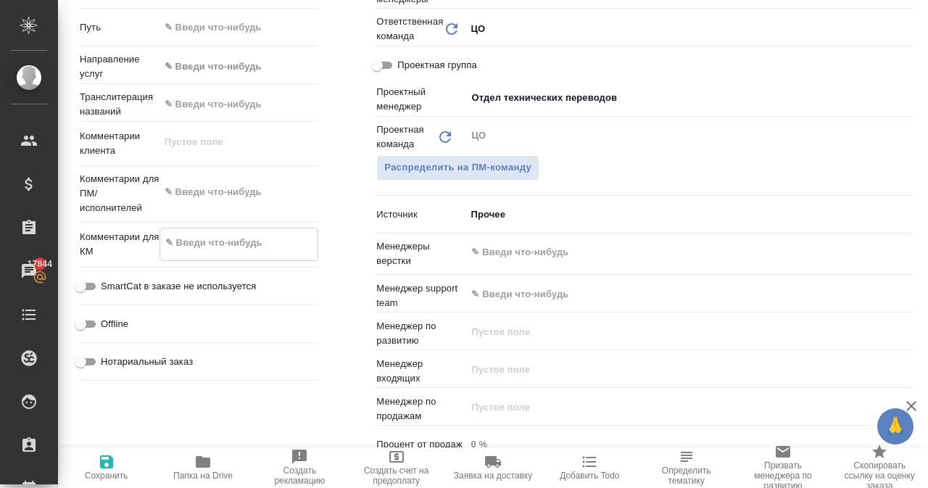
paste textarea "Проверьте, пожалуйста, тексты. В статьях проверяем текст после ТЗ и таблицы."
type textarea "x"
type textarea "Проверьте, пожалуйста, тексты. В статьях проверяем текст после ТЗ и таблицы."
type textarea "x"
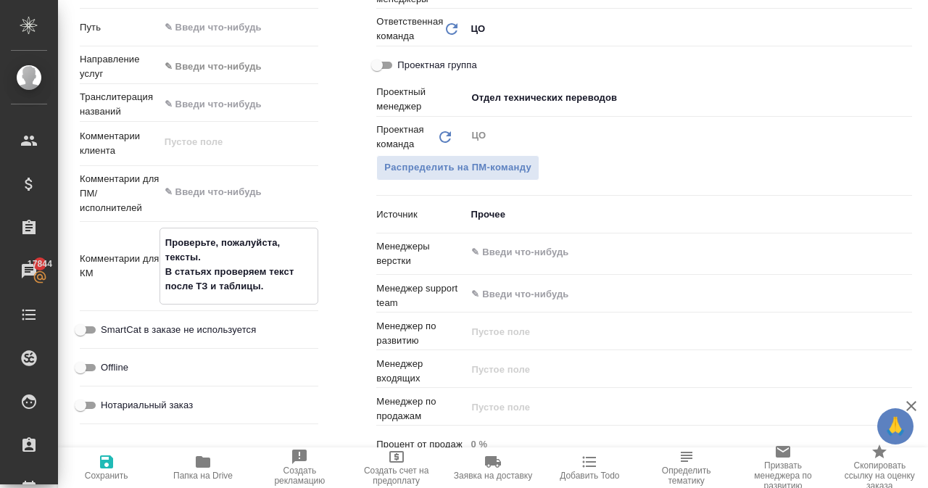
type textarea "x"
type textarea "Проверьте, пожалуйста, тексты. В статьях проверяем текст после ТЗ и таблицы."
type textarea "x"
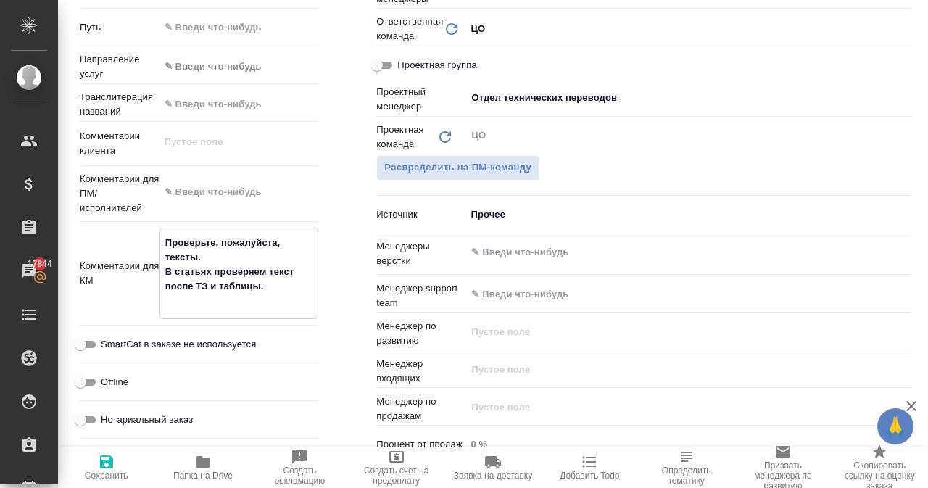
type textarea "x"
type textarea "Проверьте, пожалуйста, тексты. В статьях проверяем текст после ТЗ и таблицы."
type textarea "x"
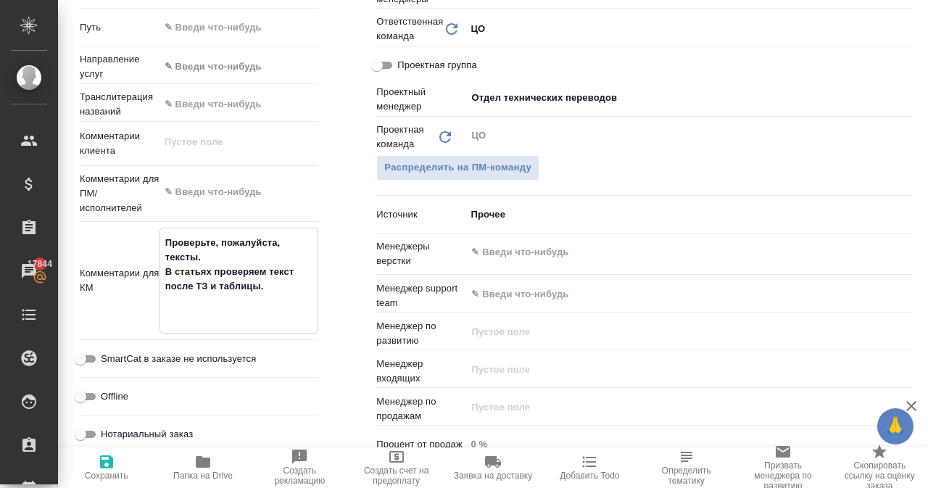
type textarea "Проверьте, пожалуйста, тексты. В статьях проверяем текст после ТЗ и таблицы."
type textarea "x"
paste textarea "Как бизнесу оптимизировать переводческий бюджет через CAT и память переводов ht…"
type textarea "x"
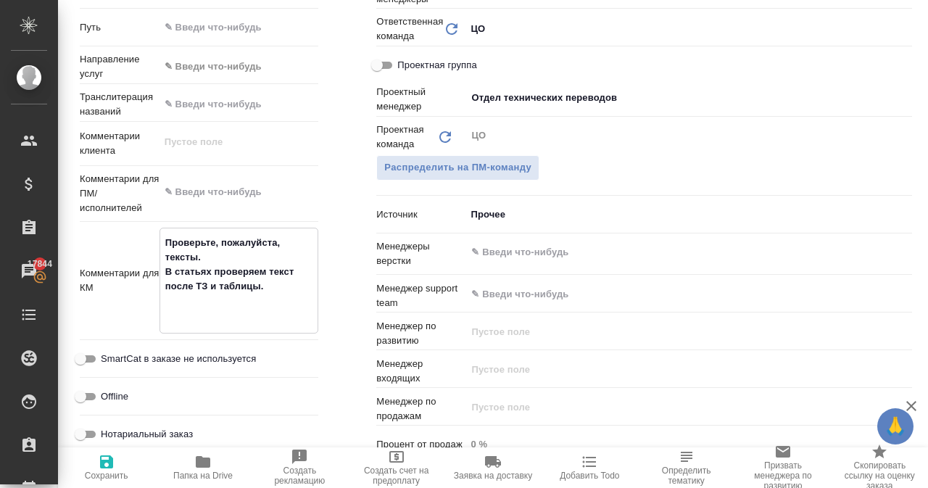
type textarea "Проверьте, пожалуйста, тексты. В статьях проверяем текст после ТЗ и таблицы. Ка…"
type textarea "x"
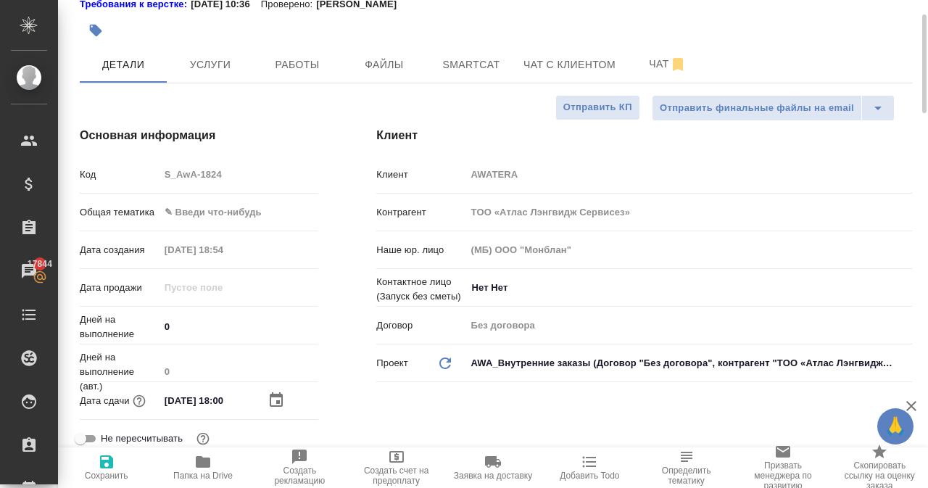
scroll to position [0, 0]
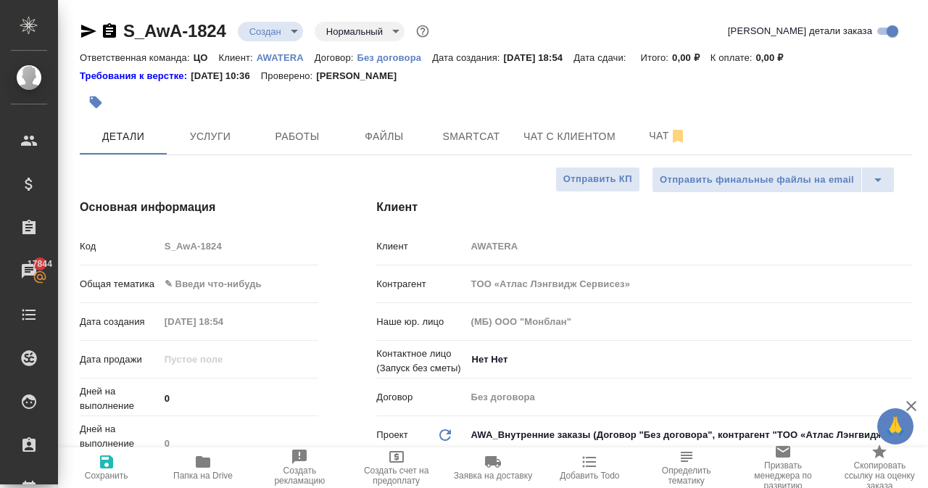
type textarea "Проверьте, пожалуйста, тексты. В статьях проверяем текст после ТЗ и таблицы. Ка…"
type textarea "x"
click at [117, 472] on span "Сохранить" at bounding box center [106, 475] width 43 height 10
type textarea "x"
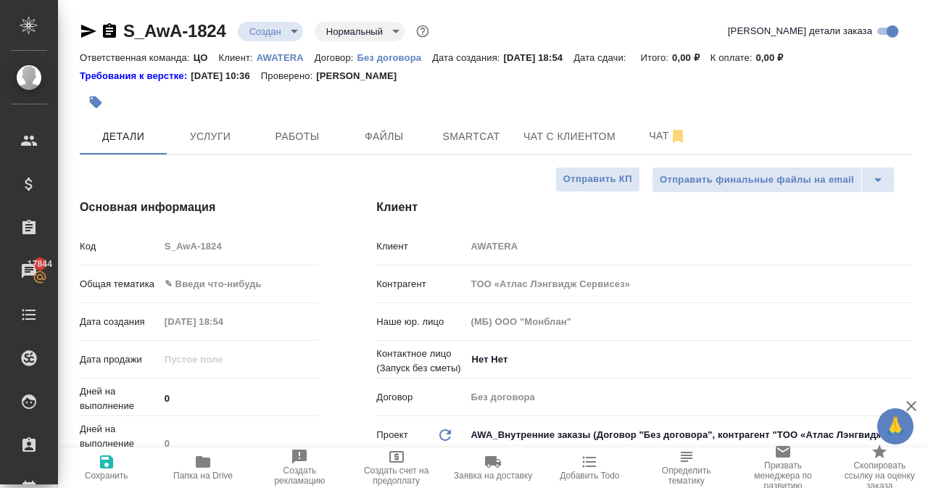
type textarea "x"
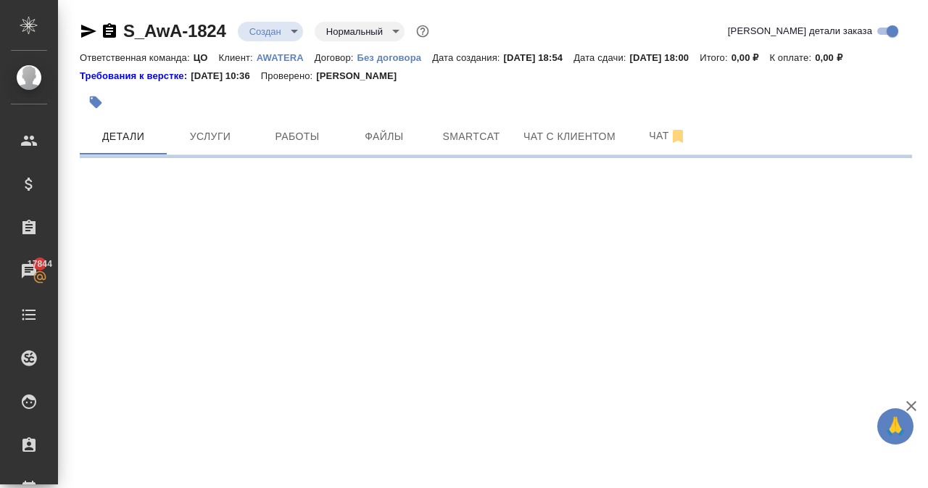
click at [88, 30] on icon "button" at bounding box center [88, 31] width 15 height 13
click at [113, 33] on icon "button" at bounding box center [109, 30] width 13 height 14
select select "RU"
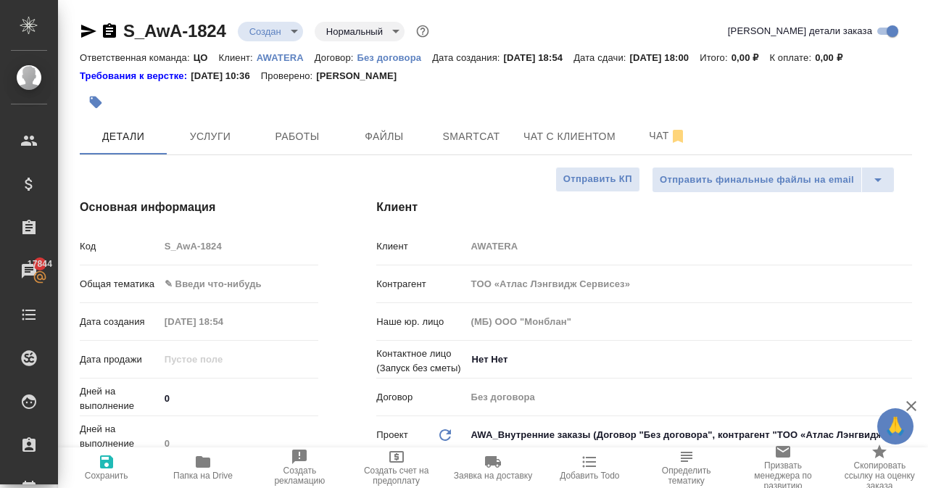
type textarea "x"
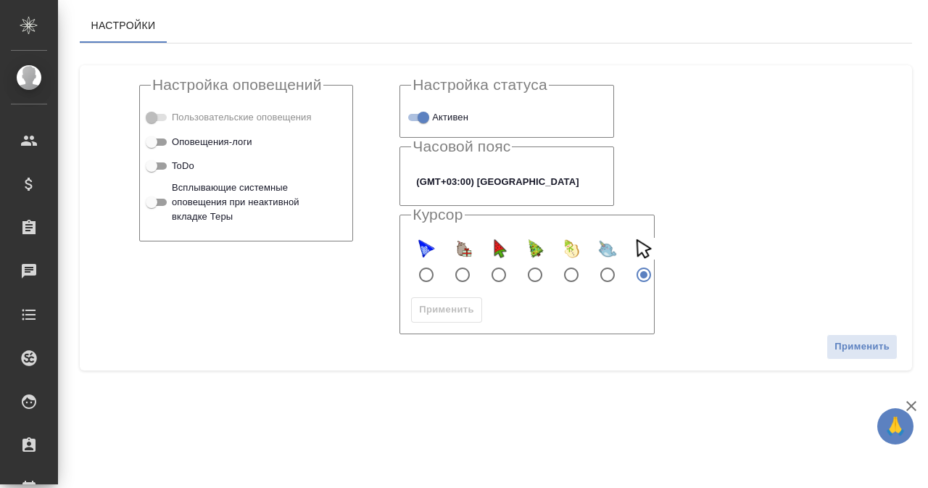
checkbox input "true"
